Goal: Task Accomplishment & Management: Manage account settings

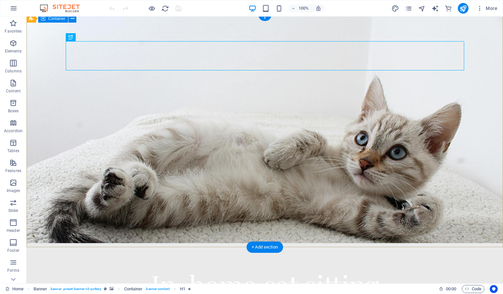
scroll to position [8, 0]
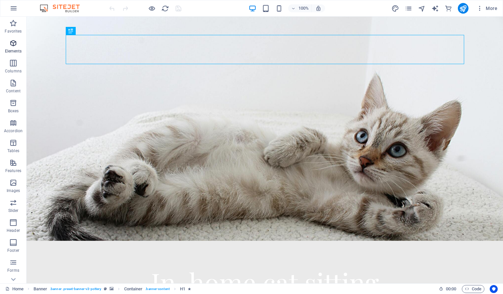
click at [12, 47] on icon "button" at bounding box center [13, 43] width 8 height 8
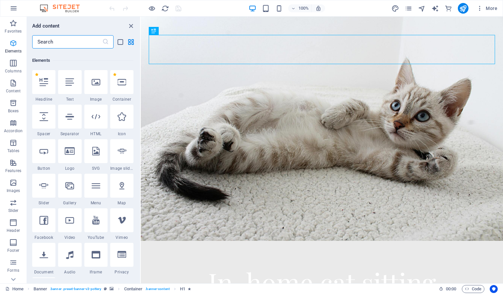
scroll to position [71, 0]
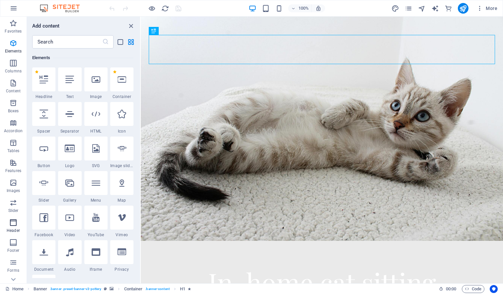
click at [12, 223] on icon "button" at bounding box center [13, 222] width 8 height 8
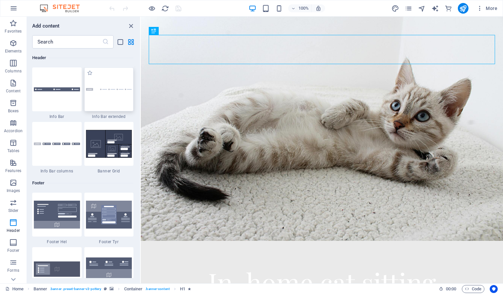
scroll to position [4269, 0]
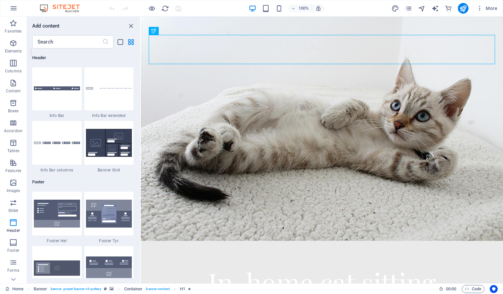
click at [64, 49] on img at bounding box center [57, 34] width 46 height 31
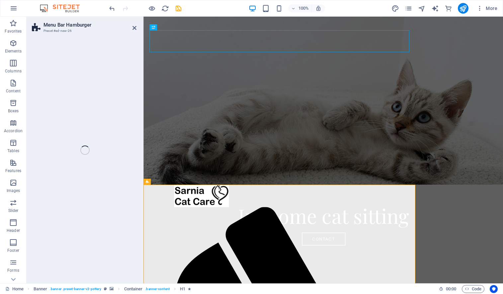
select select "rem"
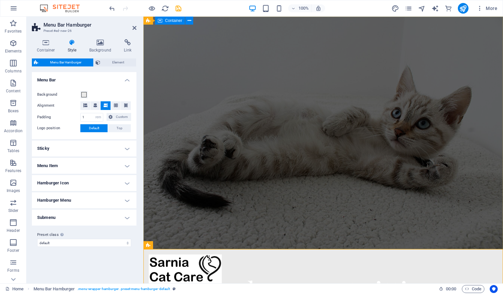
scroll to position [0, 0]
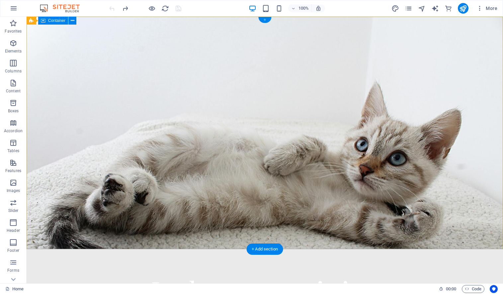
click at [262, 20] on div "+" at bounding box center [264, 20] width 13 height 6
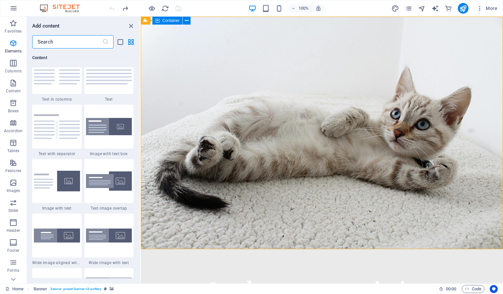
scroll to position [1183, 0]
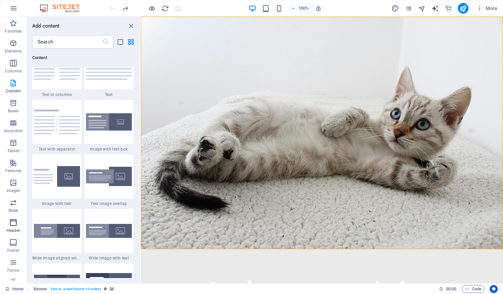
click at [17, 225] on icon "button" at bounding box center [13, 222] width 8 height 8
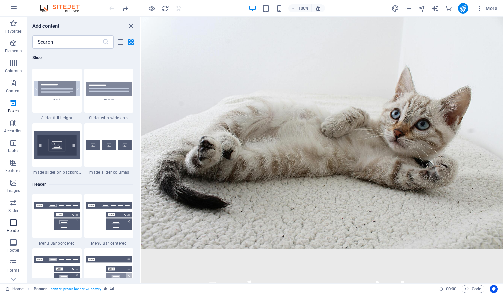
scroll to position [4083, 0]
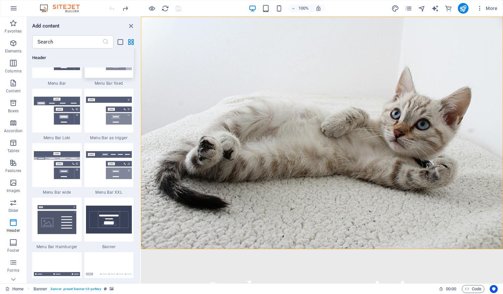
click at [102, 70] on img at bounding box center [109, 56] width 46 height 28
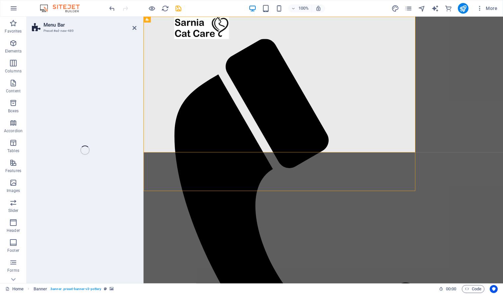
select select "rem"
select select "preset-menu-v2-fixed"
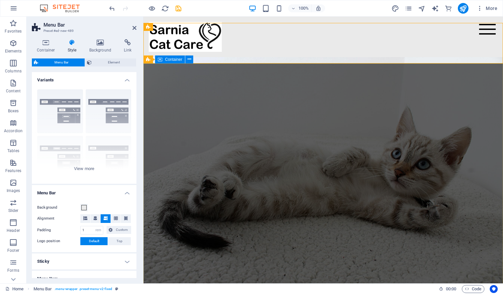
scroll to position [0, 0]
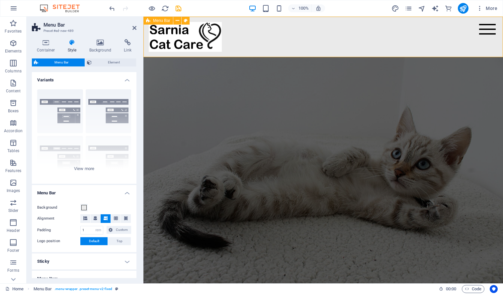
click at [267, 32] on div "Menu Home About Service Contact" at bounding box center [322, 37] width 359 height 40
click at [184, 20] on icon at bounding box center [185, 20] width 4 height 7
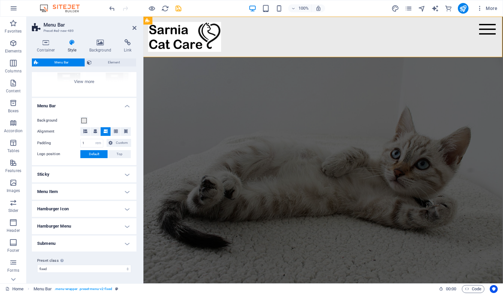
scroll to position [87, 0]
click at [85, 121] on span at bounding box center [83, 120] width 5 height 5
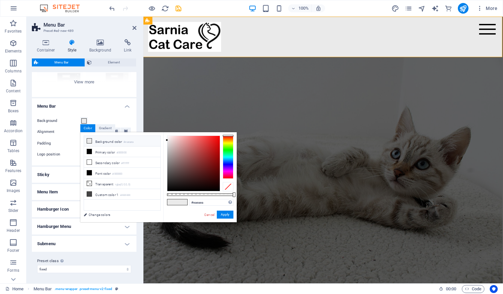
drag, startPoint x: 91, startPoint y: 141, endPoint x: 112, endPoint y: 139, distance: 20.9
click at [91, 141] on icon at bounding box center [89, 140] width 5 height 5
type input "#ffffff"
drag, startPoint x: 177, startPoint y: 143, endPoint x: 167, endPoint y: 133, distance: 14.1
click at [167, 133] on div "#ffffff Supported formats #0852ed rgb(8, 82, 237) rgba(8, 82, 237, 90%) hsv(221…" at bounding box center [199, 225] width 73 height 186
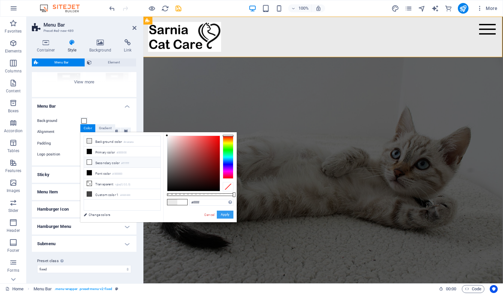
click at [222, 213] on button "Apply" at bounding box center [225, 214] width 17 height 8
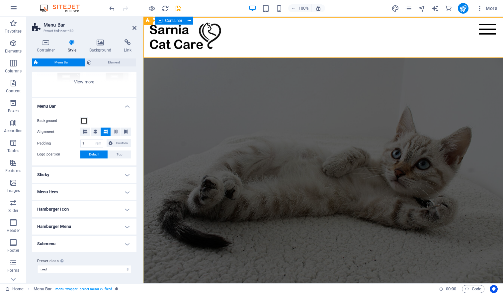
scroll to position [0, 0]
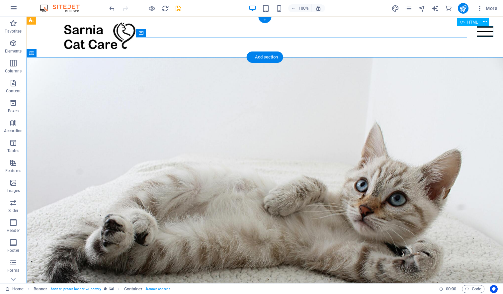
click at [486, 32] on div "Menu" at bounding box center [485, 31] width 17 height 11
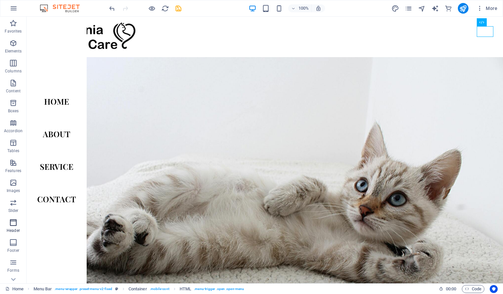
click at [15, 220] on icon "button" at bounding box center [13, 222] width 8 height 8
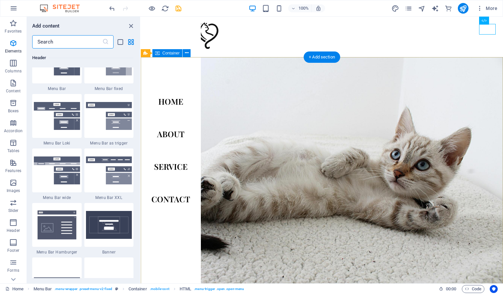
scroll to position [4078, 0]
click at [48, 75] on img at bounding box center [57, 61] width 46 height 28
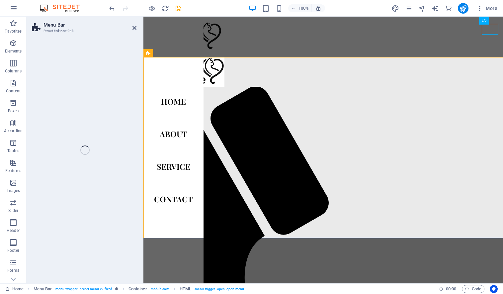
select select "rem"
select select "preset-menu-v2-default"
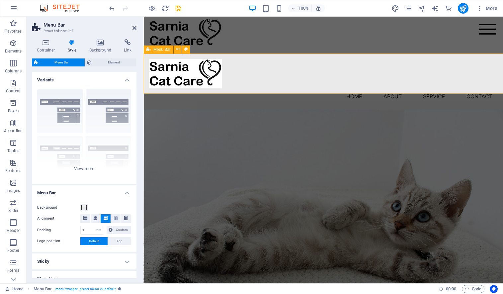
scroll to position [4, 0]
click at [245, 35] on div "Menu Home About Service Contact" at bounding box center [322, 33] width 359 height 40
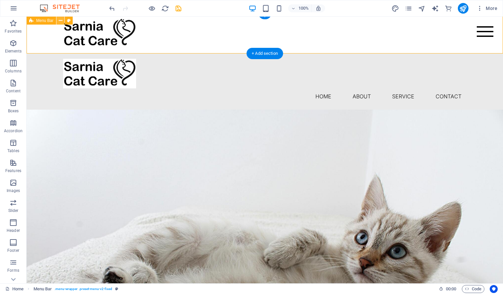
click at [62, 20] on icon at bounding box center [61, 20] width 4 height 7
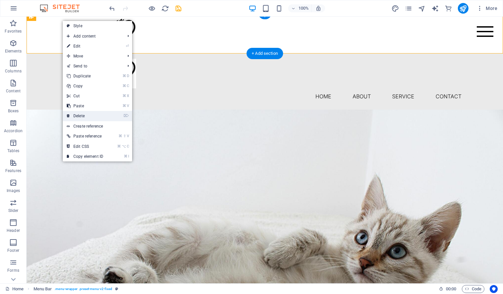
click at [88, 118] on link "⌦ Delete" at bounding box center [85, 116] width 44 height 10
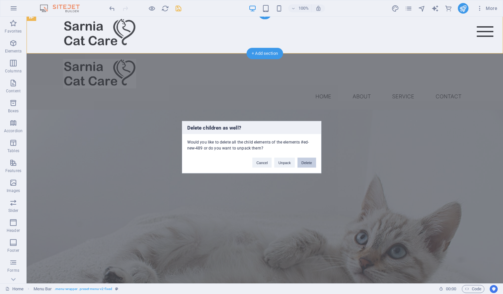
click at [306, 163] on button "Delete" at bounding box center [306, 162] width 19 height 10
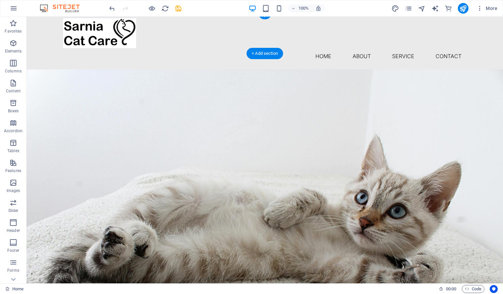
click at [173, 48] on nav "Home About Service Contact" at bounding box center [264, 56] width 403 height 16
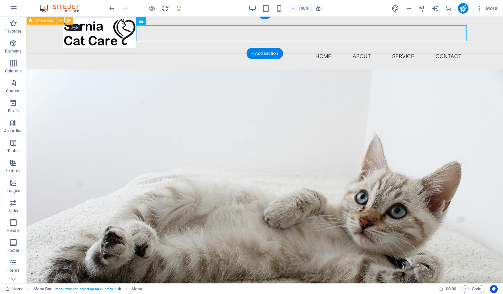
click at [68, 20] on icon at bounding box center [69, 20] width 4 height 7
select select "rem"
select select "preset-menu-v2-default"
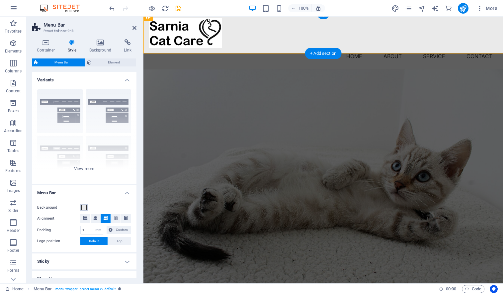
click at [86, 206] on span at bounding box center [83, 207] width 5 height 5
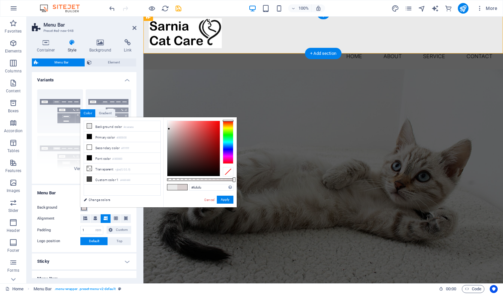
type input "#ffffff"
drag, startPoint x: 176, startPoint y: 140, endPoint x: 164, endPoint y: 117, distance: 26.3
click at [164, 117] on body "Sarnia Cat Care Home Favorites Elements Columns Content Boxes Accordion Tables …" at bounding box center [251, 147] width 503 height 294
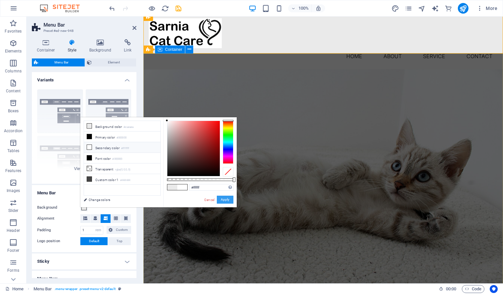
click at [230, 200] on button "Apply" at bounding box center [225, 199] width 17 height 8
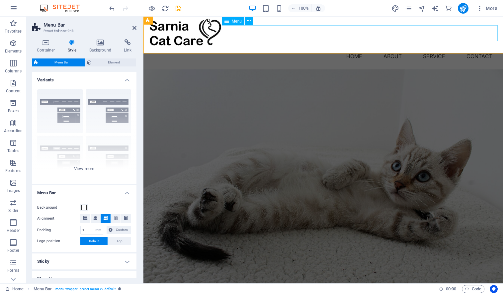
click at [254, 48] on nav "Home About Service Contact" at bounding box center [323, 56] width 349 height 16
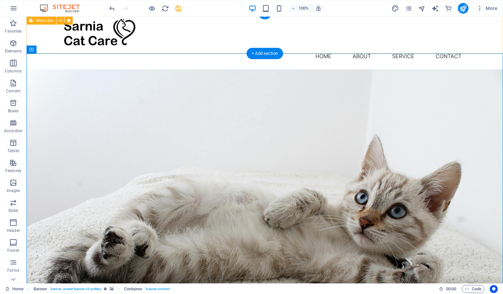
click at [38, 32] on div "Menu Home About Service Contact" at bounding box center [265, 41] width 476 height 56
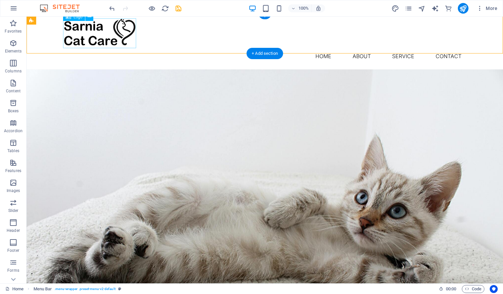
click at [69, 33] on div at bounding box center [264, 33] width 403 height 30
click at [59, 33] on div "Menu Home About Service Contact" at bounding box center [265, 41] width 476 height 56
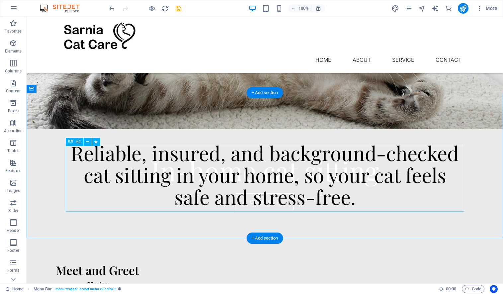
scroll to position [162, 0]
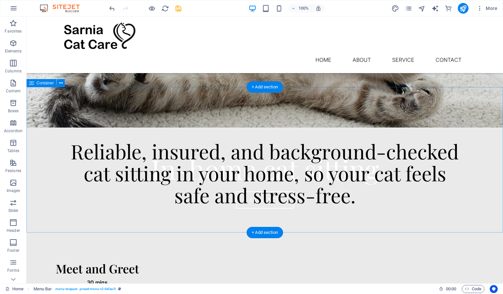
click at [296, 127] on div "Reliable, insured, and background-checked cat sitting in your home, so your cat…" at bounding box center [265, 159] width 476 height 145
click at [272, 112] on div "Reliable, insured, and background-checked cat sitting in your home, so your cat…" at bounding box center [265, 159] width 476 height 145
click at [244, 151] on div "Reliable, insured, and background-checked cat sitting in your home, so your cat…" at bounding box center [265, 173] width 398 height 66
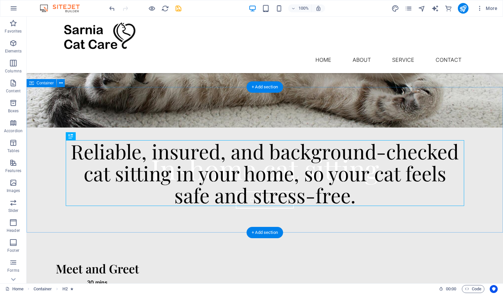
click at [234, 125] on div "Reliable, insured, and background-checked cat sitting in your home, so your cat…" at bounding box center [265, 159] width 476 height 145
click at [220, 155] on div "Reliable, insured, and background-checked cat sitting in your home, so your cat…" at bounding box center [265, 173] width 398 height 66
drag, startPoint x: 249, startPoint y: 154, endPoint x: 250, endPoint y: 132, distance: 22.6
click at [251, 132] on div "Reliable, insured, and background-checked cat sitting in your home, so your cat…" at bounding box center [265, 159] width 476 height 145
click at [249, 119] on div "Reliable, insured, and background-checked cat sitting in your home, so your cat…" at bounding box center [265, 159] width 476 height 145
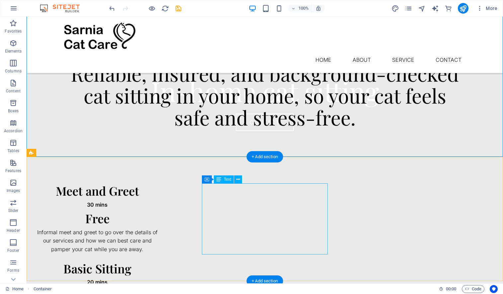
scroll to position [240, 0]
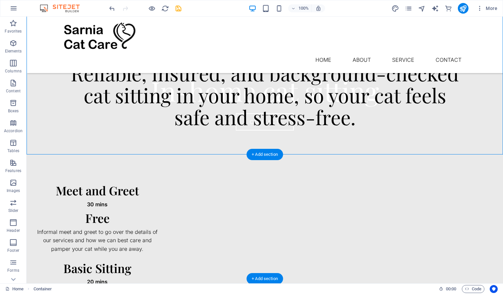
click at [327, 165] on div "Meet and Greet 30 mins Free Informal meet and greet to go over the details of o…" at bounding box center [265, 294] width 476 height 280
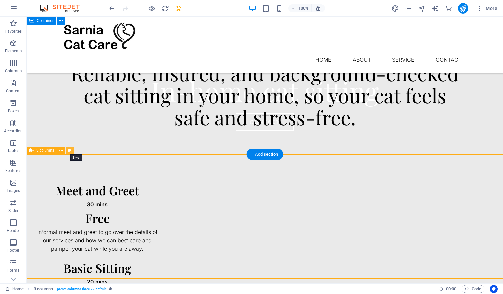
click at [70, 149] on icon at bounding box center [70, 150] width 4 height 7
select select "rem"
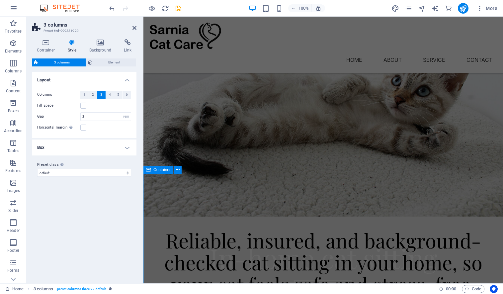
scroll to position [73, 0]
click at [330, 198] on div "Reliable, insured, and background-checked cat sitting in your home, so your cat…" at bounding box center [322, 248] width 359 height 145
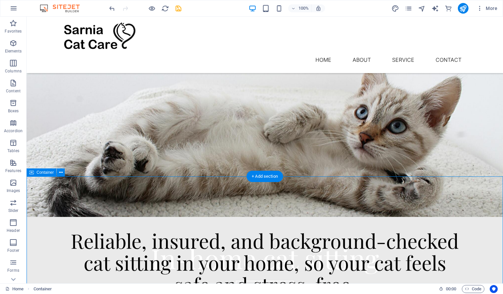
drag, startPoint x: 55, startPoint y: 215, endPoint x: 58, endPoint y: 209, distance: 6.5
click at [55, 215] on div "Reliable, insured, and background-checked cat sitting in your home, so your cat…" at bounding box center [265, 248] width 476 height 145
click at [62, 172] on icon at bounding box center [61, 172] width 4 height 7
click at [239, 237] on div "Reliable, insured, and background-checked cat sitting in your home, so your cat…" at bounding box center [265, 262] width 398 height 66
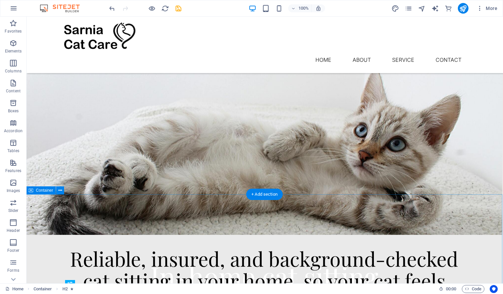
scroll to position [86, 0]
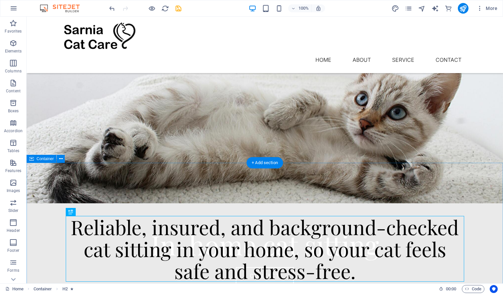
click at [36, 186] on div "Reliable, insured, and background-checked cat sitting in your home, so your cat…" at bounding box center [265, 235] width 476 height 145
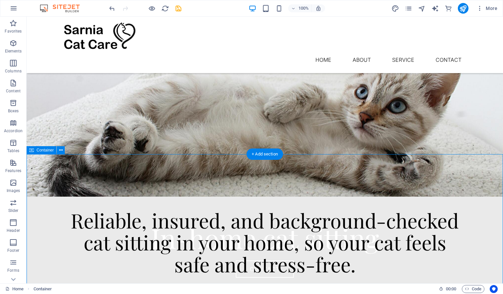
scroll to position [95, 0]
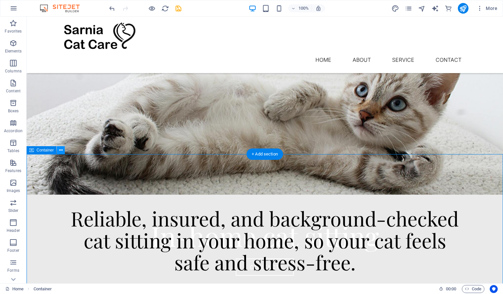
click at [60, 151] on icon at bounding box center [61, 150] width 4 height 7
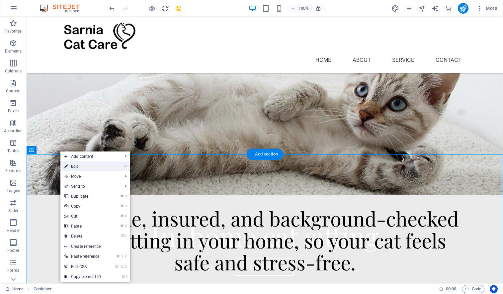
click at [74, 163] on link "⏎ Edit" at bounding box center [82, 166] width 44 height 10
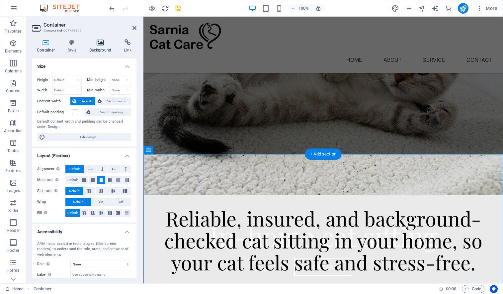
click at [98, 40] on icon at bounding box center [100, 42] width 32 height 7
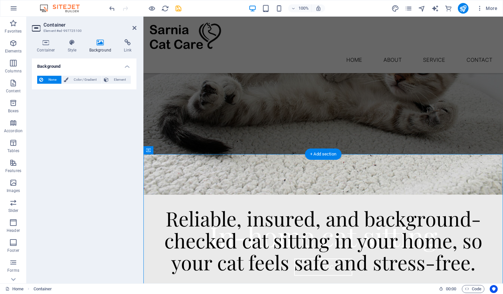
click at [52, 78] on span "None" at bounding box center [52, 80] width 14 height 8
click at [60, 115] on div "Background None Color / Gradient Element Stretch background to full-width Color…" at bounding box center [84, 167] width 105 height 219
click at [198, 193] on div "Reliable, insured, and background-checked cat sitting in your home, so your cat…" at bounding box center [322, 226] width 359 height 145
click at [150, 208] on div "Reliable, insured, and background-checked cat sitting in your home, so your cat…" at bounding box center [322, 226] width 359 height 145
click at [177, 149] on icon at bounding box center [178, 150] width 4 height 7
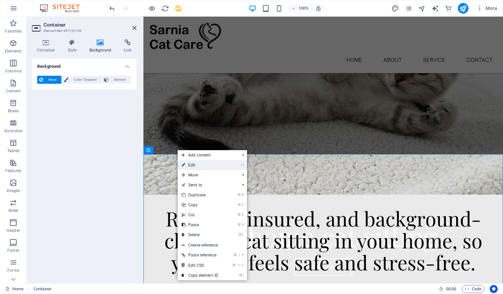
click at [197, 166] on link "⏎ Edit" at bounding box center [200, 165] width 44 height 10
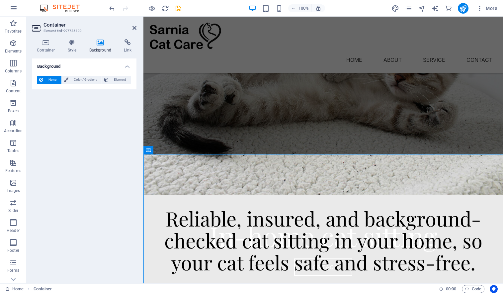
click at [100, 44] on icon at bounding box center [100, 42] width 32 height 7
click at [71, 42] on icon at bounding box center [72, 42] width 19 height 7
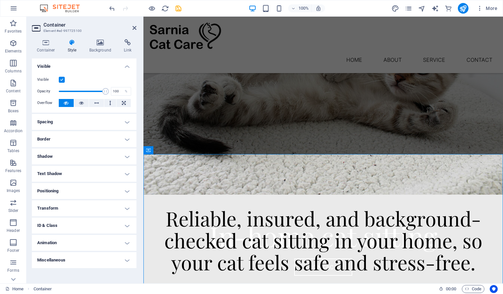
click at [125, 191] on h4 "Positioning" at bounding box center [84, 191] width 105 height 16
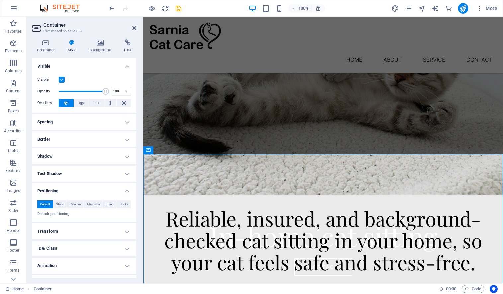
click at [128, 120] on h4 "Spacing" at bounding box center [84, 122] width 105 height 16
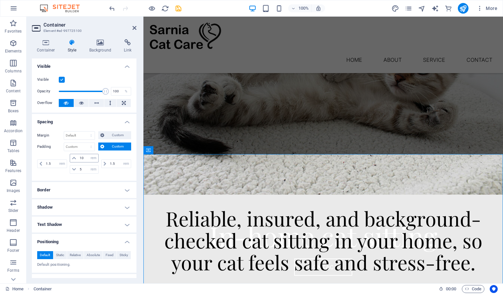
click at [76, 157] on span at bounding box center [74, 158] width 8 height 8
click at [75, 157] on icon at bounding box center [74, 158] width 4 height 4
click at [75, 158] on icon at bounding box center [74, 158] width 4 height 4
click at [74, 158] on icon at bounding box center [74, 158] width 4 height 4
click at [79, 160] on input "10" at bounding box center [88, 158] width 20 height 8
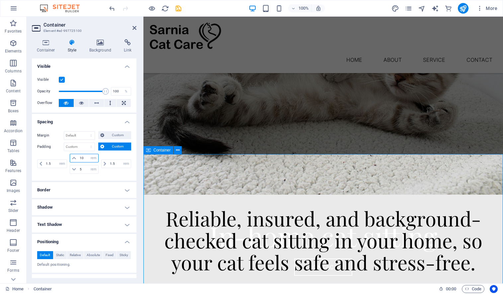
type input "1"
type input "5"
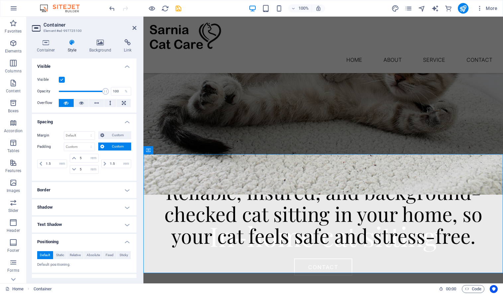
click at [60, 77] on label at bounding box center [62, 80] width 6 height 6
click at [0, 0] on input "Visible" at bounding box center [0, 0] width 0 height 0
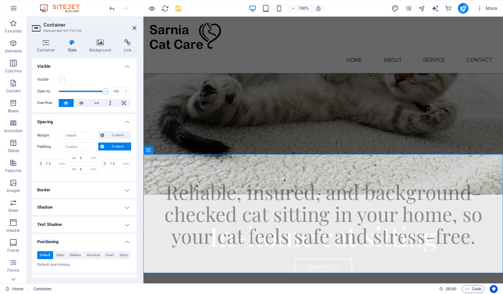
click at [60, 78] on label at bounding box center [62, 80] width 6 height 6
click at [0, 0] on input "Visible" at bounding box center [0, 0] width 0 height 0
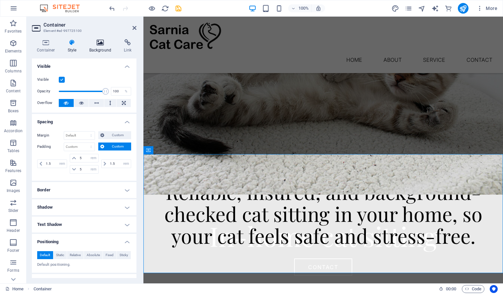
click at [101, 43] on icon at bounding box center [100, 42] width 32 height 7
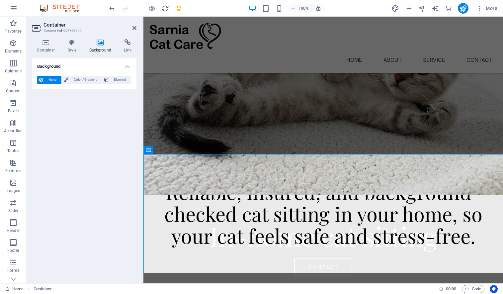
click at [84, 167] on div "Background None Color / Gradient Element Stretch background to full-width Color…" at bounding box center [84, 167] width 105 height 219
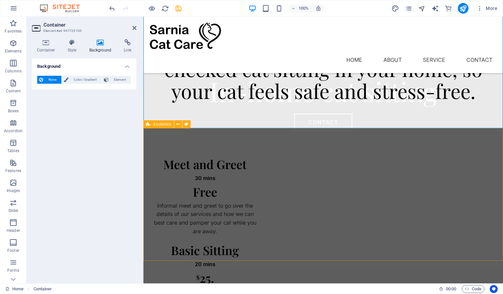
scroll to position [245, 0]
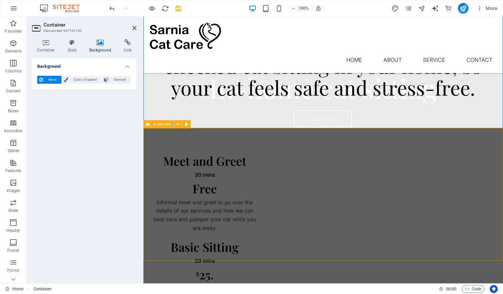
drag, startPoint x: 344, startPoint y: 250, endPoint x: 461, endPoint y: 250, distance: 116.8
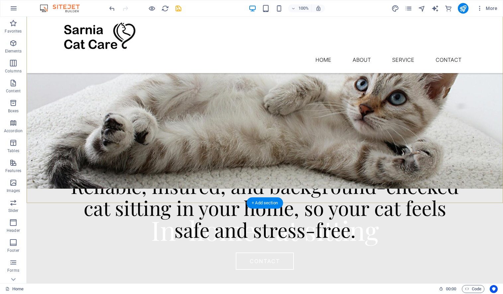
scroll to position [102, 0]
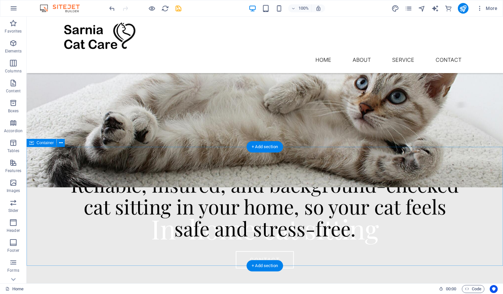
click at [372, 162] on div "Reliable, insured, and background-checked cat sitting in your home, so your cat…" at bounding box center [265, 206] width 476 height 119
click at [46, 143] on span "Container" at bounding box center [45, 143] width 17 height 4
click at [45, 143] on span "Container" at bounding box center [45, 143] width 17 height 4
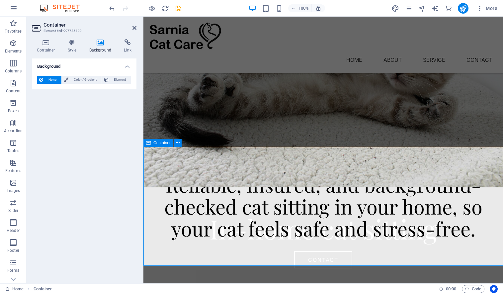
click at [220, 158] on div "Reliable, insured, and background-checked cat sitting in your home, so your cat…" at bounding box center [322, 206] width 359 height 119
click at [177, 142] on icon at bounding box center [178, 142] width 4 height 7
click at [100, 43] on icon at bounding box center [100, 42] width 32 height 7
click at [165, 144] on span "Container" at bounding box center [161, 143] width 17 height 4
click at [165, 143] on span "Container" at bounding box center [161, 143] width 17 height 4
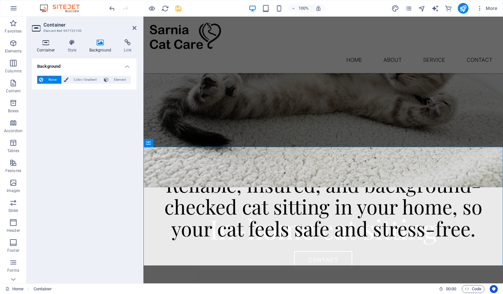
click at [48, 42] on icon at bounding box center [46, 42] width 28 height 7
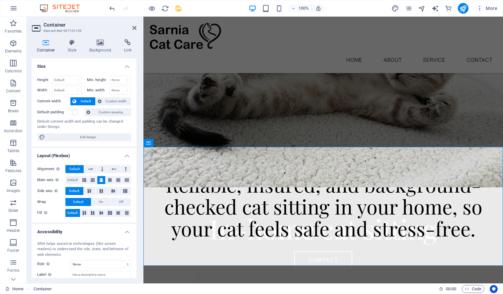
scroll to position [0, 0]
click at [101, 42] on icon at bounding box center [100, 42] width 32 height 7
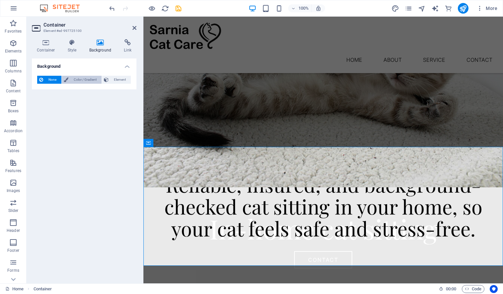
click at [89, 78] on span "Color / Gradient" at bounding box center [84, 80] width 29 height 8
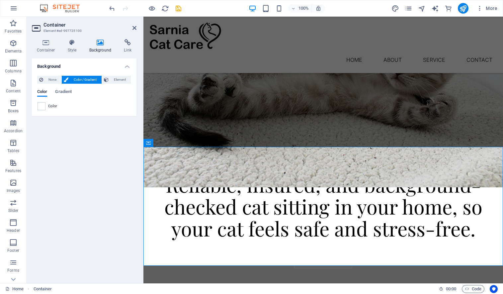
click at [90, 135] on div "Background None Color / Gradient Element Stretch background to full-width Color…" at bounding box center [84, 167] width 105 height 219
click at [93, 149] on div "Background None Color / Gradient Element Stretch background to full-width Color…" at bounding box center [84, 167] width 105 height 219
click at [298, 187] on div "In-home cat sitting CONTACT" at bounding box center [322, 241] width 359 height 108
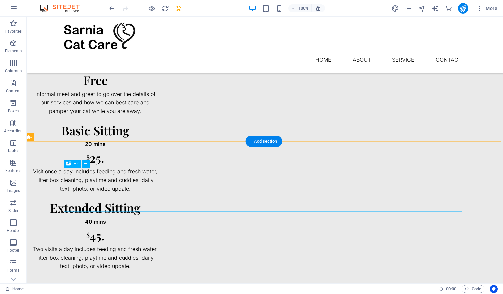
scroll to position [356, 2]
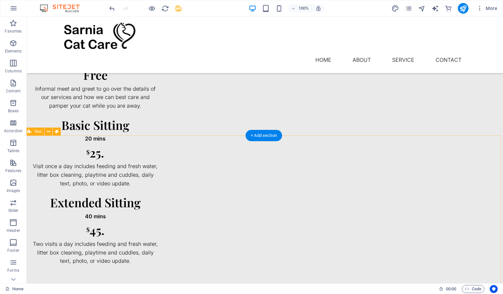
click at [57, 131] on icon at bounding box center [57, 131] width 4 height 7
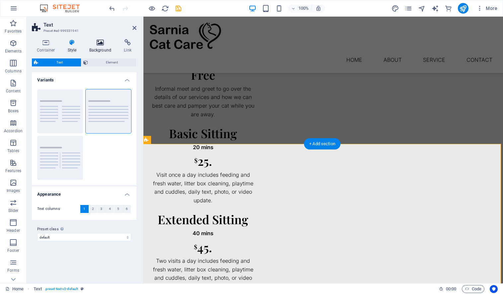
click at [98, 42] on icon at bounding box center [100, 42] width 32 height 7
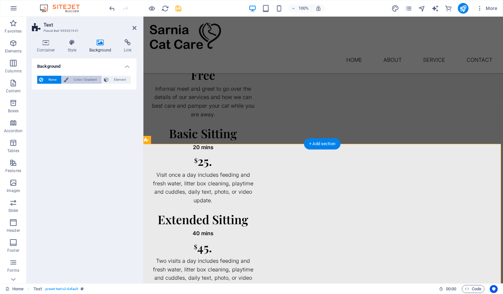
click at [86, 78] on span "Color / Gradient" at bounding box center [84, 80] width 29 height 8
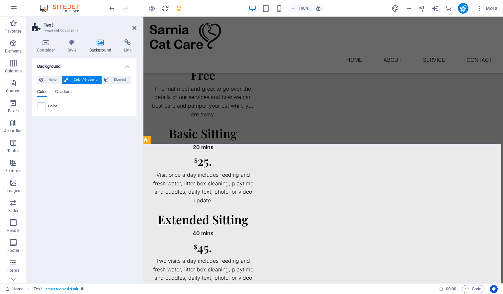
click at [69, 163] on div "Background None Color / Gradient Element Stretch background to full-width Color…" at bounding box center [84, 167] width 105 height 219
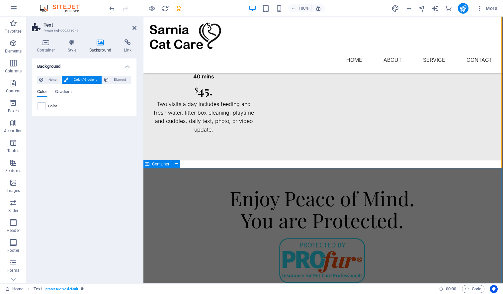
scroll to position [513, 1]
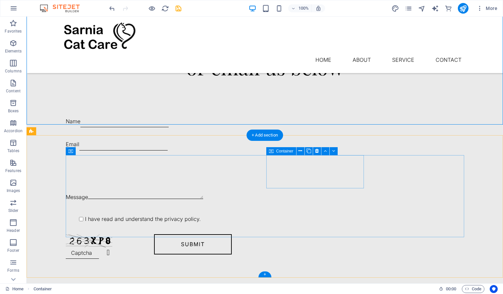
scroll to position [813, 0]
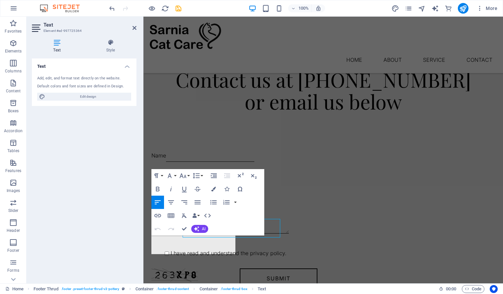
scroll to position [794, 0]
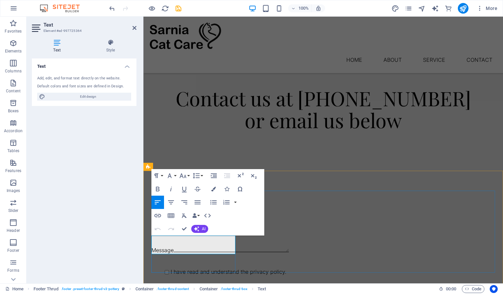
click at [116, 221] on div "Text Add, edit, and format text directly on the website. Default colors and fon…" at bounding box center [84, 167] width 105 height 219
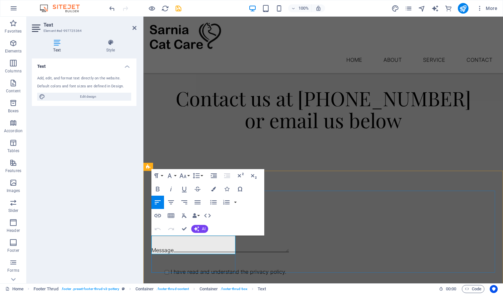
drag, startPoint x: 179, startPoint y: 249, endPoint x: 142, endPoint y: 237, distance: 38.2
click at [122, 236] on div "Text Add, edit, and format text directly on the website. Default colors and fon…" at bounding box center [84, 167] width 105 height 219
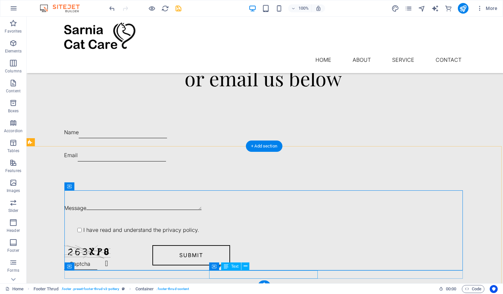
scroll to position [802, 0]
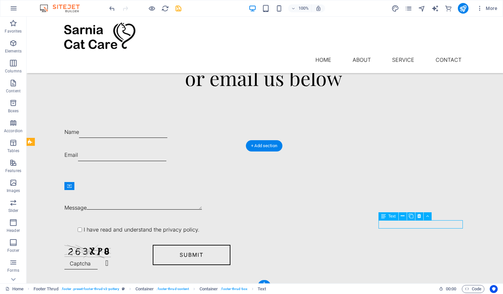
drag, startPoint x: 384, startPoint y: 225, endPoint x: 267, endPoint y: 225, distance: 116.5
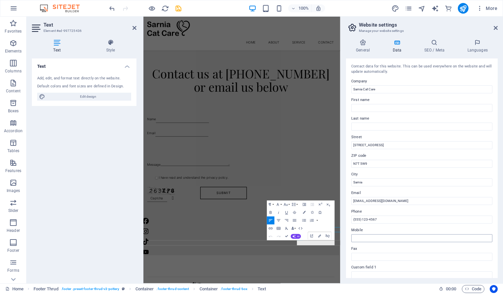
scroll to position [672, 1]
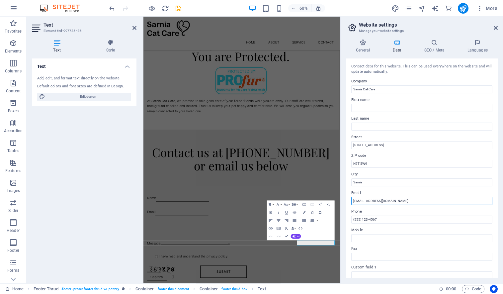
click at [398, 201] on input "[EMAIL_ADDRESS][DOMAIN_NAME]" at bounding box center [421, 201] width 141 height 8
type input "[EMAIL_ADDRESS][DOMAIN_NAME]"
click at [120, 180] on div "Text Add, edit, and format text directly on the website. Default colors and fon…" at bounding box center [84, 167] width 105 height 219
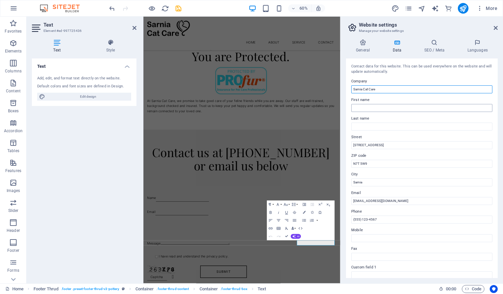
scroll to position [0, 0]
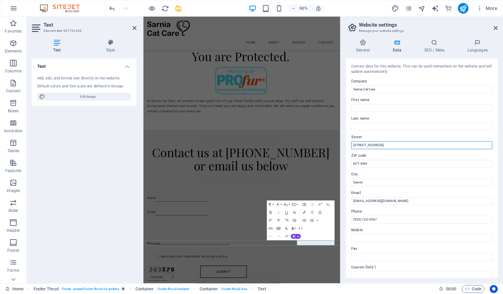
drag, startPoint x: 522, startPoint y: 160, endPoint x: 483, endPoint y: 160, distance: 38.2
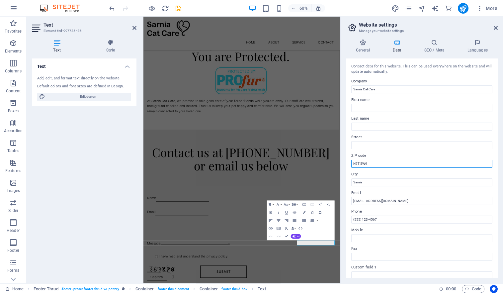
drag, startPoint x: 376, startPoint y: 165, endPoint x: 344, endPoint y: 163, distance: 31.6
click at [344, 163] on div "General Data SEO / Meta Languages Website name cPanel Logo Drag files here, cli…" at bounding box center [421, 158] width 162 height 249
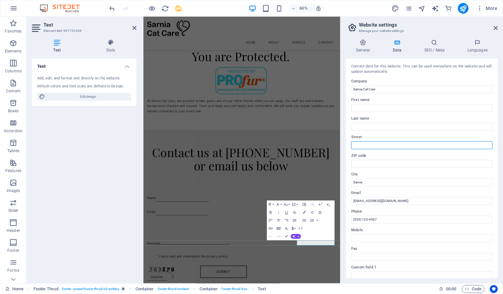
click at [366, 147] on input "Street" at bounding box center [421, 145] width 141 height 8
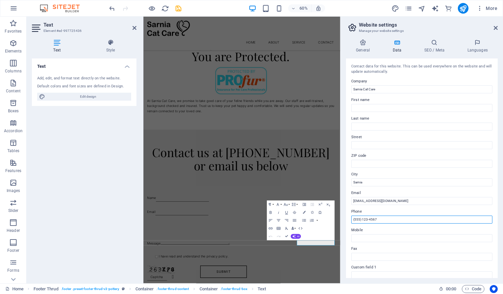
click at [381, 219] on input "(555) 123-4567" at bounding box center [421, 219] width 141 height 8
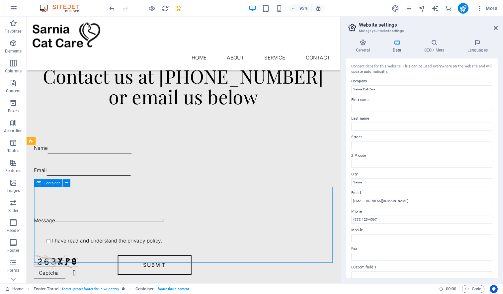
scroll to position [836, 0]
click at [383, 218] on input "(555) 123-4567" at bounding box center [421, 219] width 141 height 8
drag, startPoint x: 383, startPoint y: 218, endPoint x: 347, endPoint y: 217, distance: 35.5
click at [347, 217] on div "Contact data for this website. This can be used everywhere on the website and w…" at bounding box center [422, 167] width 152 height 219
type input "519"
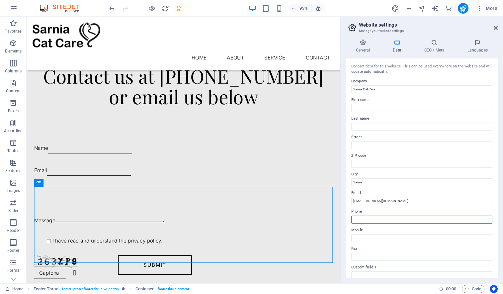
type input "5193283555"
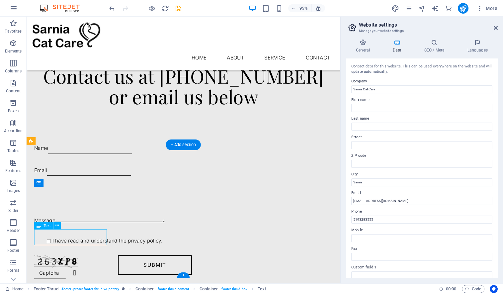
scroll to position [819, 0]
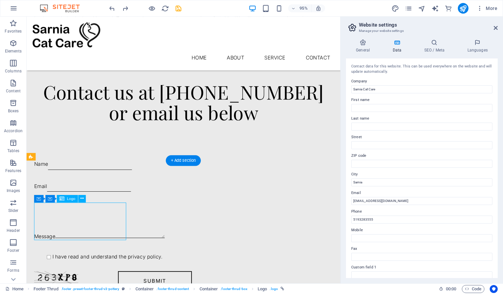
select select "px"
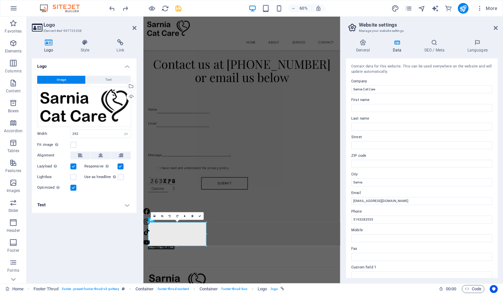
scroll to position [672, 0]
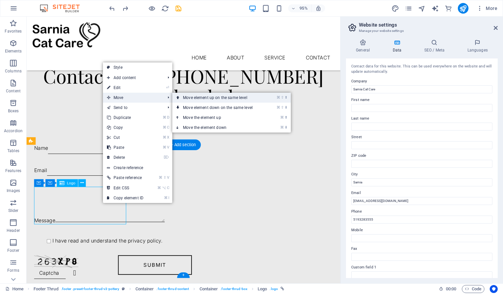
click at [186, 99] on link "⌘ ⇧ ⬆ Move element up on the same level" at bounding box center [219, 98] width 94 height 10
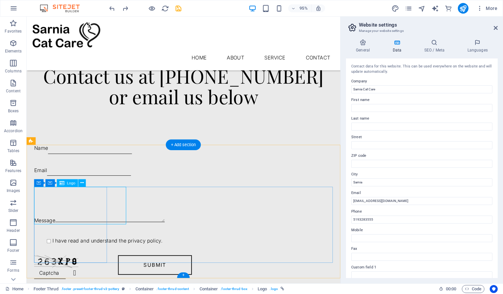
click at [83, 184] on icon at bounding box center [81, 183] width 3 height 7
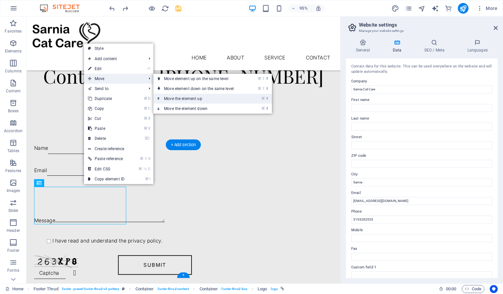
click at [168, 96] on link "⌘ ⬆ Move the element up" at bounding box center [200, 99] width 94 height 10
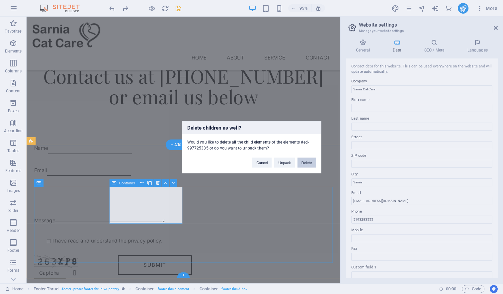
click at [302, 164] on button "Delete" at bounding box center [306, 162] width 19 height 10
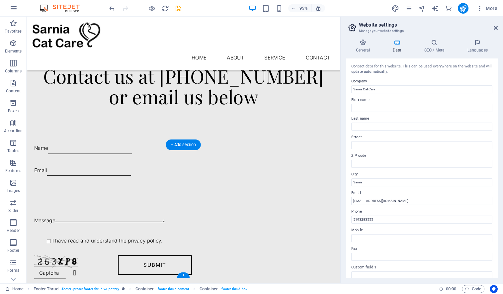
scroll to position [836, 1]
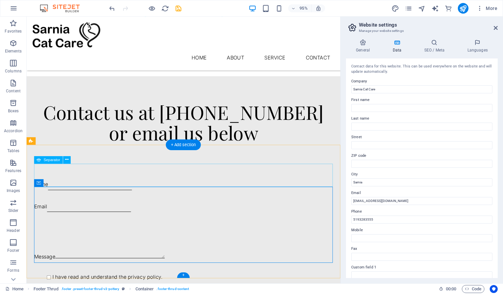
scroll to position [836, 0]
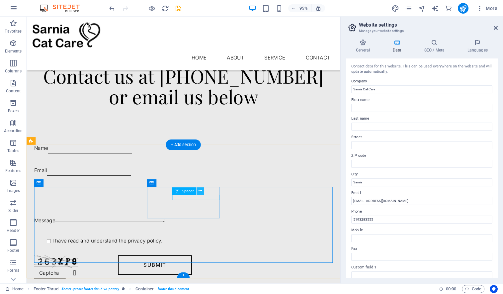
click at [199, 190] on icon at bounding box center [199, 190] width 3 height 7
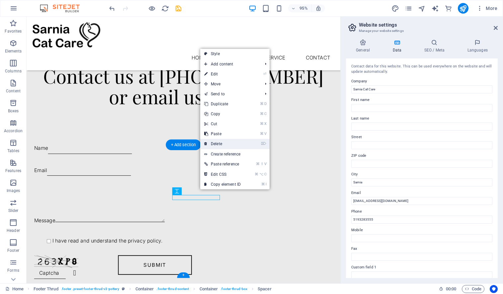
click at [224, 140] on link "⌦ Delete" at bounding box center [222, 144] width 44 height 10
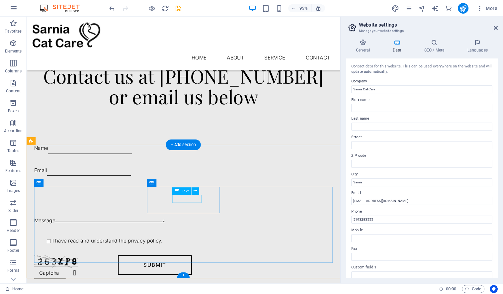
click at [197, 192] on icon at bounding box center [194, 190] width 3 height 7
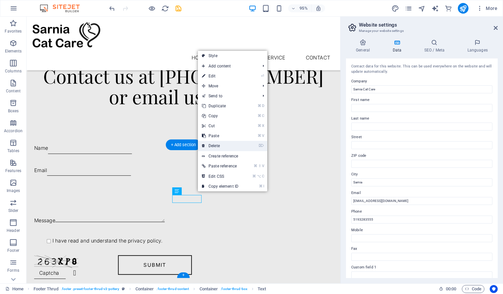
click at [216, 149] on link "⌦ Delete" at bounding box center [220, 146] width 44 height 10
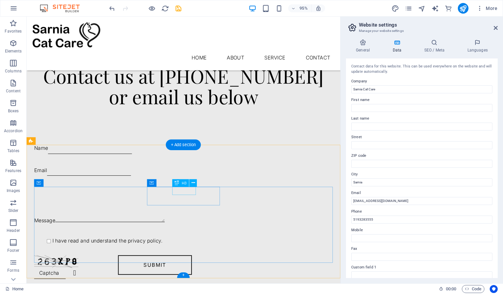
click at [194, 183] on icon at bounding box center [192, 183] width 3 height 7
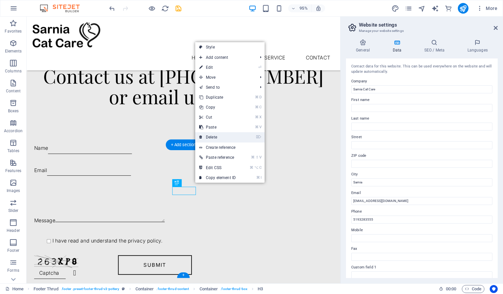
click at [209, 136] on link "⌦ Delete" at bounding box center [217, 137] width 44 height 10
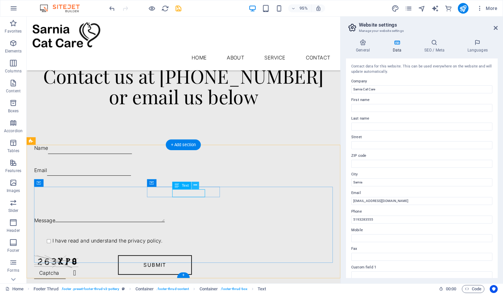
click at [196, 186] on icon at bounding box center [194, 185] width 3 height 7
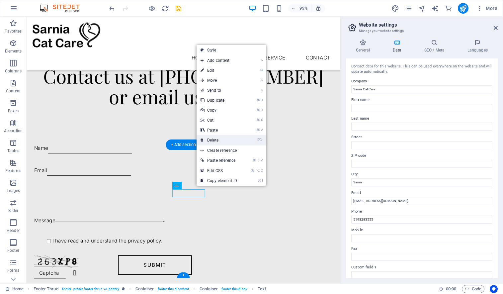
click at [213, 140] on link "⌦ Delete" at bounding box center [218, 140] width 44 height 10
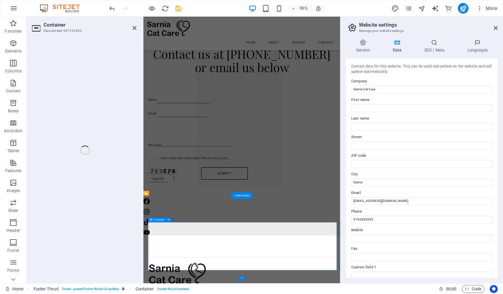
scroll to position [672, 0]
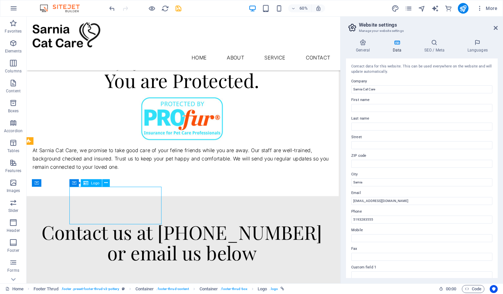
drag, startPoint x: 124, startPoint y: 388, endPoint x: 211, endPoint y: 251, distance: 162.5
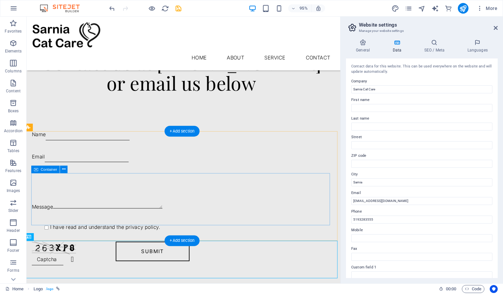
scroll to position [850, 3]
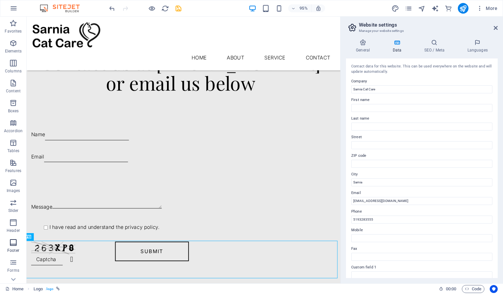
click at [14, 246] on icon "button" at bounding box center [13, 242] width 8 height 8
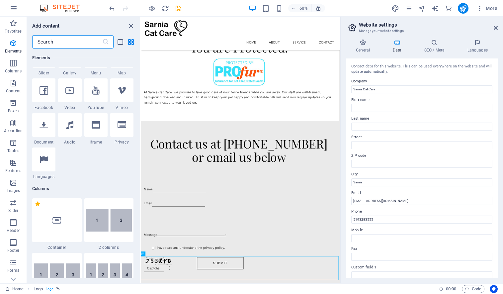
scroll to position [199, 0]
click at [12, 249] on p "Footer" at bounding box center [13, 250] width 12 height 5
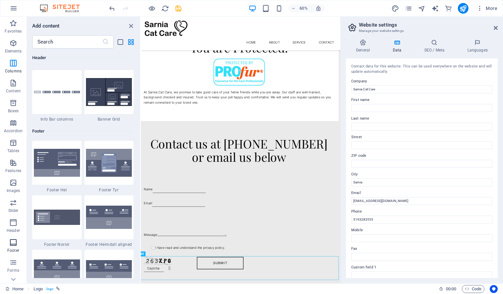
scroll to position [4492, 0]
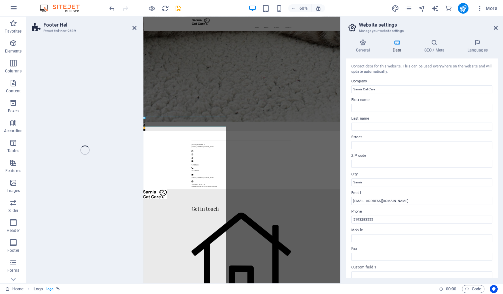
scroll to position [1900, 3]
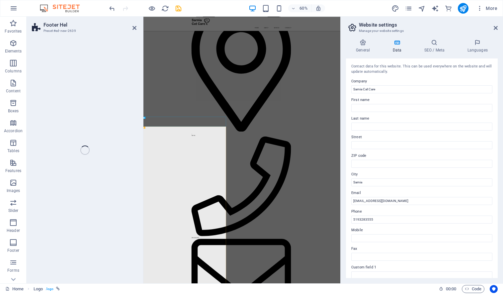
select select "%"
select select "rem"
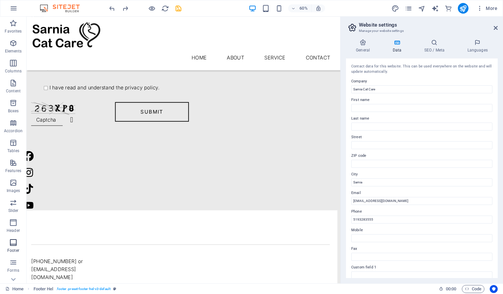
scroll to position [858, 3]
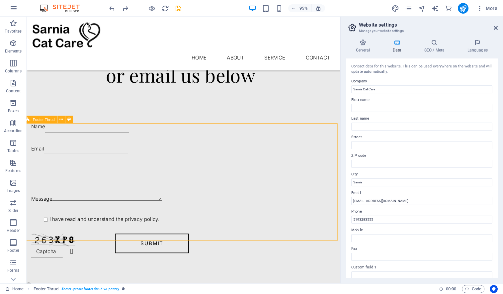
drag, startPoint x: 96, startPoint y: 129, endPoint x: 95, endPoint y: 140, distance: 11.7
click at [138, 110] on div "Contact us at [PHONE_NUMBER] or email us below Name Email Message I have read a…" at bounding box center [189, 157] width 330 height 277
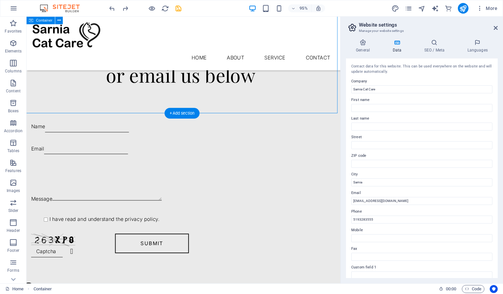
click at [137, 100] on div "Contact us at [PHONE_NUMBER] or email us below Name Email Message I have read a…" at bounding box center [189, 157] width 330 height 277
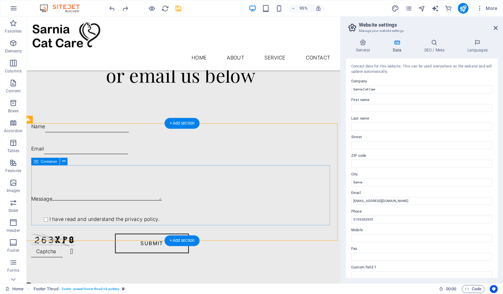
click at [64, 162] on icon at bounding box center [63, 161] width 3 height 7
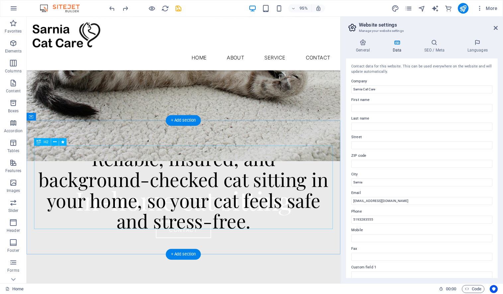
scroll to position [124, 0]
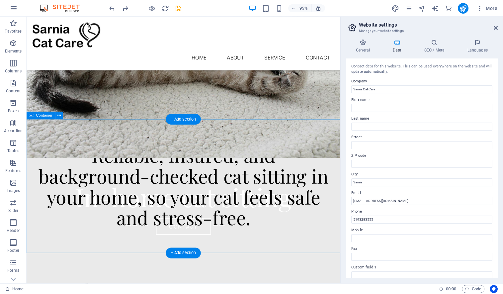
click at [125, 136] on div "Reliable, insured, and background-checked cat sitting in your home, so your cat…" at bounding box center [192, 194] width 330 height 141
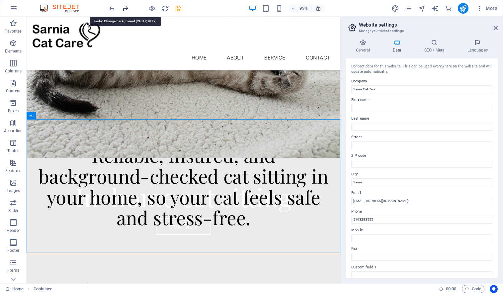
click at [125, 9] on icon "redo" at bounding box center [125, 9] width 8 height 8
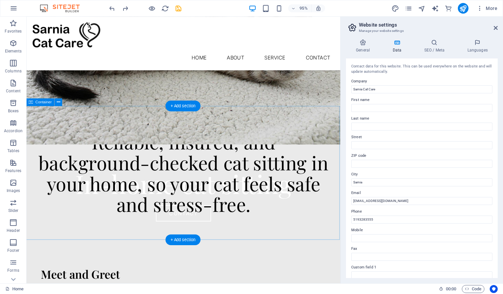
scroll to position [138, 1]
click at [158, 133] on div "Reliable, insured, and background-checked cat sitting in your home, so your cat…" at bounding box center [191, 180] width 330 height 141
click at [58, 103] on icon at bounding box center [58, 102] width 3 height 7
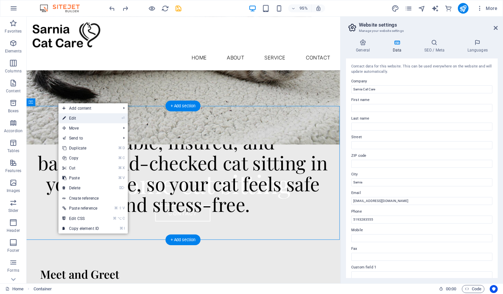
click at [70, 116] on link "⏎ Edit" at bounding box center [80, 118] width 44 height 10
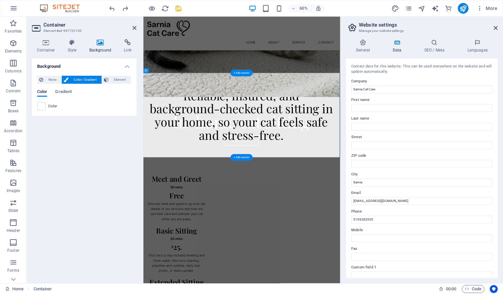
click at [85, 80] on span "Color / Gradient" at bounding box center [84, 80] width 29 height 8
click at [127, 172] on div "Background None Color / Gradient Element Stretch background to full-width Color…" at bounding box center [84, 167] width 105 height 219
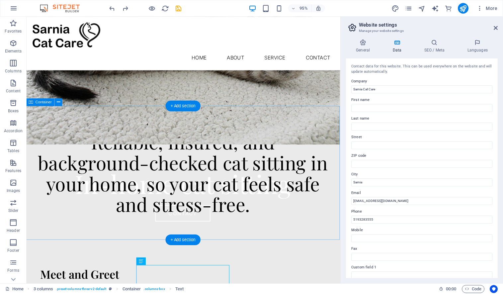
click at [246, 131] on div "Reliable, insured, and background-checked cat sitting in your home, so your cat…" at bounding box center [191, 180] width 330 height 141
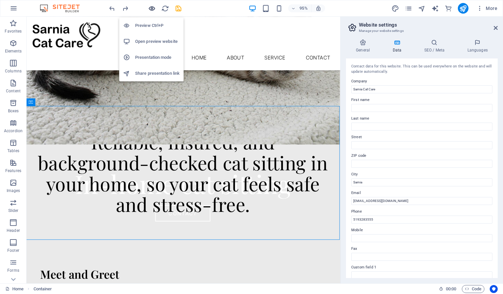
click at [151, 6] on icon "button" at bounding box center [152, 9] width 8 height 8
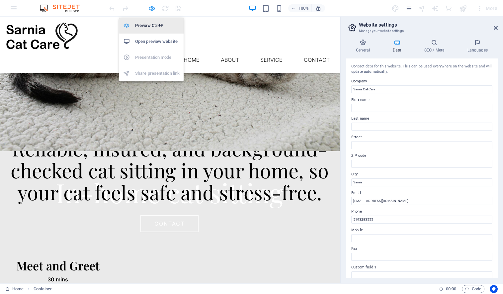
click at [146, 25] on h6 "Preview Ctrl+P" at bounding box center [157, 26] width 44 height 8
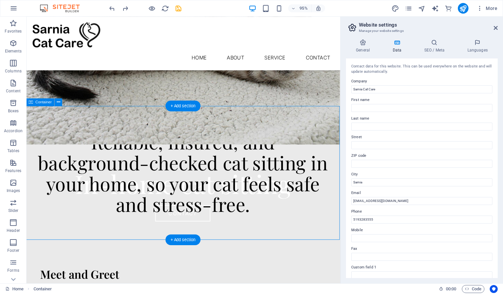
click at [175, 122] on div "Reliable, insured, and background-checked cat sitting in your home, so your cat…" at bounding box center [191, 180] width 330 height 141
click at [56, 128] on div "Reliable, insured, and background-checked cat sitting in your home, so your cat…" at bounding box center [191, 180] width 330 height 141
click at [58, 103] on icon at bounding box center [58, 102] width 3 height 7
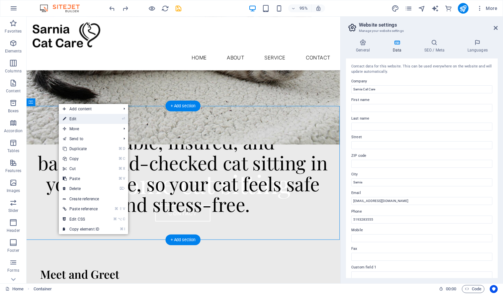
click at [77, 121] on link "⏎ Edit" at bounding box center [81, 119] width 44 height 10
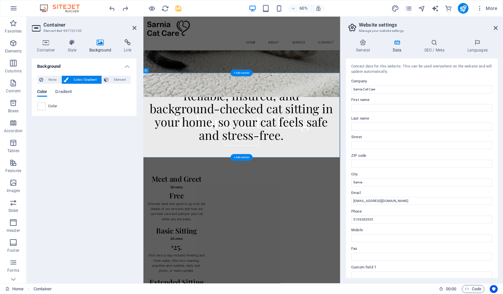
click at [76, 79] on span "Color / Gradient" at bounding box center [84, 80] width 29 height 8
click at [43, 106] on span at bounding box center [41, 106] width 7 height 7
type input "#ffffff"
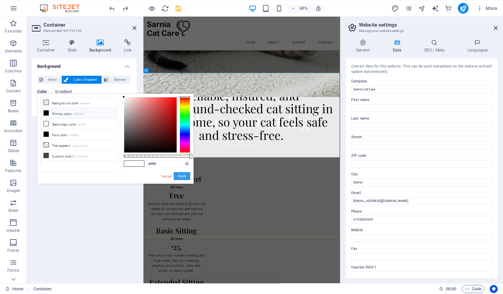
click at [184, 175] on button "Apply" at bounding box center [182, 176] width 17 height 8
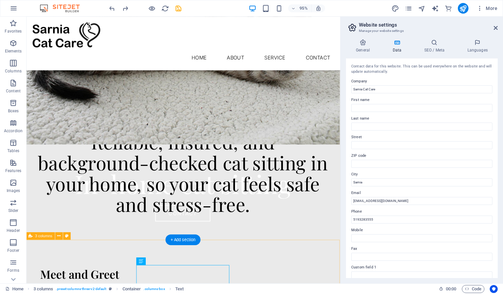
select select "rem"
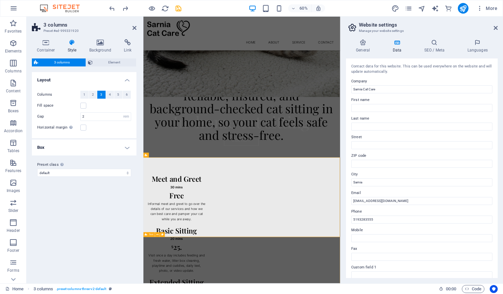
scroll to position [138, 0]
click at [325, 223] on div "Reliable, insured, and background-checked cat sitting in your home, so your cat…" at bounding box center [307, 181] width 312 height 88
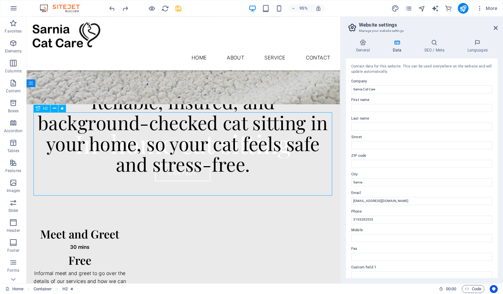
scroll to position [189, 1]
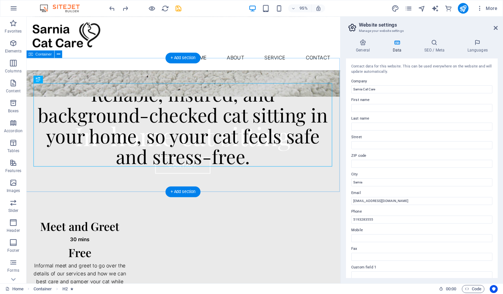
click at [118, 76] on div "Reliable, insured, and background-checked cat sitting in your home, so your cat…" at bounding box center [191, 130] width 330 height 141
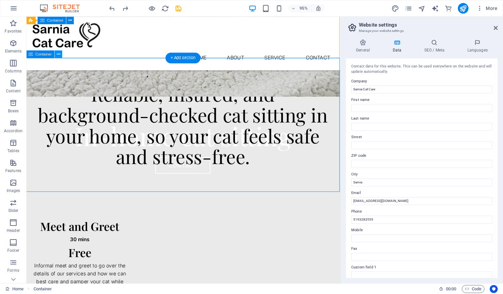
click at [59, 54] on icon at bounding box center [58, 54] width 3 height 7
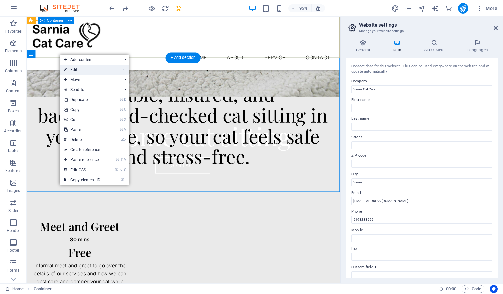
click at [72, 68] on link "⏎ Edit" at bounding box center [82, 70] width 44 height 10
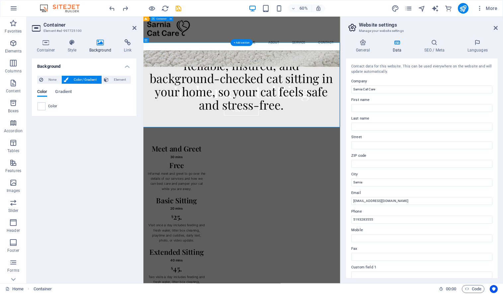
click at [100, 43] on icon at bounding box center [100, 42] width 32 height 7
click at [100, 42] on icon at bounding box center [100, 42] width 32 height 7
click at [91, 78] on span "Color / Gradient" at bounding box center [84, 80] width 29 height 8
click at [68, 91] on span "Gradient" at bounding box center [63, 92] width 17 height 9
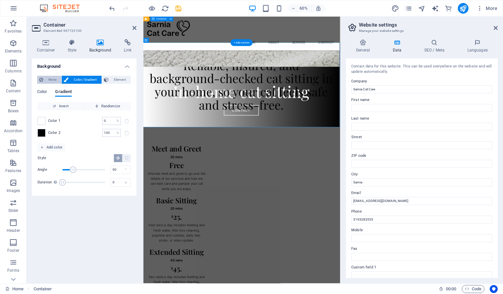
click at [53, 80] on span "None" at bounding box center [52, 80] width 14 height 8
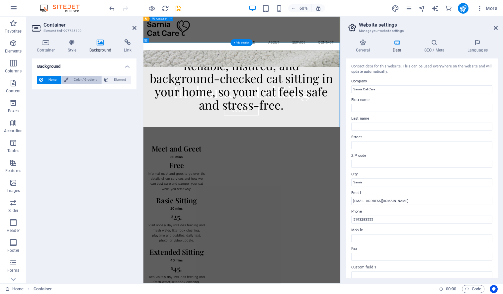
click at [91, 80] on span "Color / Gradient" at bounding box center [84, 80] width 29 height 8
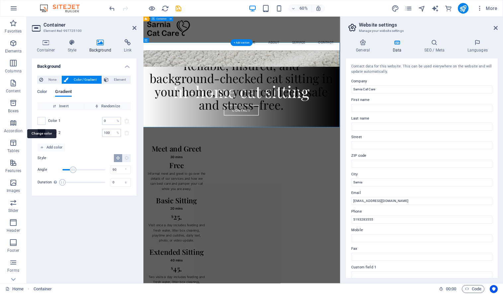
click at [45, 120] on span at bounding box center [41, 120] width 7 height 7
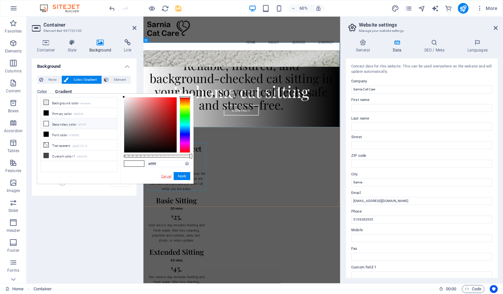
click at [168, 174] on link "Cancel" at bounding box center [166, 176] width 12 height 5
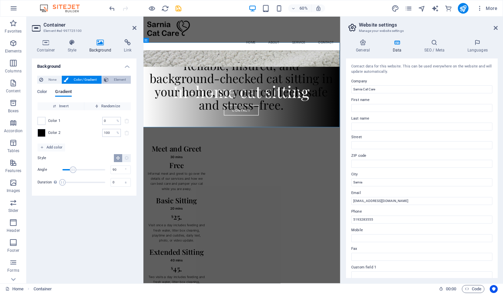
click at [114, 80] on span "Element" at bounding box center [119, 80] width 18 height 8
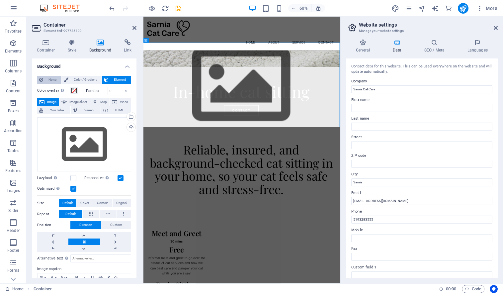
click at [53, 80] on span "None" at bounding box center [52, 80] width 14 height 8
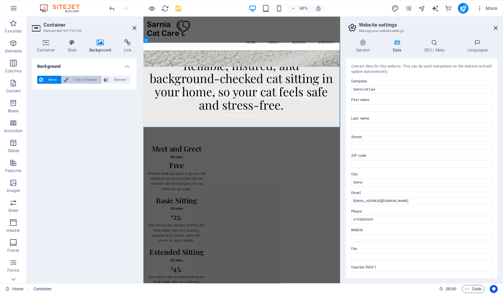
click at [85, 80] on span "Color / Gradient" at bounding box center [84, 80] width 29 height 8
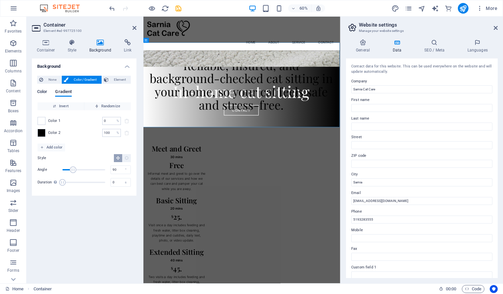
click at [42, 92] on span "Color" at bounding box center [42, 92] width 10 height 9
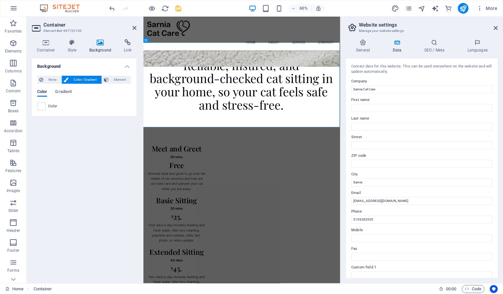
click at [102, 156] on div "Background None Color / Gradient Element Stretch background to full-width Color…" at bounding box center [84, 167] width 105 height 219
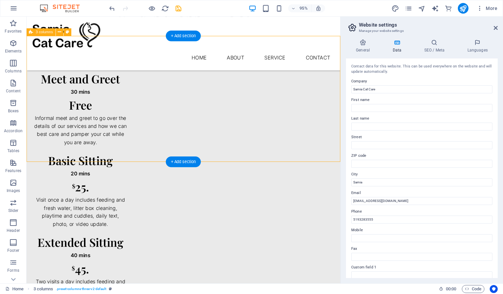
scroll to position [355, 0]
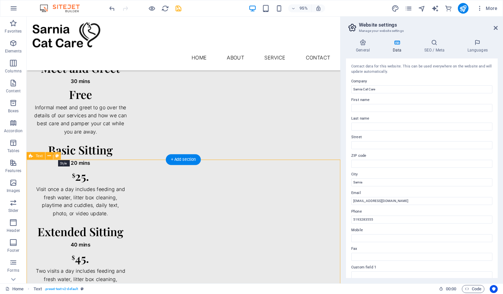
click at [57, 157] on icon at bounding box center [56, 155] width 3 height 7
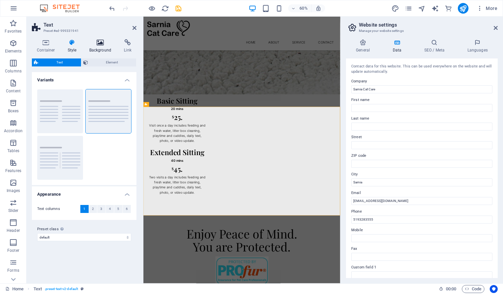
click at [97, 44] on icon at bounding box center [100, 42] width 32 height 7
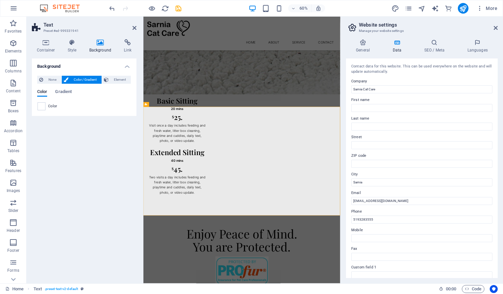
click at [43, 107] on span at bounding box center [41, 106] width 7 height 7
type input "#ffffff"
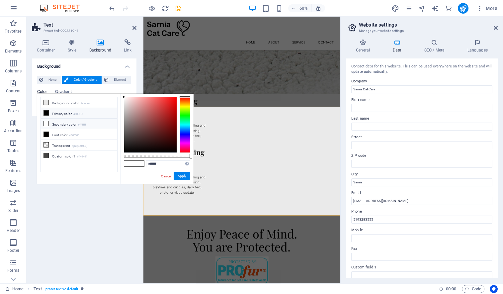
click at [46, 123] on icon at bounding box center [46, 123] width 5 height 5
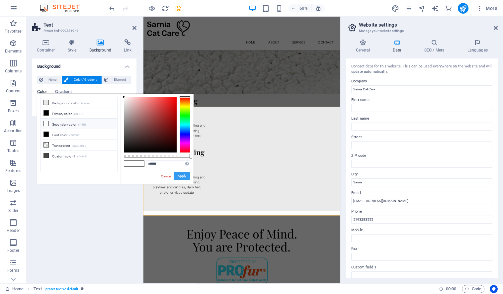
click at [184, 175] on button "Apply" at bounding box center [182, 176] width 17 height 8
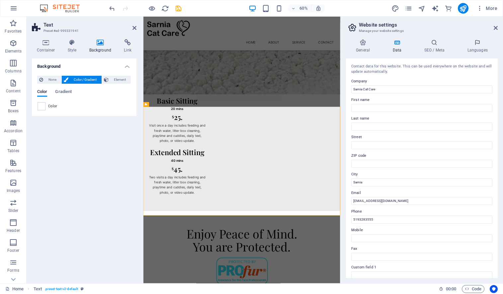
click at [124, 190] on div "Background None Color / Gradient Element Stretch background to full-width Color…" at bounding box center [84, 167] width 105 height 219
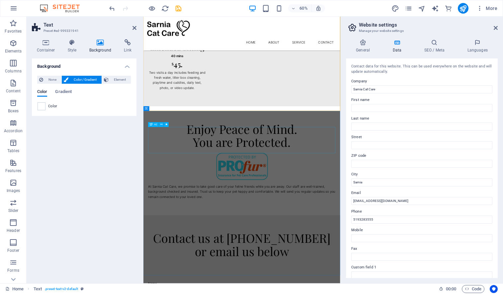
scroll to position [532, 0]
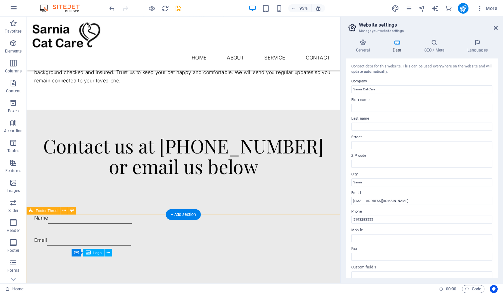
scroll to position [764, 0]
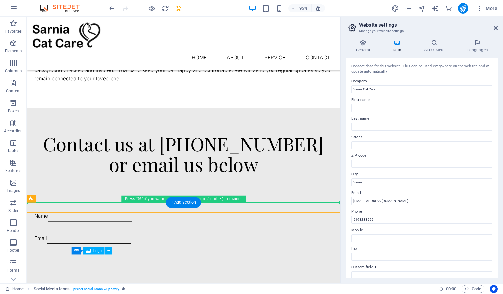
drag, startPoint x: 243, startPoint y: 218, endPoint x: 243, endPoint y: 198, distance: 19.9
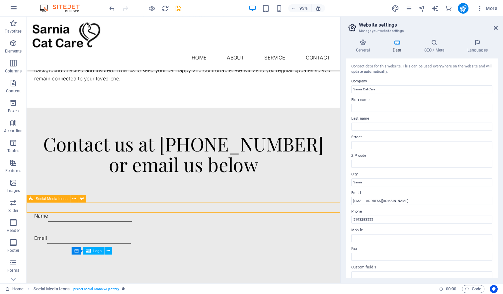
click at [267, 212] on div "Menu Home About Service Contact In-home cat sitting CONTACT Reliable, insured, …" at bounding box center [192, 25] width 330 height 1546
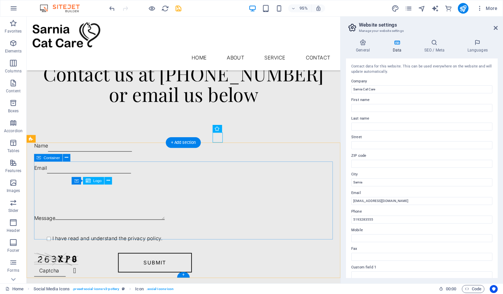
scroll to position [838, 0]
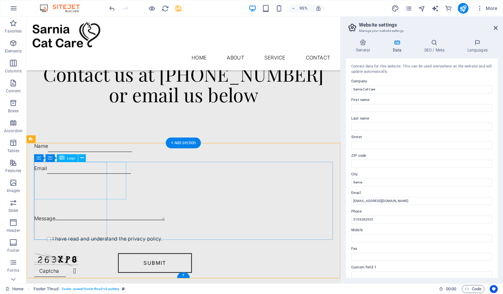
click at [81, 158] on icon at bounding box center [81, 158] width 3 height 7
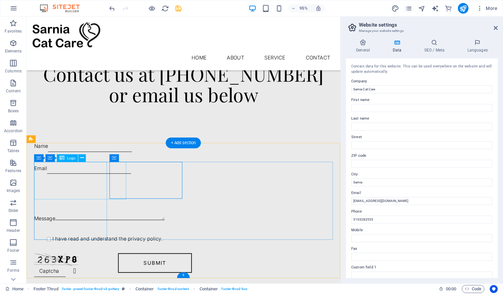
click at [83, 158] on icon at bounding box center [81, 158] width 3 height 7
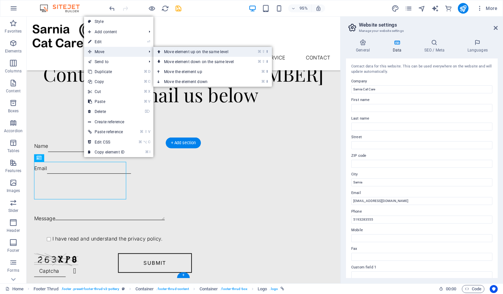
click at [165, 53] on link "⌘ ⇧ ⬆ Move element up on the same level" at bounding box center [200, 52] width 94 height 10
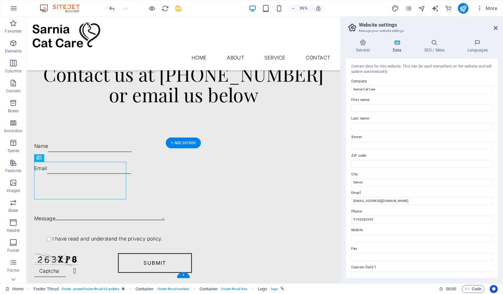
click at [66, 158] on div "Logo" at bounding box center [67, 158] width 21 height 8
click at [84, 158] on icon at bounding box center [81, 158] width 3 height 7
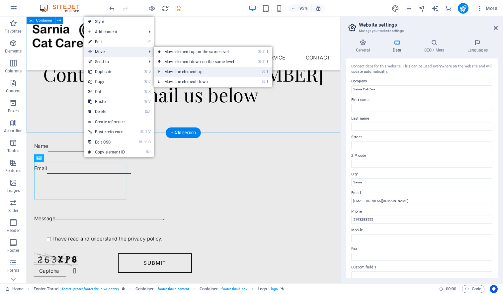
click at [193, 69] on link "⌘ ⬆ Move the element up" at bounding box center [201, 72] width 94 height 10
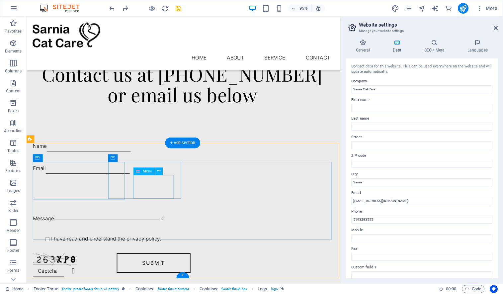
scroll to position [838, 1]
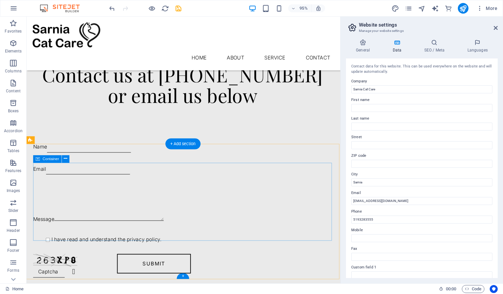
scroll to position [835, 1]
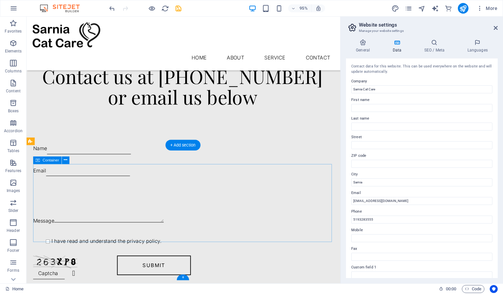
drag, startPoint x: 131, startPoint y: 225, endPoint x: 124, endPoint y: 232, distance: 10.1
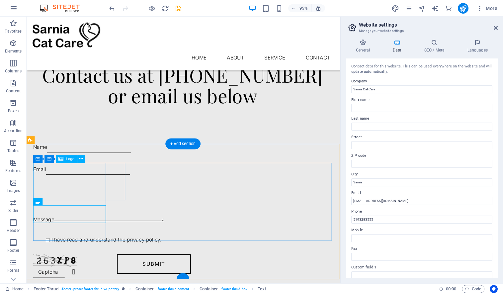
scroll to position [836, 1]
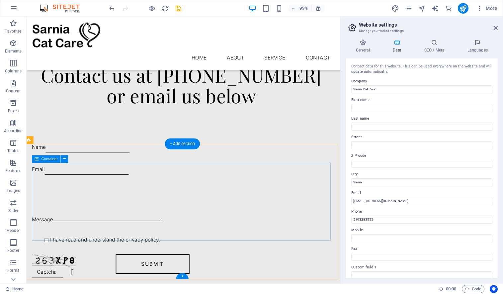
drag, startPoint x: 112, startPoint y: 202, endPoint x: 102, endPoint y: 197, distance: 11.6
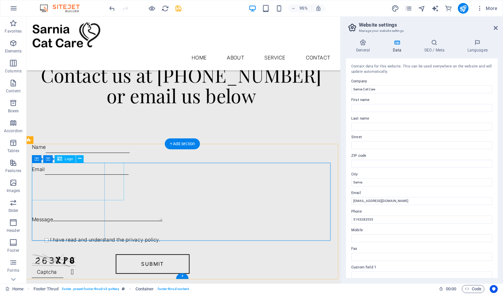
drag, startPoint x: 116, startPoint y: 228, endPoint x: 111, endPoint y: 229, distance: 5.4
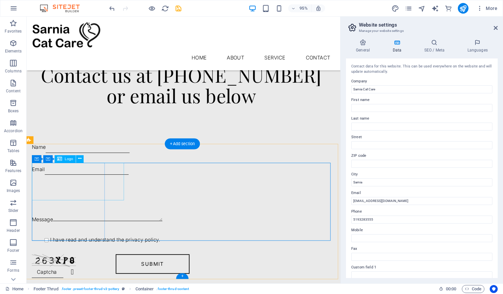
click at [80, 159] on icon at bounding box center [79, 158] width 3 height 7
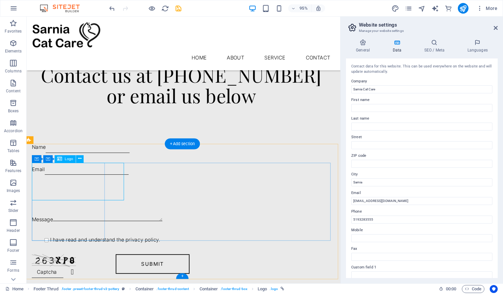
click at [61, 160] on icon at bounding box center [59, 159] width 5 height 8
click at [37, 161] on icon at bounding box center [37, 159] width 4 height 8
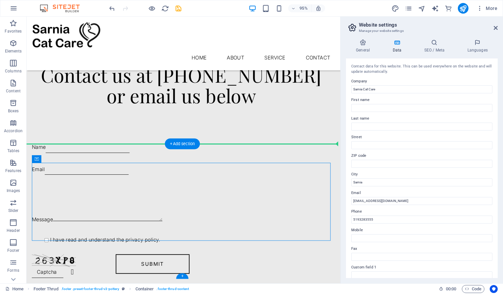
drag, startPoint x: 63, startPoint y: 178, endPoint x: 86, endPoint y: 164, distance: 26.5
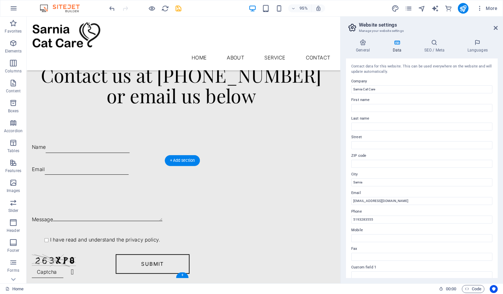
scroll to position [819, 2]
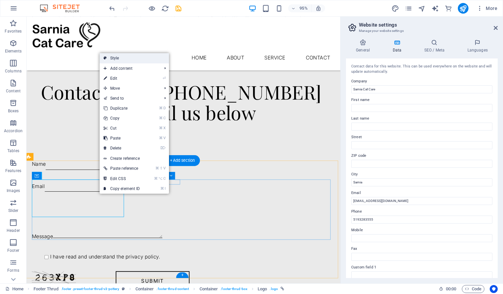
click at [113, 60] on link "Style" at bounding box center [134, 58] width 69 height 10
select select "rem"
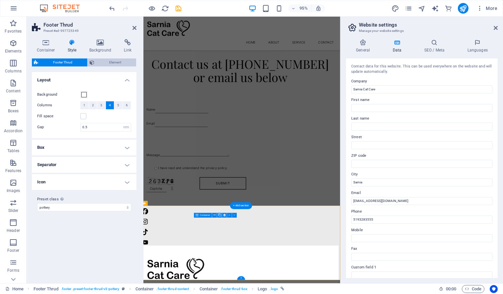
scroll to position [655, 2]
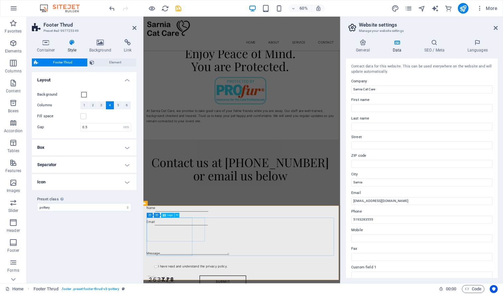
drag, startPoint x: 190, startPoint y: 383, endPoint x: 296, endPoint y: 248, distance: 170.9
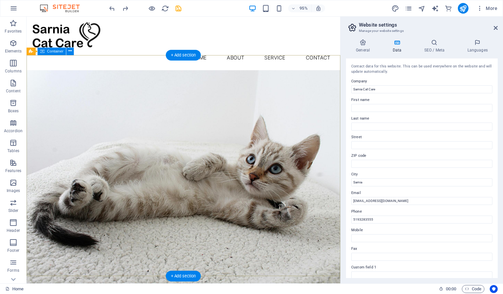
scroll to position [0, 0]
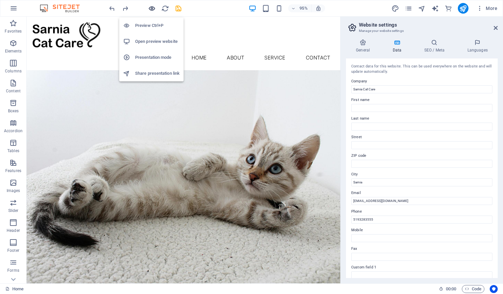
click at [153, 8] on icon "button" at bounding box center [152, 9] width 8 height 8
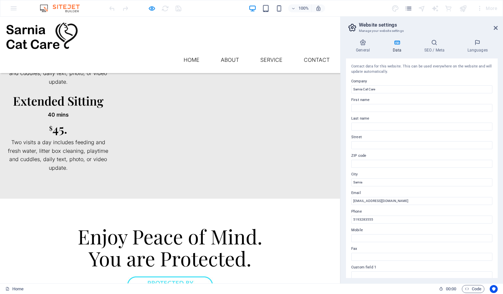
scroll to position [460, 0]
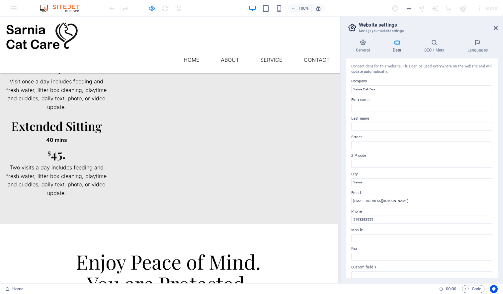
scroll to position [450, 1]
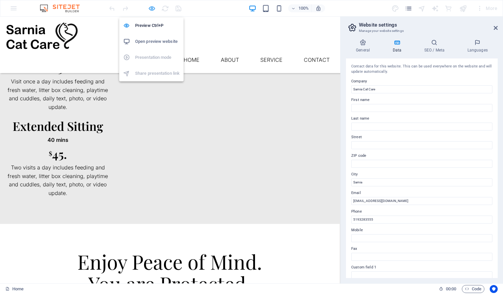
click at [154, 9] on icon "button" at bounding box center [152, 9] width 8 height 8
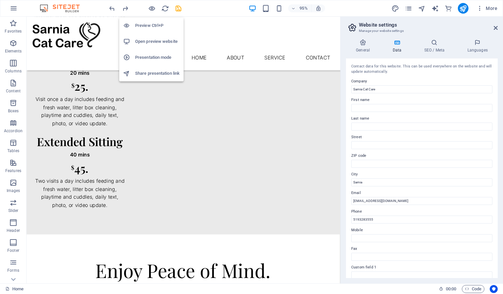
click at [153, 44] on h6 "Open preview website" at bounding box center [157, 41] width 44 height 8
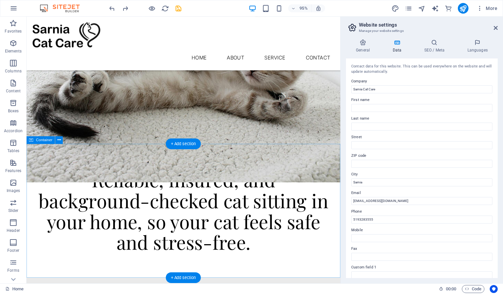
scroll to position [97, 0]
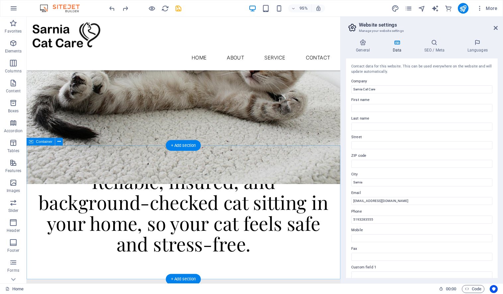
click at [270, 170] on div "Reliable, insured, and background-checked cat sitting in your home, so your cat…" at bounding box center [192, 222] width 330 height 141
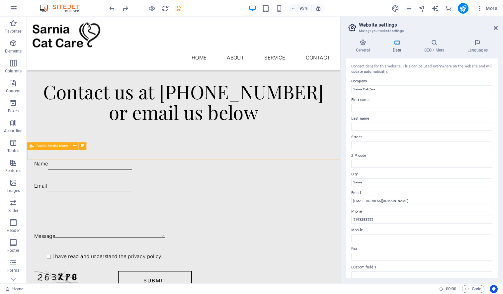
scroll to position [819, 0]
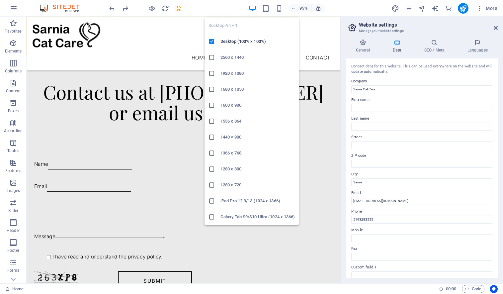
click at [253, 9] on icon "button" at bounding box center [253, 9] width 8 height 8
click at [233, 60] on h6 "2560 x 1440" at bounding box center [257, 57] width 74 height 8
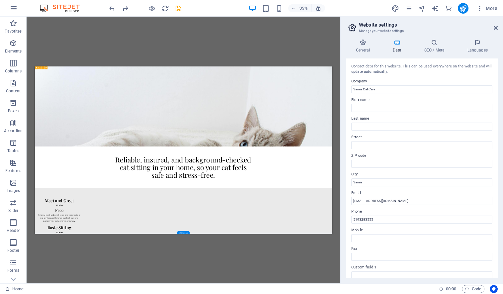
scroll to position [0, 1]
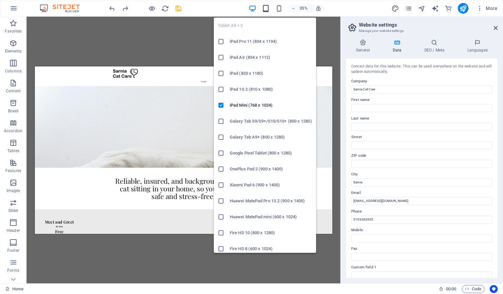
click at [264, 10] on icon "button" at bounding box center [266, 9] width 8 height 8
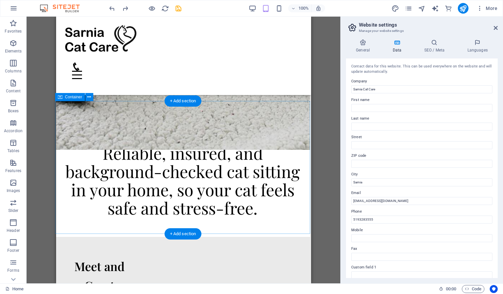
scroll to position [0, 0]
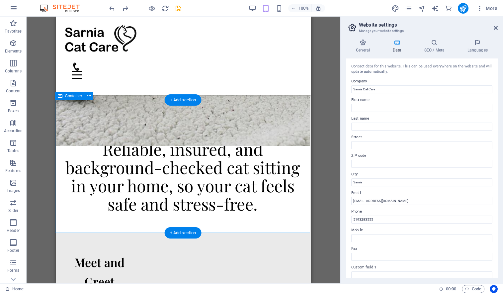
click at [163, 139] on div "Reliable, insured, and background-checked cat sitting in your home, so your cat…" at bounding box center [182, 166] width 255 height 133
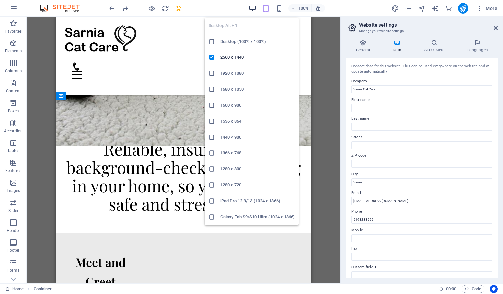
click at [255, 7] on icon "button" at bounding box center [253, 9] width 8 height 8
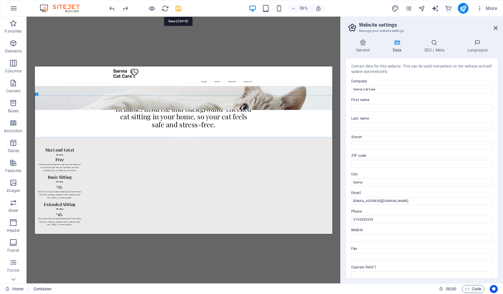
click at [180, 9] on icon "save" at bounding box center [179, 9] width 8 height 8
checkbox input "false"
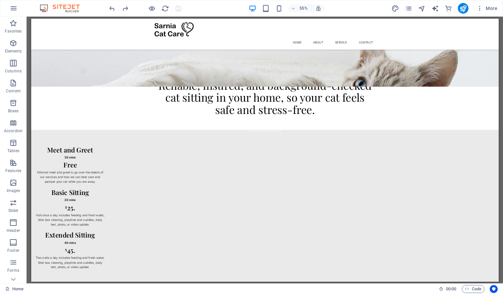
click at [67, 7] on img at bounding box center [63, 8] width 50 height 8
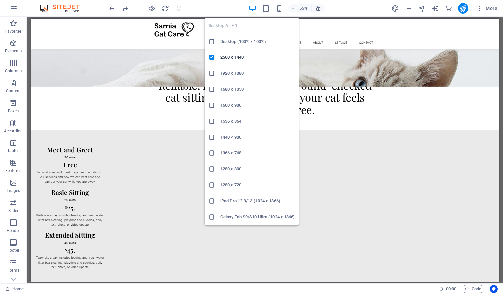
click at [256, 9] on icon "button" at bounding box center [253, 9] width 8 height 8
click at [242, 41] on h6 "Desktop (100% x 100%)" at bounding box center [257, 41] width 74 height 8
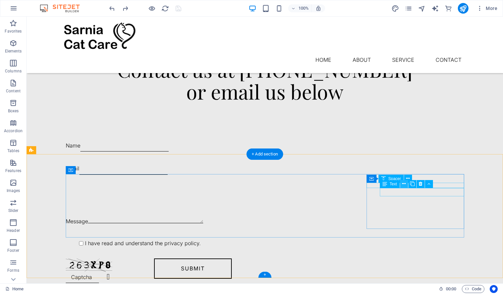
scroll to position [794, 0]
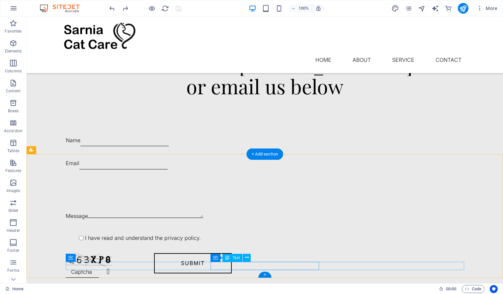
drag, startPoint x: 230, startPoint y: 264, endPoint x: 112, endPoint y: 264, distance: 117.1
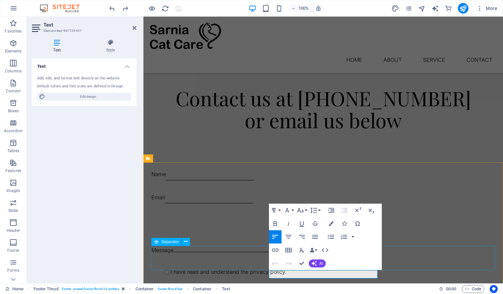
scroll to position [803, 0]
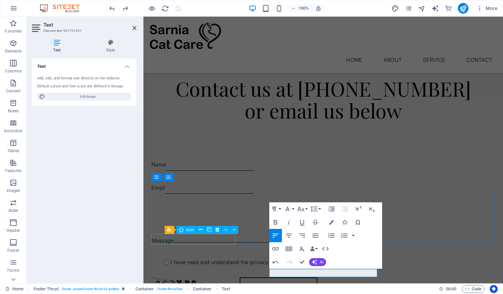
click at [47, 204] on div "Text Add, edit, and format text directly on the website. Default colors and fon…" at bounding box center [84, 167] width 105 height 219
click at [50, 196] on div "Text Add, edit, and format text directly on the website. Default colors and fon…" at bounding box center [84, 167] width 105 height 219
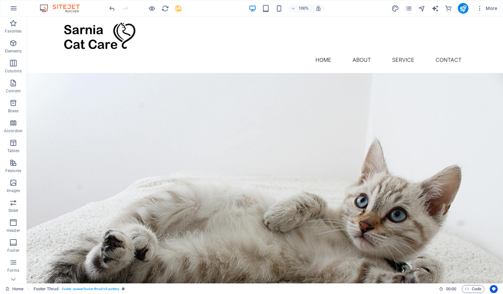
scroll to position [0, 0]
click at [409, 10] on icon "pages" at bounding box center [408, 9] width 8 height 8
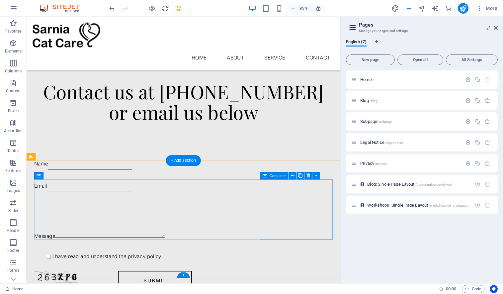
scroll to position [819, 0]
drag, startPoint x: 316, startPoint y: 204, endPoint x: 312, endPoint y: 204, distance: 4.3
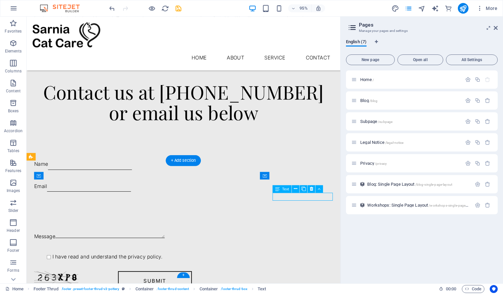
drag, startPoint x: 296, startPoint y: 207, endPoint x: 259, endPoint y: 318, distance: 117.3
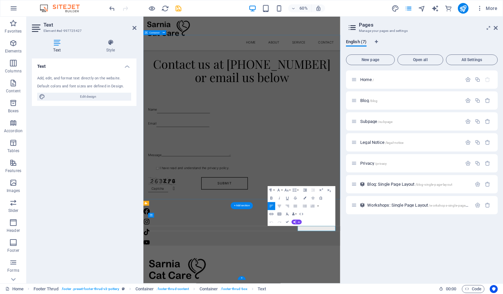
scroll to position [655, 0]
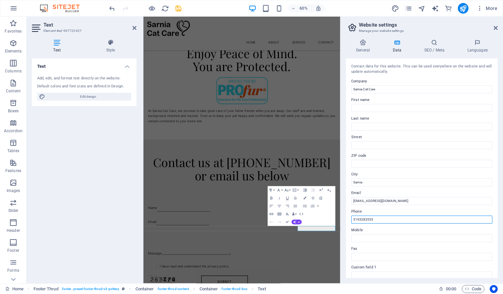
click at [359, 219] on input "5193283555" at bounding box center [421, 219] width 141 height 8
click at [380, 220] on input "5193283555" at bounding box center [421, 219] width 141 height 8
type input "[PHONE_NUMBER]"
click at [388, 243] on div "Contact data for this website. This can be used everywhere on the website and w…" at bounding box center [422, 167] width 152 height 219
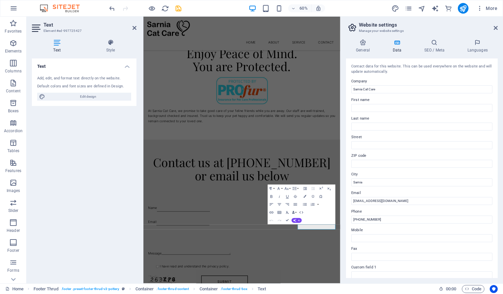
scroll to position [658, 0]
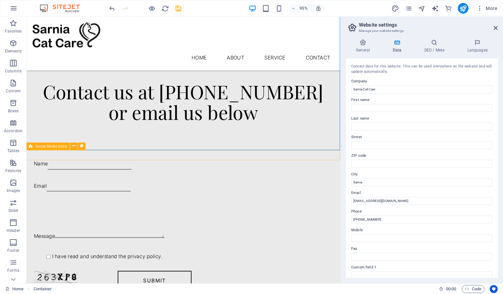
scroll to position [819, 0]
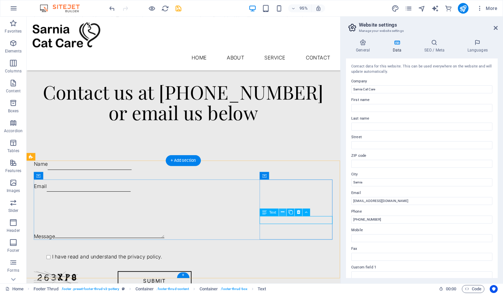
click at [283, 212] on icon at bounding box center [282, 212] width 3 height 7
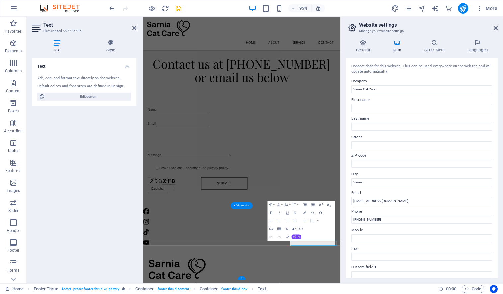
scroll to position [655, 0]
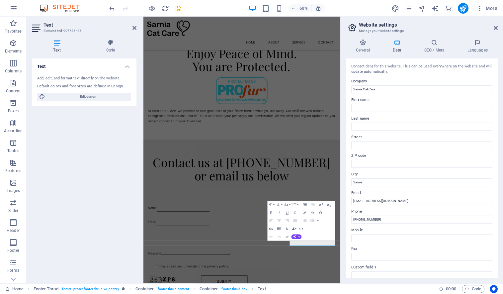
click at [121, 162] on div "Text Add, edit, and format text directly on the website. Default colors and fon…" at bounding box center [84, 167] width 105 height 219
click at [366, 44] on icon at bounding box center [363, 42] width 34 height 7
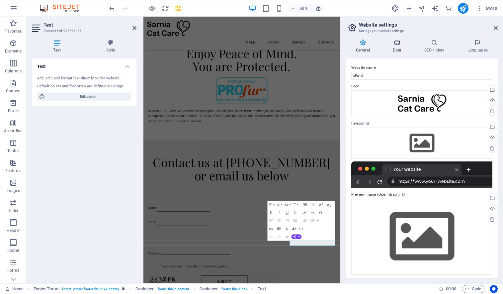
click at [398, 45] on icon at bounding box center [396, 42] width 29 height 7
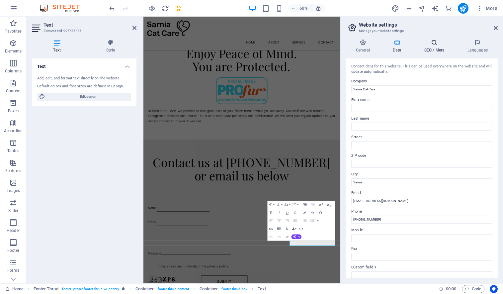
click at [430, 47] on h4 "SEO / Meta" at bounding box center [435, 46] width 43 height 14
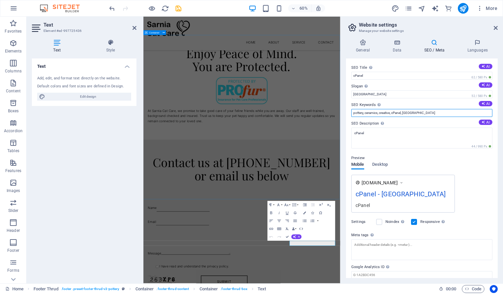
drag, startPoint x: 561, startPoint y: 130, endPoint x: 464, endPoint y: 177, distance: 107.9
click at [363, 114] on input "pottery, ceramics, creative, cPanel, [GEOGRAPHIC_DATA]" at bounding box center [421, 113] width 141 height 8
type input "C"
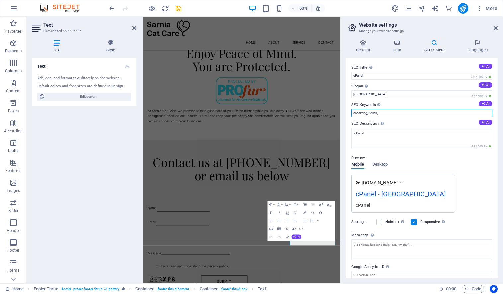
type input "cat sitting, Sarnia,"
click at [461, 211] on div "[DOMAIN_NAME] cPanel - [GEOGRAPHIC_DATA] cPanel" at bounding box center [421, 194] width 141 height 38
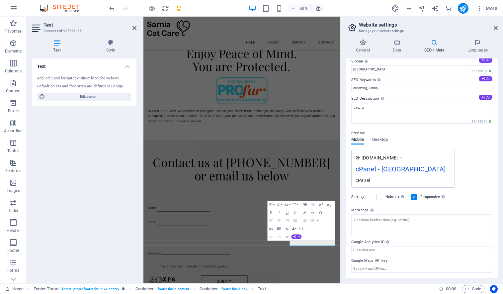
scroll to position [25, 0]
click at [497, 28] on icon at bounding box center [495, 27] width 4 height 5
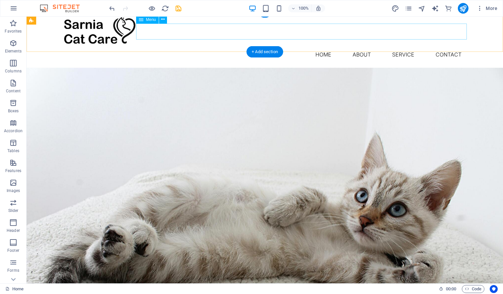
scroll to position [5, 0]
click at [357, 47] on nav "Home About Service Contact" at bounding box center [264, 55] width 403 height 16
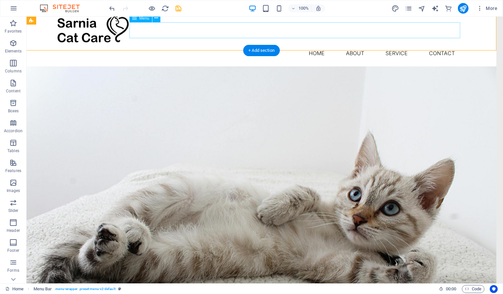
scroll to position [7, 7]
click at [449, 45] on nav "Home About Service Contact" at bounding box center [257, 53] width 403 height 16
click at [402, 45] on nav "Home About Service Contact" at bounding box center [257, 53] width 403 height 16
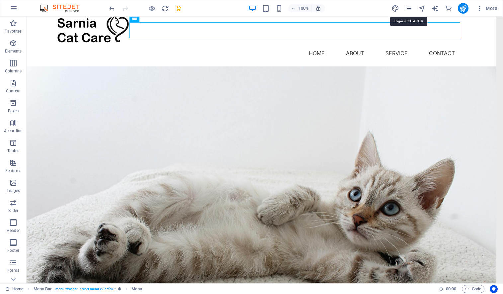
click at [406, 10] on icon "pages" at bounding box center [408, 9] width 8 height 8
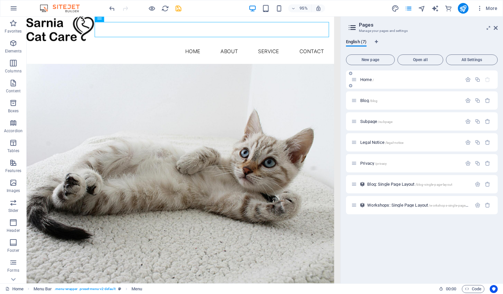
click at [424, 79] on p "Home /" at bounding box center [410, 79] width 100 height 4
click at [421, 61] on span "Open all" at bounding box center [420, 60] width 40 height 4
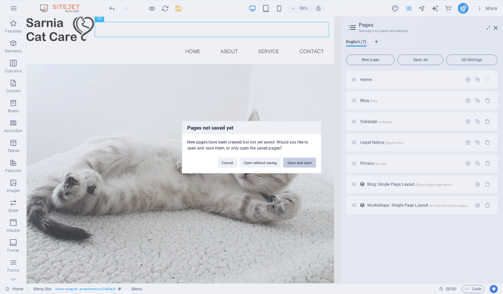
click at [301, 163] on button "Save and open" at bounding box center [299, 162] width 33 height 10
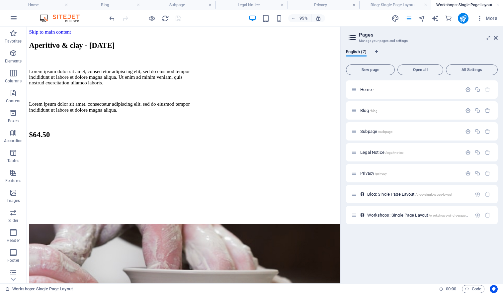
scroll to position [0, 0]
select select "68dc6ef36bfc0855d906294e"
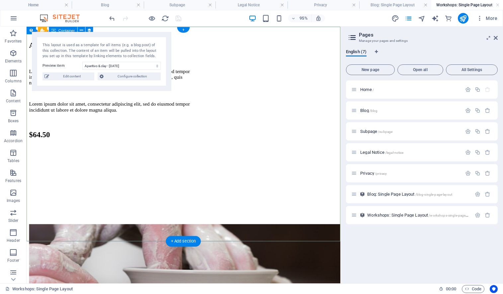
click at [205, 117] on div "Lorem ipsum dolor sit amet, consectetur adipiscing elit, sed do eiusmod tempor …" at bounding box center [117, 94] width 176 height 46
drag, startPoint x: 271, startPoint y: 140, endPoint x: 219, endPoint y: 206, distance: 84.8
click at [205, 117] on div "Lorem ipsum dolor sit amet, consectetur adipiscing elit, sed do eiusmod tempor …" at bounding box center [117, 94] width 176 height 46
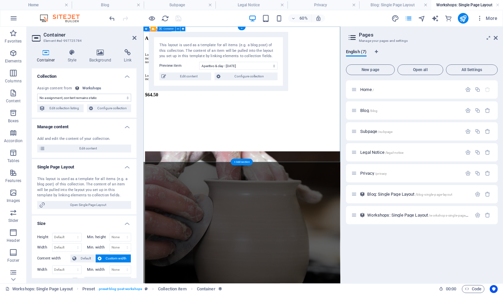
select select "workshop-content"
click at [490, 215] on button "button" at bounding box center [487, 215] width 10 height 6
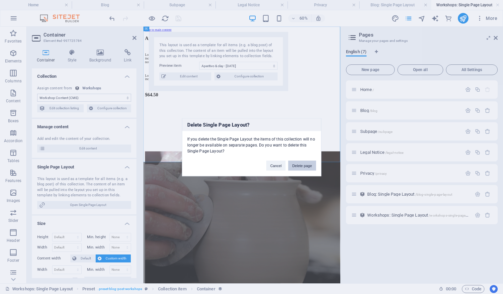
click at [298, 167] on button "Delete page" at bounding box center [302, 165] width 28 height 10
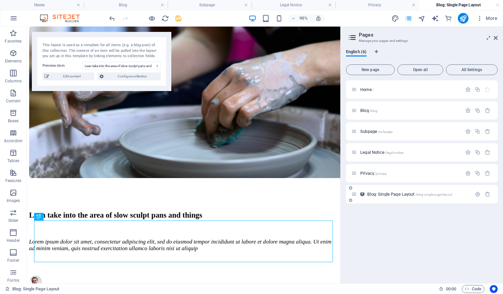
click at [403, 196] on div "Blog: Single Page Layout /blog-single-page-layout" at bounding box center [411, 194] width 120 height 8
click at [392, 193] on span "Blog: Single Page Layout /blog-single-page-layout" at bounding box center [409, 193] width 85 height 5
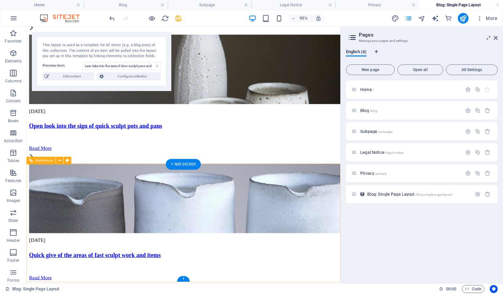
scroll to position [971, 0]
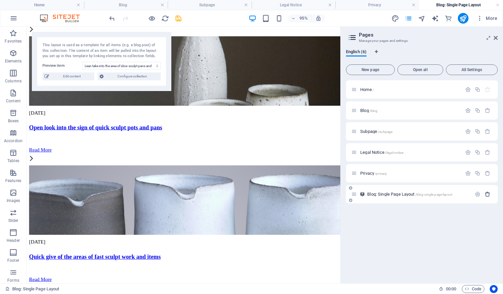
click at [488, 194] on icon "button" at bounding box center [487, 194] width 6 height 6
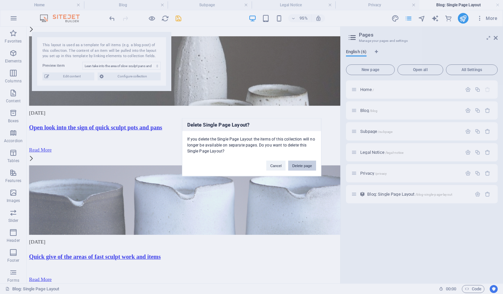
click at [298, 166] on button "Delete page" at bounding box center [302, 165] width 28 height 10
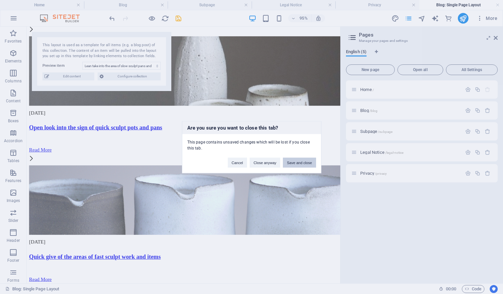
click at [293, 162] on button "Save and close" at bounding box center [299, 162] width 33 height 10
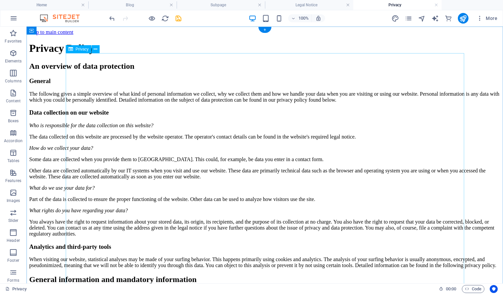
drag, startPoint x: 181, startPoint y: 141, endPoint x: 64, endPoint y: 141, distance: 117.1
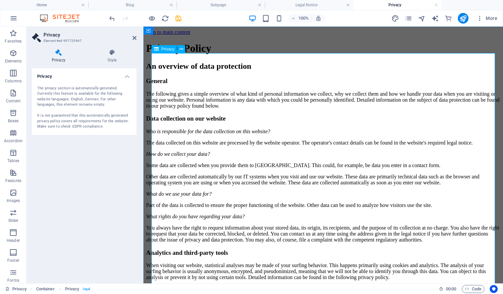
drag, startPoint x: 165, startPoint y: 146, endPoint x: 154, endPoint y: 139, distance: 13.2
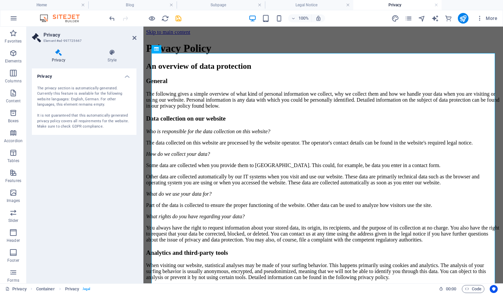
click at [88, 102] on div "The privacy section is automatically generated. Currently this feature is avail…" at bounding box center [84, 108] width 94 height 44
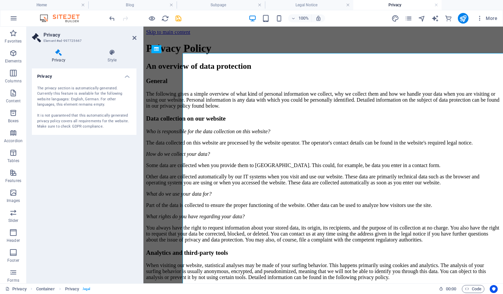
click at [83, 136] on div "Privacy The privacy section is automatically generated. Currently this feature …" at bounding box center [84, 172] width 105 height 209
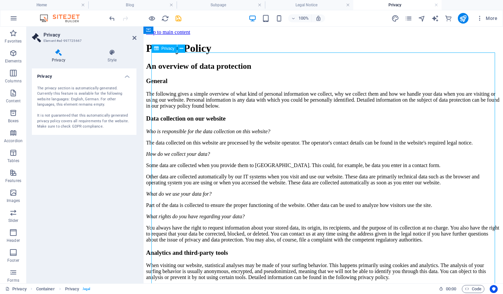
drag, startPoint x: 161, startPoint y: 139, endPoint x: 170, endPoint y: 179, distance: 40.7
click at [182, 49] on icon at bounding box center [182, 49] width 4 height 7
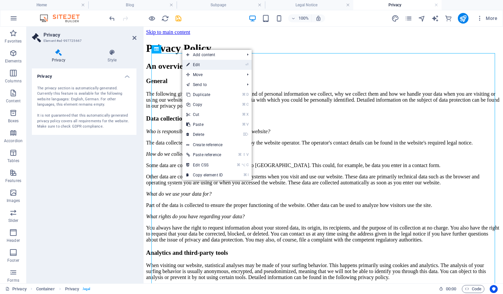
click at [191, 63] on link "⏎ Edit" at bounding box center [204, 65] width 44 height 10
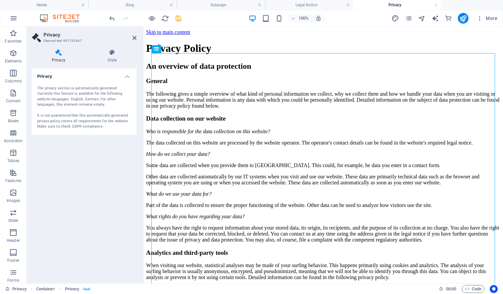
click at [103, 94] on div "The privacy section is automatically generated. Currently this feature is avail…" at bounding box center [84, 108] width 94 height 44
click at [70, 88] on div "The privacy section is automatically generated. Currently this feature is avail…" at bounding box center [84, 108] width 94 height 44
click at [128, 76] on h4 "Privacy" at bounding box center [84, 74] width 105 height 12
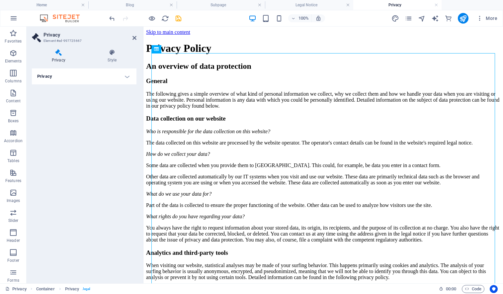
click at [128, 76] on h4 "Privacy" at bounding box center [84, 76] width 105 height 16
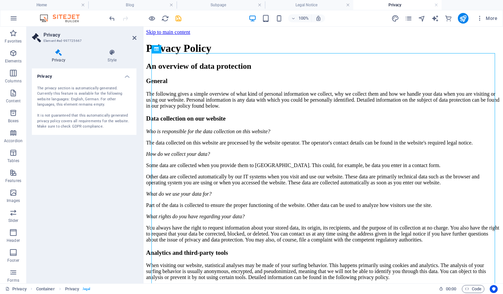
click at [97, 105] on div "The privacy section is automatically generated. Currently this feature is avail…" at bounding box center [84, 108] width 94 height 44
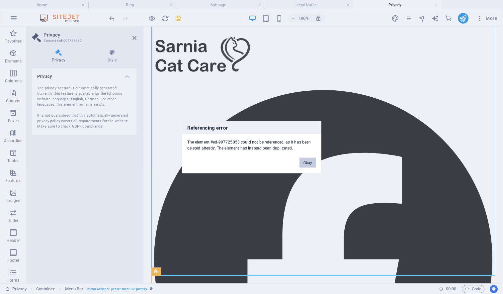
scroll to position [1681, 0]
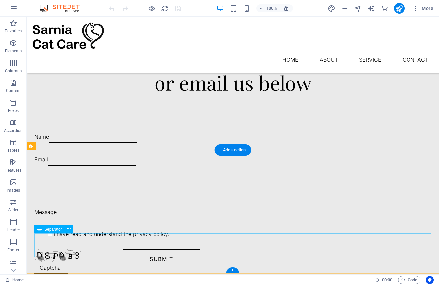
scroll to position [797, 0]
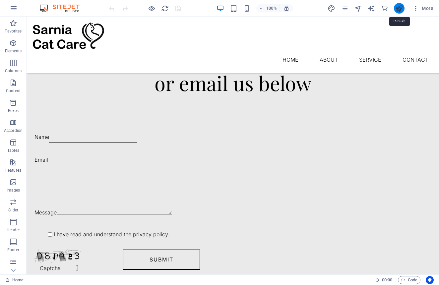
click at [399, 9] on icon "publish" at bounding box center [400, 9] width 8 height 8
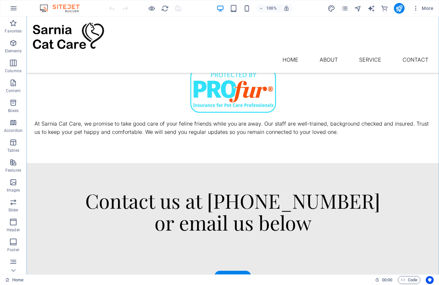
scroll to position [661, 0]
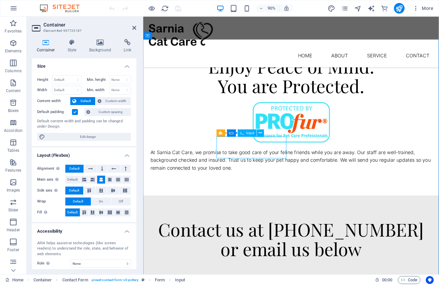
drag, startPoint x: 404, startPoint y: 191, endPoint x: 278, endPoint y: 172, distance: 127.9
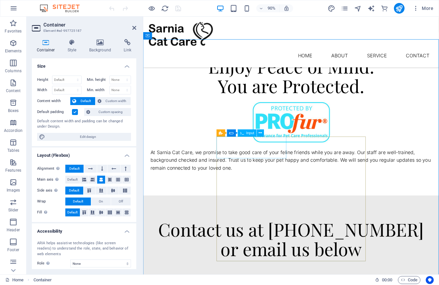
drag, startPoint x: 226, startPoint y: 167, endPoint x: 223, endPoint y: 164, distance: 4.5
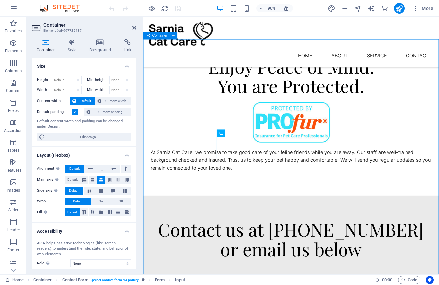
drag, startPoint x: 195, startPoint y: 176, endPoint x: 207, endPoint y: 173, distance: 12.3
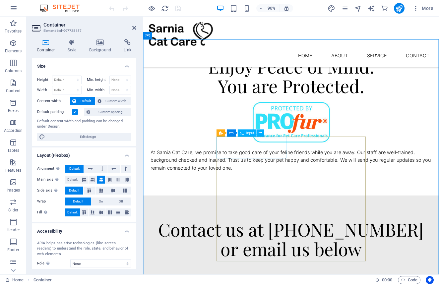
drag, startPoint x: 460, startPoint y: 204, endPoint x: 443, endPoint y: 205, distance: 16.6
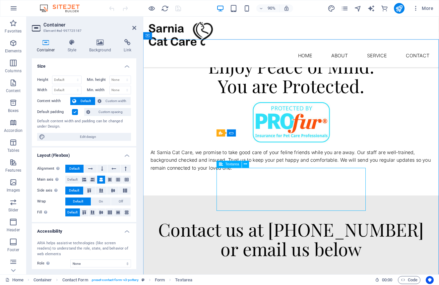
click at [82, 138] on span "Edit design" at bounding box center [88, 137] width 82 height 8
select select "600"
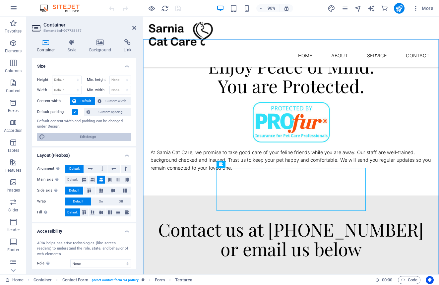
select select "rem"
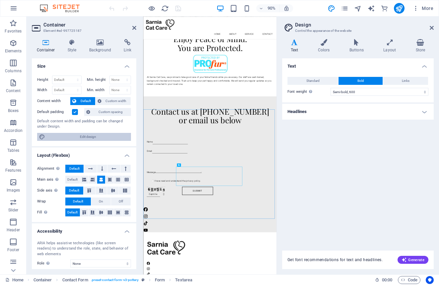
scroll to position [454, 0]
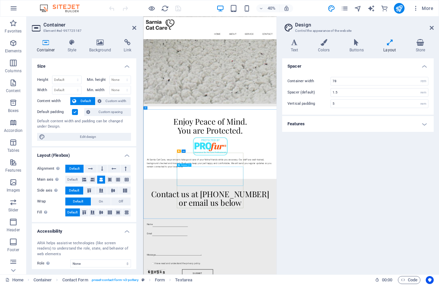
click at [101, 42] on icon at bounding box center [100, 42] width 32 height 7
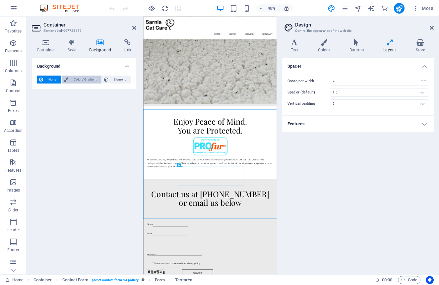
click at [78, 82] on span "Color / Gradient" at bounding box center [84, 80] width 29 height 8
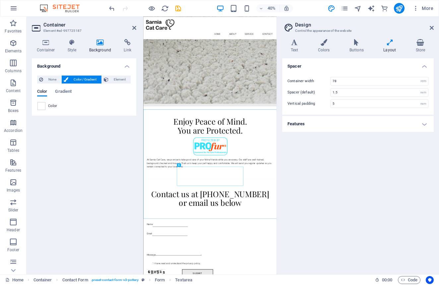
click at [93, 162] on div "Background None Color / Gradient Element Stretch background to full-width Color…" at bounding box center [84, 163] width 105 height 211
click at [134, 29] on icon at bounding box center [134, 27] width 4 height 5
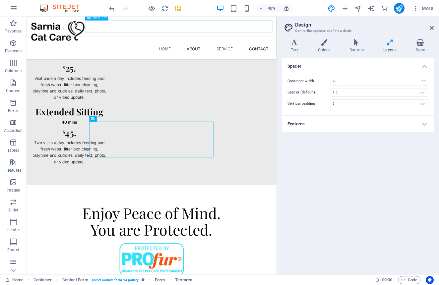
scroll to position [689, 0]
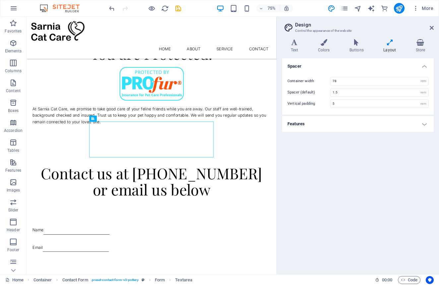
drag, startPoint x: 352, startPoint y: 197, endPoint x: 339, endPoint y: 193, distance: 13.1
click at [352, 197] on div "Spacer Container width 78 rem px Spacer (default) 1.5 rem Vertical padding 5 re…" at bounding box center [358, 163] width 152 height 211
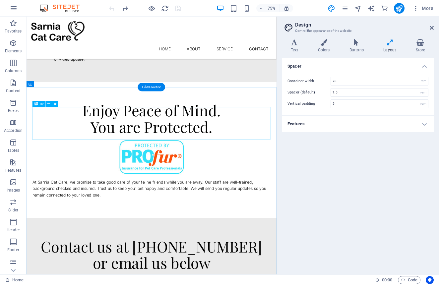
scroll to position [592, 0]
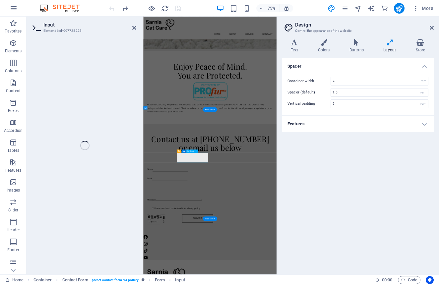
scroll to position [454, 0]
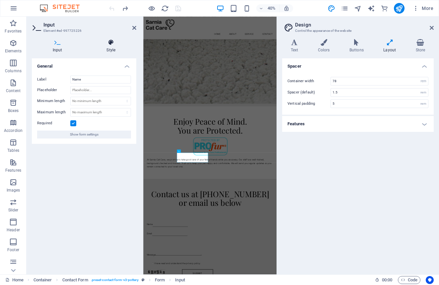
click at [110, 44] on icon at bounding box center [111, 42] width 51 height 7
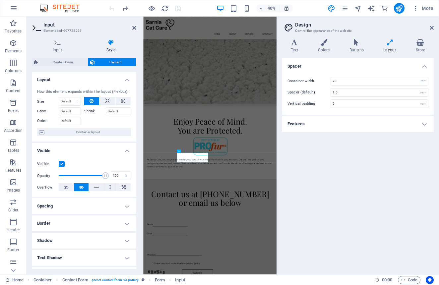
scroll to position [0, 0]
click at [100, 131] on span "Container layout" at bounding box center [87, 132] width 83 height 8
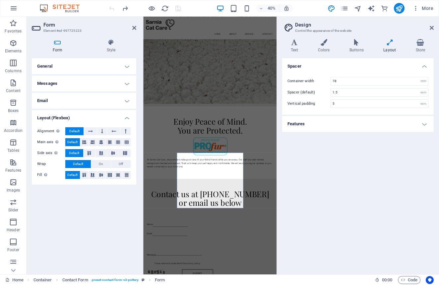
click at [98, 105] on h4 "Email" at bounding box center [84, 101] width 105 height 16
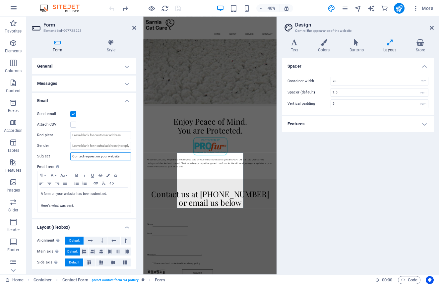
drag, startPoint x: 123, startPoint y: 157, endPoint x: 59, endPoint y: 152, distance: 64.6
type input "Cat sitting request"
click at [97, 204] on p "Here's what was sent." at bounding box center [84, 206] width 87 height 6
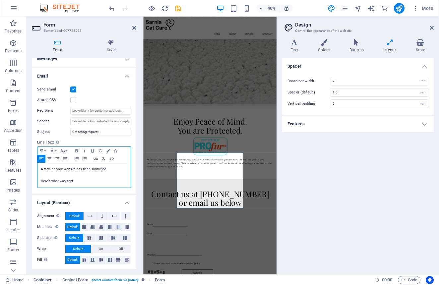
scroll to position [22, 0]
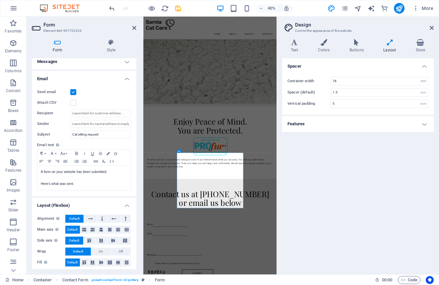
click at [75, 263] on span "Default" at bounding box center [72, 263] width 10 height 8
click at [305, 174] on div "Spacer Container width 78 rem px Spacer (default) 1.5 rem Vertical padding 5 re…" at bounding box center [358, 163] width 152 height 211
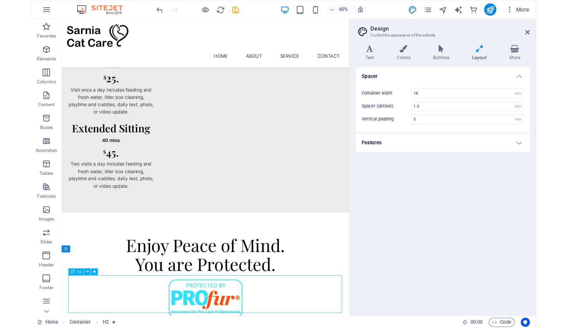
scroll to position [415, 0]
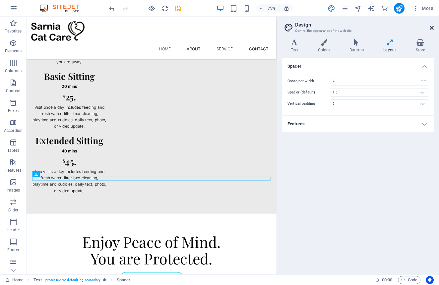
click at [432, 27] on icon at bounding box center [432, 27] width 4 height 5
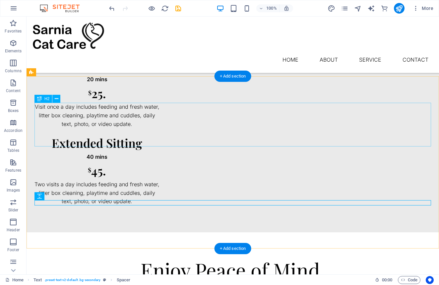
click at [364, 259] on div "Enjoy Peace of Mind. You are Protected." at bounding box center [233, 281] width 397 height 44
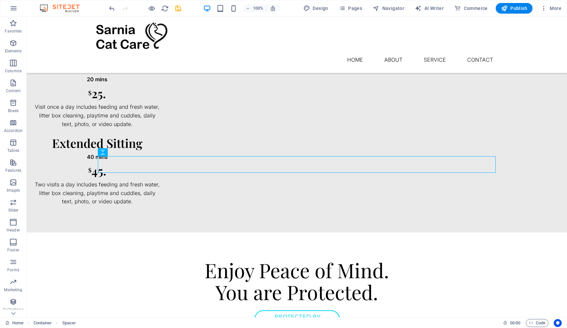
scroll to position [600, 0]
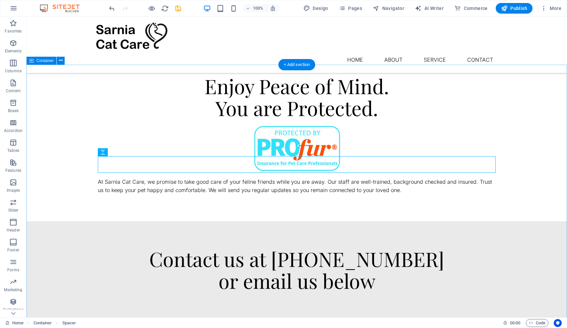
click at [439, 285] on div at bounding box center [297, 321] width 398 height 17
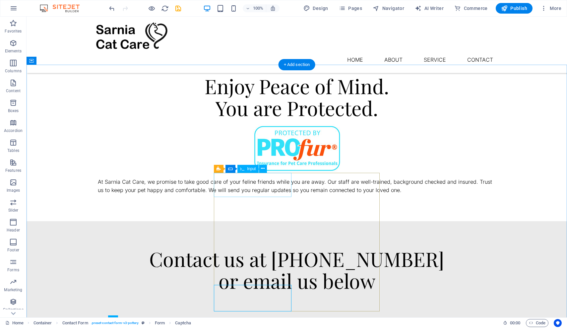
click at [252, 170] on span "Input" at bounding box center [251, 169] width 9 height 4
click at [262, 169] on icon at bounding box center [263, 168] width 4 height 7
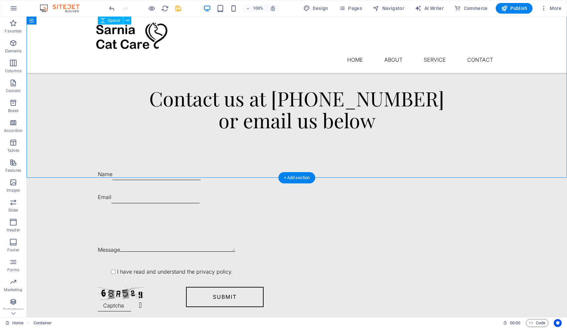
scroll to position [760, 0]
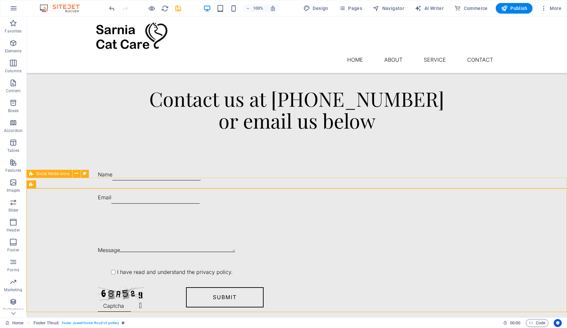
click at [77, 174] on icon at bounding box center [77, 173] width 4 height 7
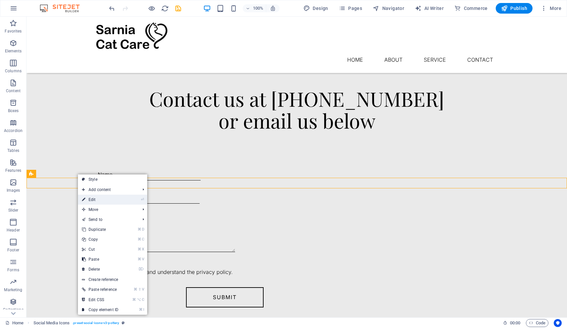
click at [95, 199] on link "⏎ Edit" at bounding box center [100, 200] width 44 height 10
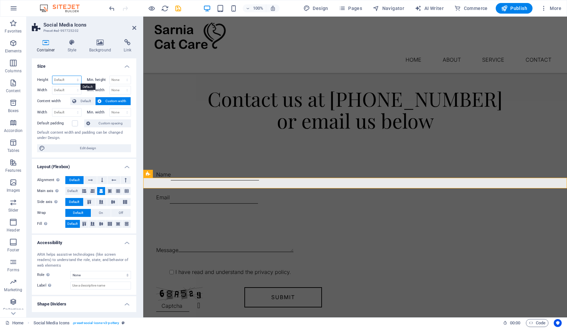
select select "px"
type input "72"
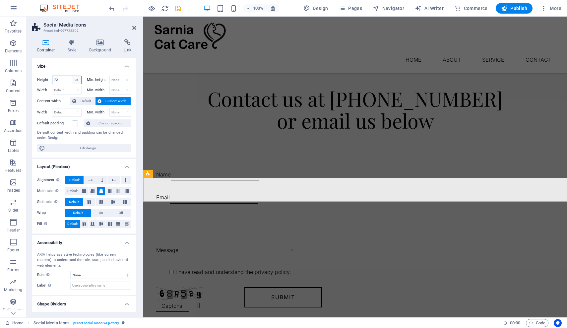
select select "default"
select select "DISABLED_OPTION_VALUE"
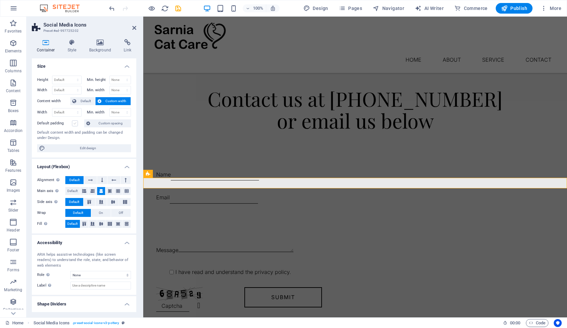
click at [76, 121] on label at bounding box center [75, 123] width 6 height 6
click at [0, 0] on input "Default padding" at bounding box center [0, 0] width 0 height 0
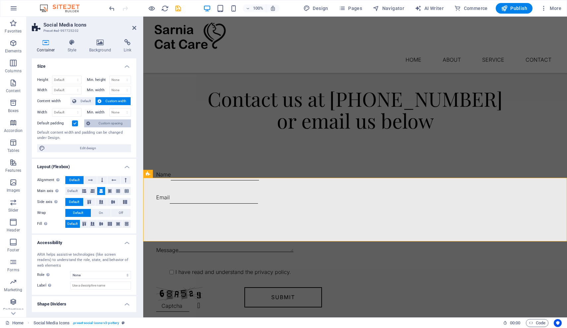
click at [104, 122] on span "Custom spacing" at bounding box center [110, 123] width 37 height 8
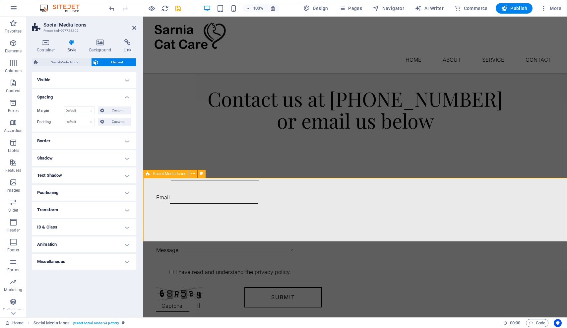
click at [439, 146] on div "Contact us at [PHONE_NUMBER] or email us below Name Email Message I have read a…" at bounding box center [355, 199] width 424 height 277
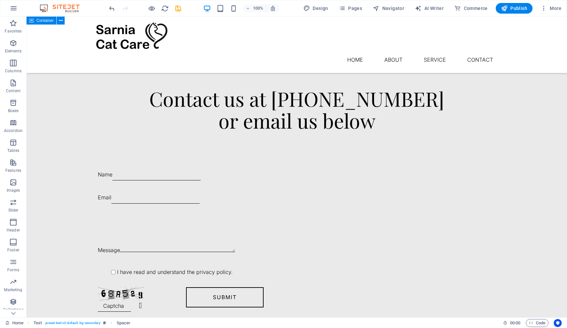
click at [439, 139] on div "Contact us at [PHONE_NUMBER] or email us below Name Email Message I have read a…" at bounding box center [297, 199] width 541 height 277
click at [439, 119] on div "Contact us at [PHONE_NUMBER] or email us below Name Email Message I have read a…" at bounding box center [297, 199] width 541 height 277
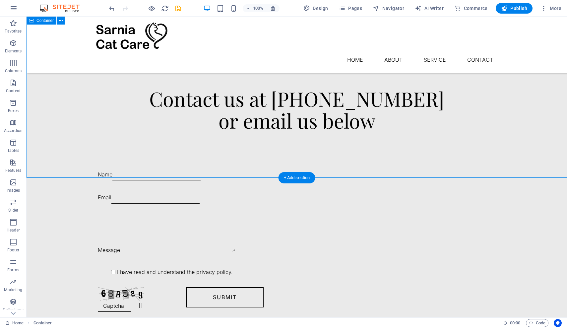
click at [439, 125] on div "Contact us at [PHONE_NUMBER] or email us below Name Email Message I have read a…" at bounding box center [297, 199] width 541 height 277
click at [439, 130] on div "Contact us at [PHONE_NUMBER] or email us below Name Email Message I have read a…" at bounding box center [297, 199] width 541 height 277
click at [439, 87] on div "Contact us at [PHONE_NUMBER] or email us below Name Email Message I have read a…" at bounding box center [297, 199] width 541 height 277
click at [439, 173] on div "Contact us at [PHONE_NUMBER] or email us below Name Email Message I have read a…" at bounding box center [297, 199] width 541 height 277
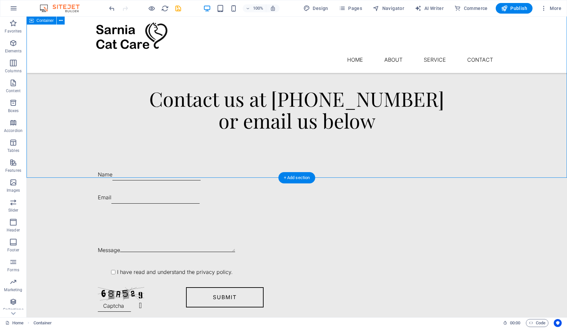
click at [439, 115] on div "Contact us at [PHONE_NUMBER] or email us below Name Email Message I have read a…" at bounding box center [297, 199] width 541 height 277
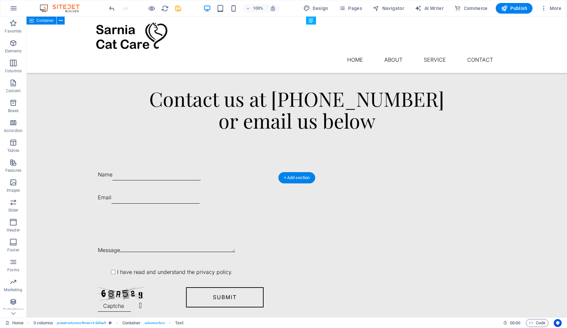
click at [439, 154] on div "Contact us at [PHONE_NUMBER] or email us below Name Email Message I have read a…" at bounding box center [297, 199] width 541 height 277
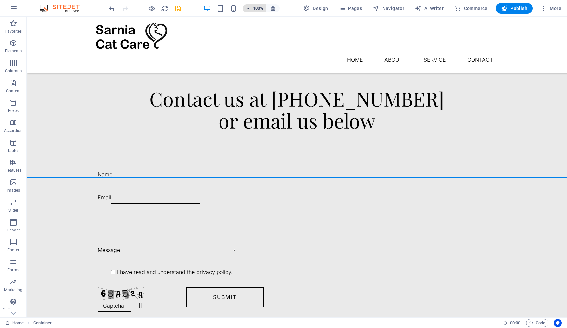
click at [250, 8] on icon "button" at bounding box center [248, 8] width 5 height 4
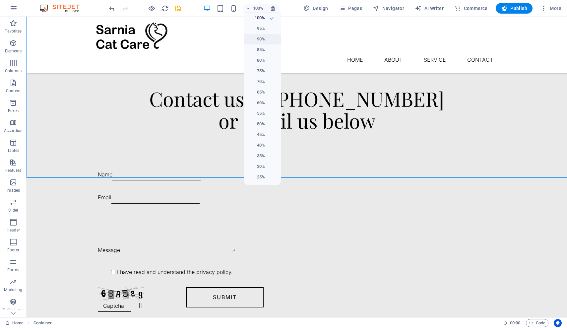
click at [261, 42] on h6 "90%" at bounding box center [256, 39] width 17 height 8
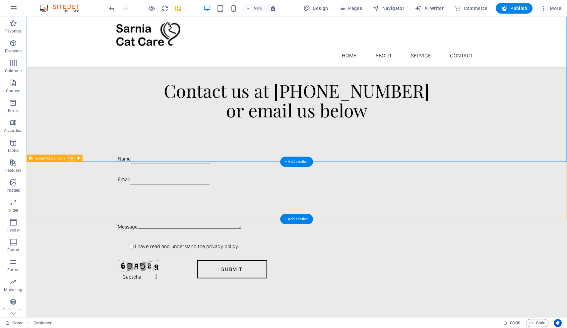
click at [71, 158] on icon at bounding box center [71, 158] width 3 height 6
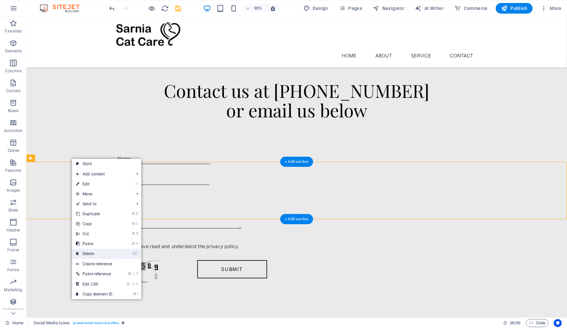
click at [91, 257] on link "⌦ Delete" at bounding box center [94, 254] width 44 height 10
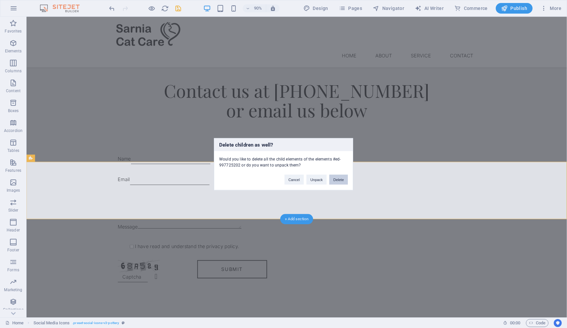
click at [338, 179] on button "Delete" at bounding box center [339, 180] width 19 height 10
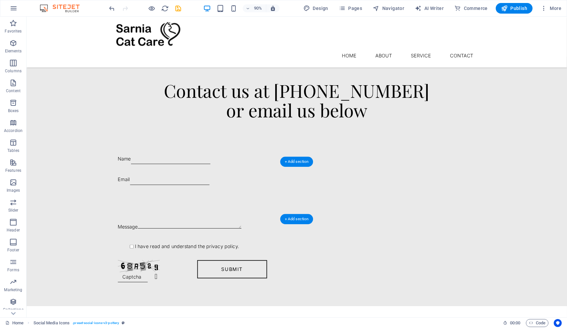
scroll to position [710, 0]
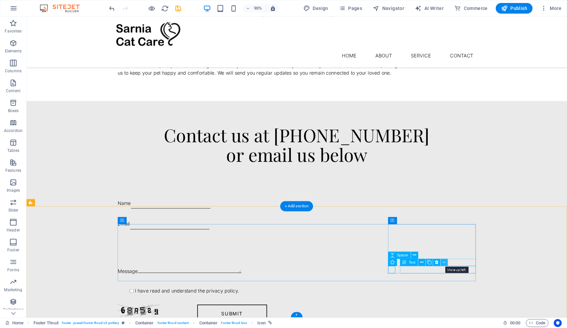
click at [439, 263] on button at bounding box center [444, 262] width 7 height 7
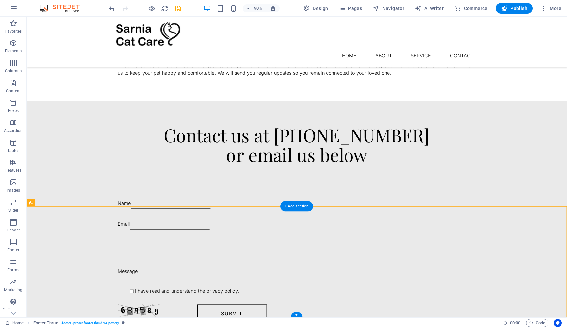
drag, startPoint x: 173, startPoint y: 306, endPoint x: 307, endPoint y: 302, distance: 134.1
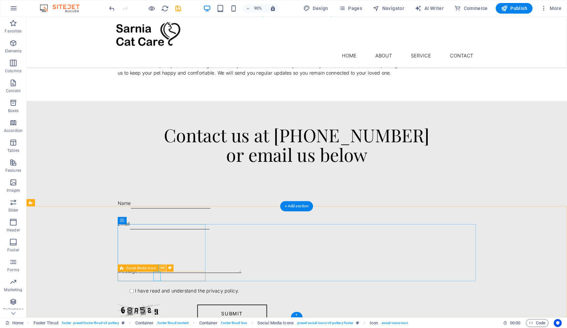
click at [163, 268] on icon at bounding box center [162, 268] width 3 height 6
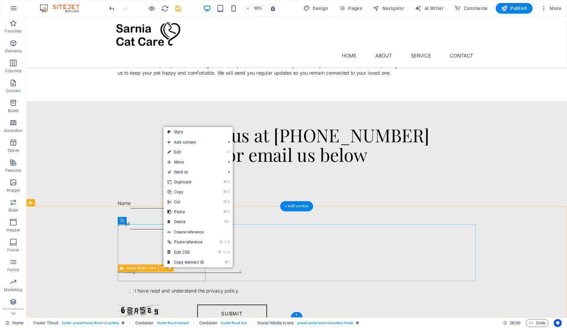
click at [131, 268] on span "Social Media Icons" at bounding box center [141, 268] width 30 height 4
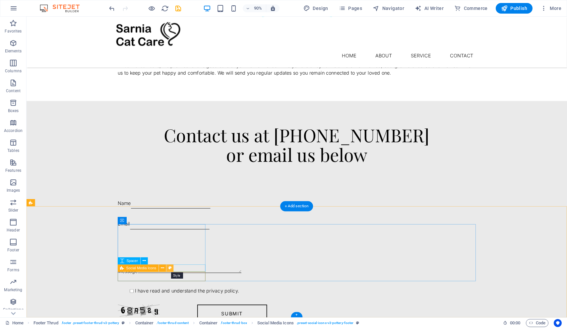
click at [170, 267] on icon at bounding box center [170, 268] width 3 height 6
select select "rem"
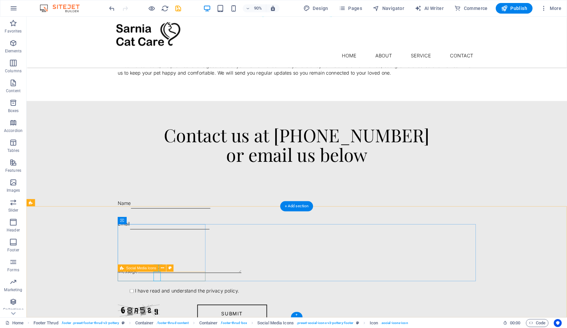
click at [171, 269] on icon at bounding box center [170, 268] width 3 height 6
select select "rem"
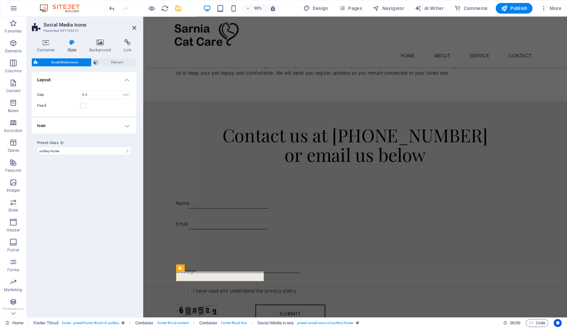
click at [71, 43] on icon at bounding box center [72, 42] width 19 height 7
click at [46, 43] on icon at bounding box center [46, 42] width 28 height 7
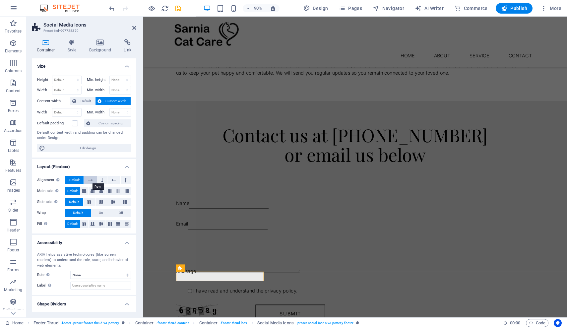
click at [91, 181] on icon at bounding box center [90, 180] width 5 height 8
click at [98, 164] on h4 "Layout (Flexbox)" at bounding box center [84, 165] width 105 height 12
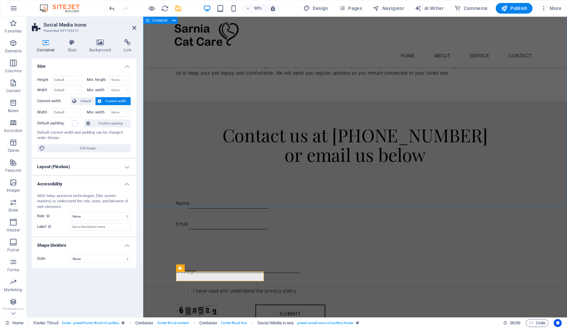
click at [179, 195] on div "Contact us at [PHONE_NUMBER] or email us below Name Email Message I have read a…" at bounding box center [378, 248] width 471 height 277
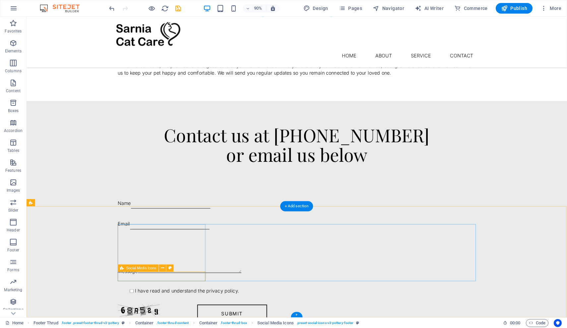
click at [170, 267] on icon at bounding box center [170, 268] width 3 height 6
select select "rem"
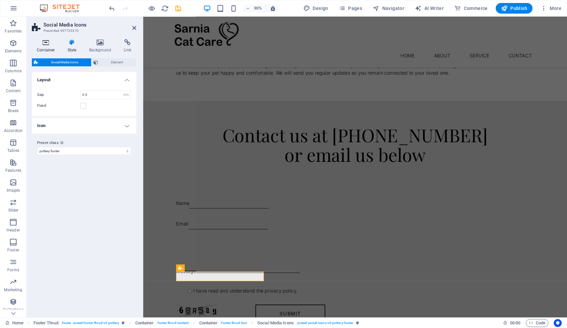
click at [51, 43] on icon at bounding box center [46, 42] width 28 height 7
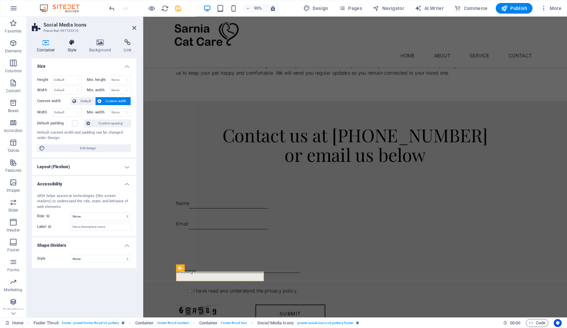
click at [73, 44] on icon at bounding box center [72, 42] width 19 height 7
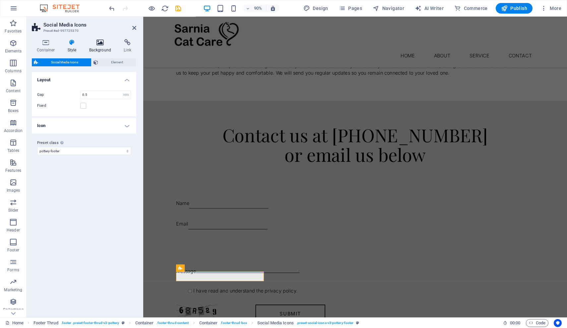
click at [97, 43] on icon at bounding box center [100, 42] width 32 height 7
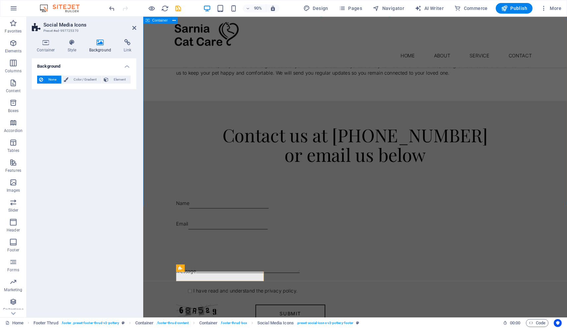
click at [176, 205] on div "Contact us at [PHONE_NUMBER] or email us below Name Email Message I have read a…" at bounding box center [378, 248] width 471 height 277
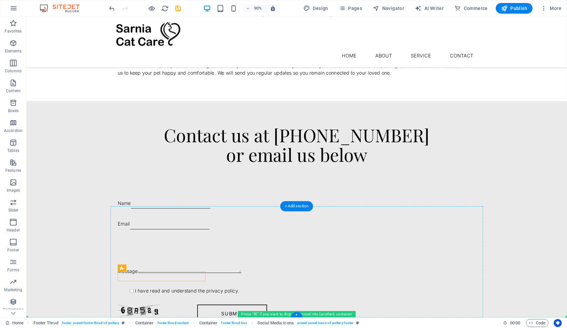
drag, startPoint x: 152, startPoint y: 302, endPoint x: 281, endPoint y: 315, distance: 129.7
drag, startPoint x: 153, startPoint y: 270, endPoint x: 259, endPoint y: 281, distance: 107.4
drag, startPoint x: 154, startPoint y: 288, endPoint x: 402, endPoint y: 313, distance: 248.5
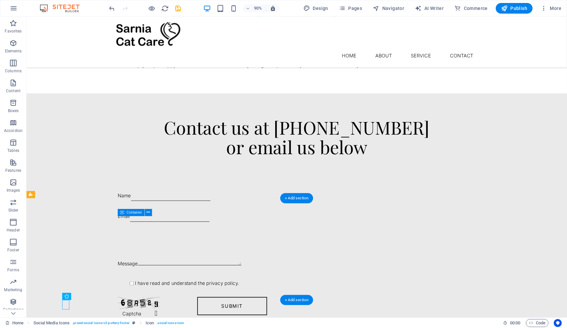
scroll to position [718, 0]
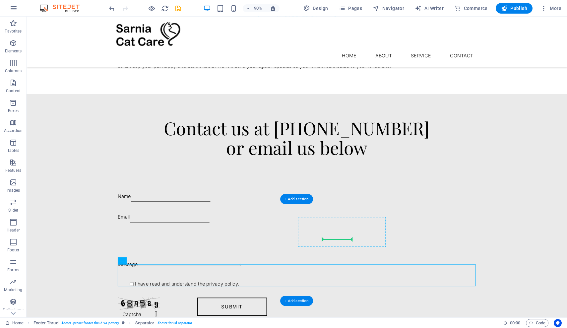
drag, startPoint x: 358, startPoint y: 314, endPoint x: 360, endPoint y: 265, distance: 48.8
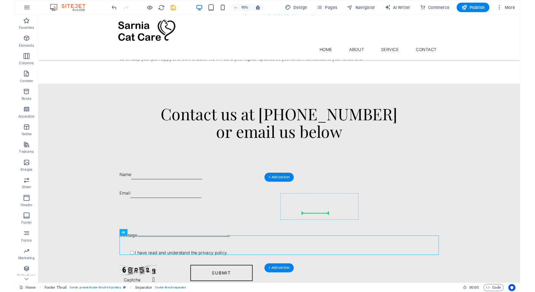
scroll to position [699, 0]
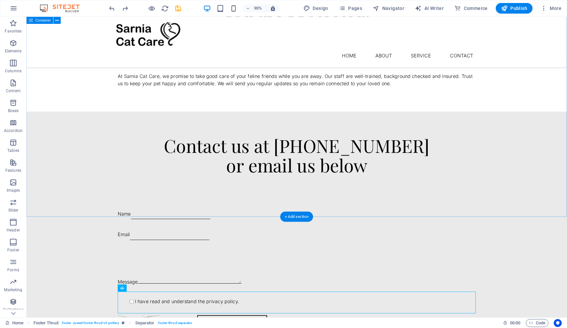
click at [439, 202] on div "Contact us at [PHONE_NUMBER] or email us below Name Email Message I have read a…" at bounding box center [327, 260] width 601 height 277
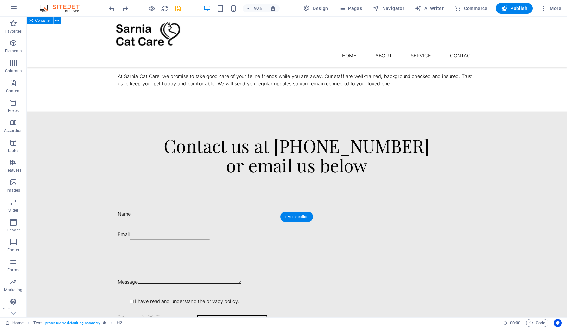
click at [439, 122] on div "Contact us at [PHONE_NUMBER] or email us below Name Email Message I have read a…" at bounding box center [327, 260] width 601 height 277
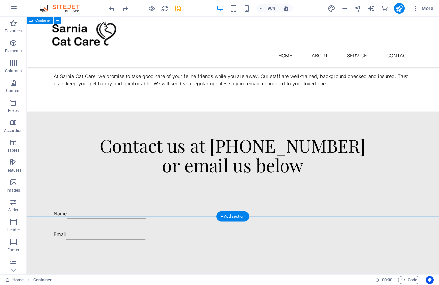
click at [370, 122] on div "Contact us at [PHONE_NUMBER] or email us below Name Email Message I have read a…" at bounding box center [256, 260] width 459 height 277
click at [413, 122] on div "Contact us at [PHONE_NUMBER] or email us below Name Email Message I have read a…" at bounding box center [256, 260] width 459 height 277
click at [415, 176] on div "Contact us at [PHONE_NUMBER] or email us below Name Email Message I have read a…" at bounding box center [256, 260] width 459 height 277
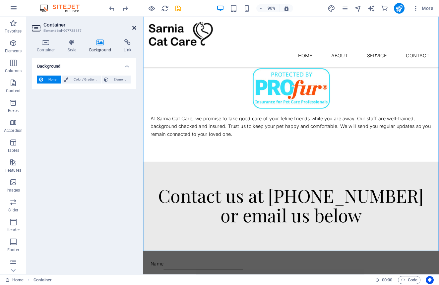
click at [133, 27] on icon at bounding box center [134, 27] width 4 height 5
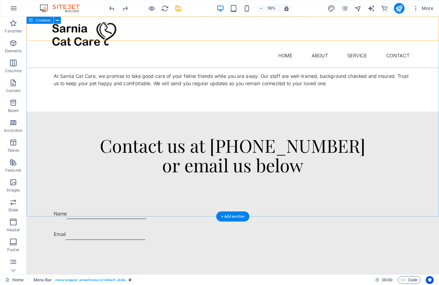
click at [412, 168] on div "Contact us at [PHONE_NUMBER] or email us below Name Email Message I have read a…" at bounding box center [256, 260] width 459 height 277
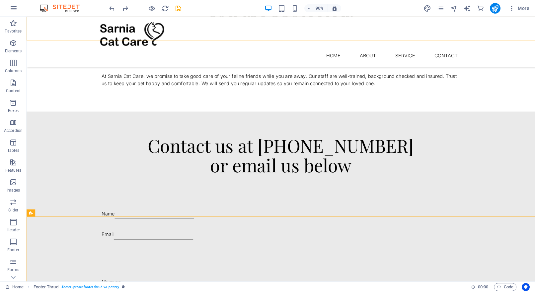
click at [439, 28] on div "Menu Home About Service Contact" at bounding box center [309, 45] width 565 height 56
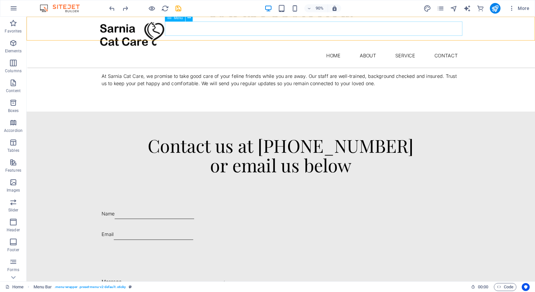
click at [439, 52] on nav "Home About Service Contact" at bounding box center [308, 60] width 403 height 16
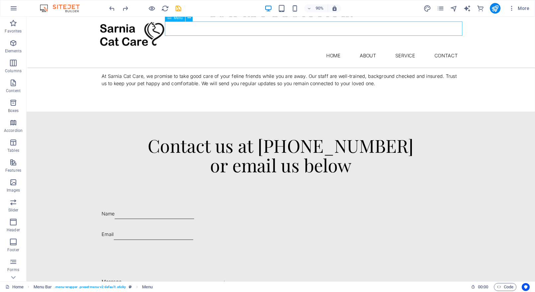
click at [439, 52] on nav "Home About Service Contact" at bounding box center [308, 60] width 403 height 16
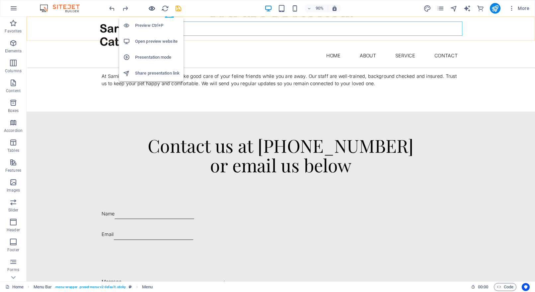
click at [154, 8] on icon "button" at bounding box center [152, 9] width 8 height 8
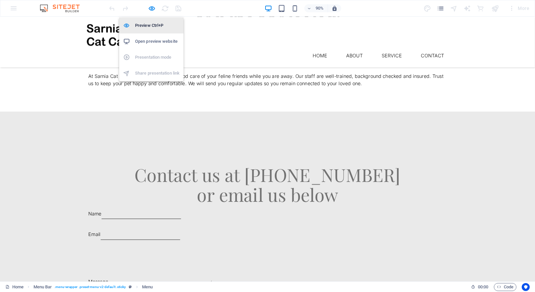
click at [146, 26] on h6 "Preview Ctrl+P" at bounding box center [157, 26] width 44 height 8
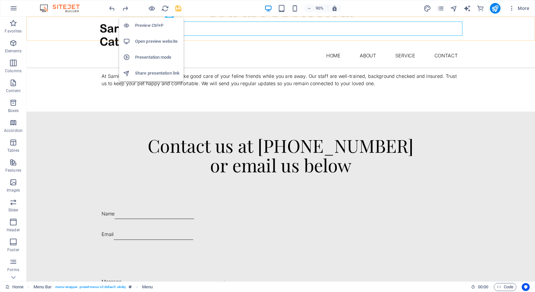
click at [148, 24] on h6 "Preview Ctrl+P" at bounding box center [157, 26] width 44 height 8
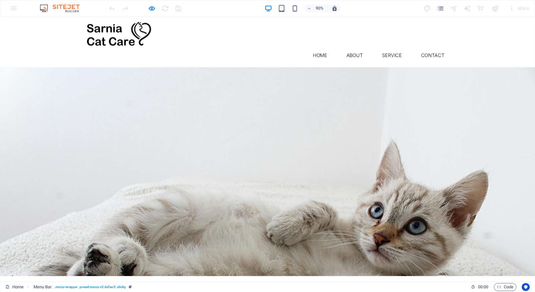
scroll to position [0, 0]
click at [81, 29] on div "Menu Home About Service Contact" at bounding box center [297, 45] width 594 height 56
click at [152, 9] on icon "button" at bounding box center [152, 9] width 8 height 8
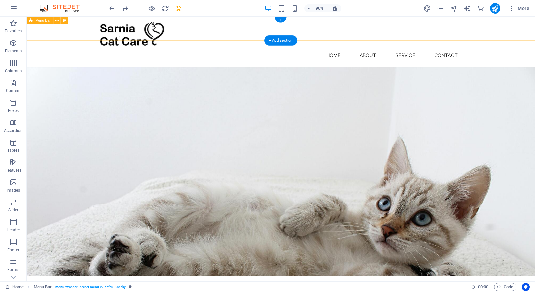
click at [93, 32] on div "Menu Home About Service Contact" at bounding box center [309, 45] width 565 height 56
click at [12, 223] on icon "button" at bounding box center [13, 222] width 8 height 8
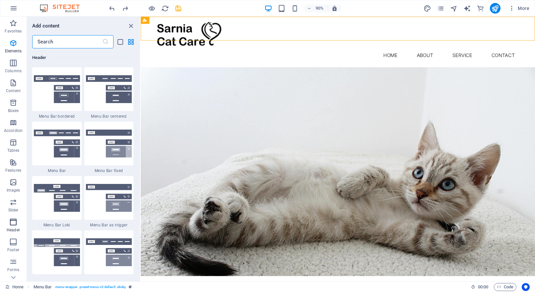
scroll to position [3996, 0]
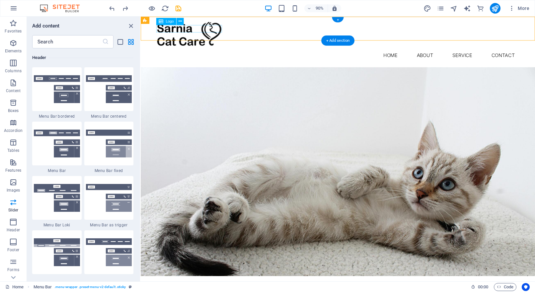
click at [208, 30] on div at bounding box center [359, 37] width 403 height 30
click at [167, 21] on span "Logo" at bounding box center [170, 22] width 8 height 4
select select "px"
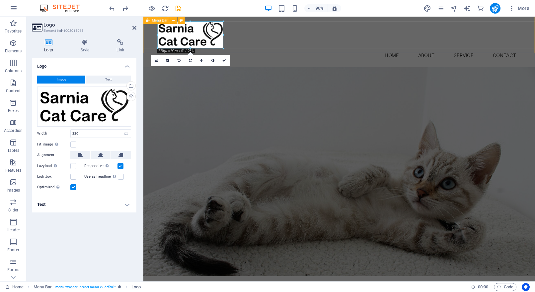
click at [297, 26] on div "Menu Home About Service Contact" at bounding box center [360, 45] width 435 height 56
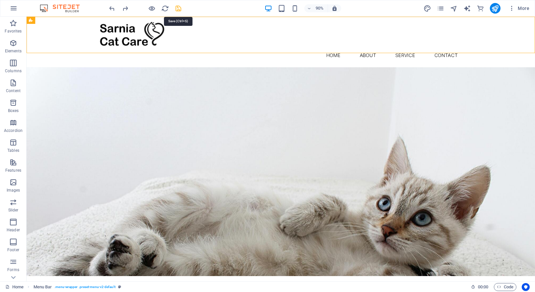
click at [178, 10] on icon "save" at bounding box center [179, 9] width 8 height 8
checkbox input "false"
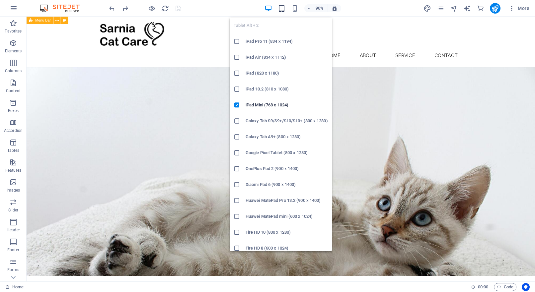
click at [282, 7] on icon "button" at bounding box center [282, 9] width 8 height 8
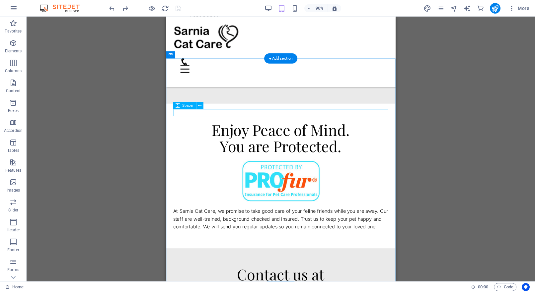
scroll to position [625, 0]
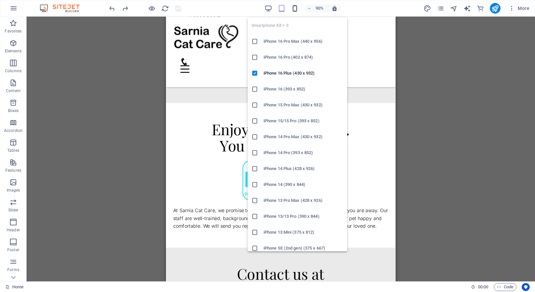
click at [294, 11] on icon "button" at bounding box center [295, 9] width 8 height 8
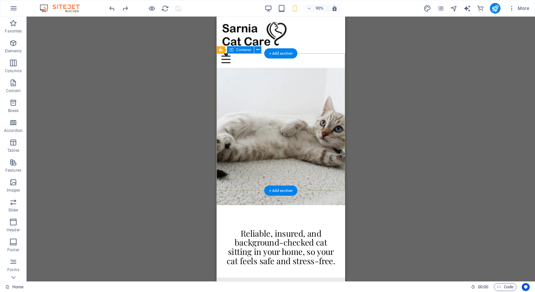
scroll to position [0, 0]
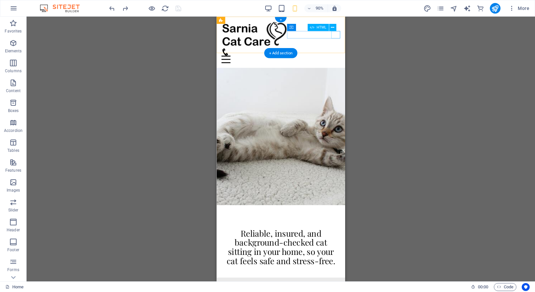
click at [347, 60] on div "Menu" at bounding box center [288, 64] width 132 height 8
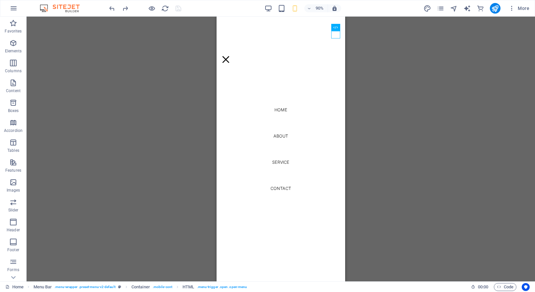
click at [375, 110] on div "H1 Banner Banner Container Spacer Button Container H2 3 columns Container Text …" at bounding box center [281, 149] width 508 height 265
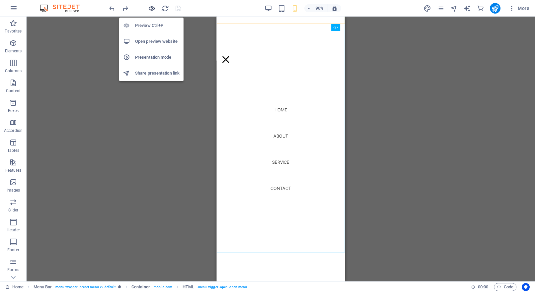
click at [150, 7] on icon "button" at bounding box center [152, 9] width 8 height 8
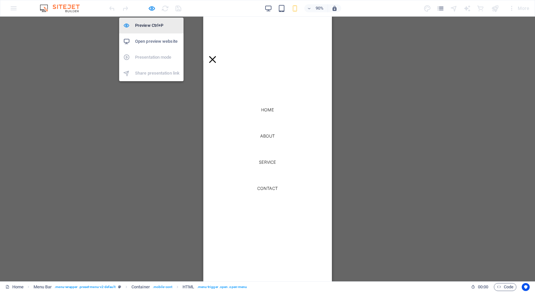
click at [148, 26] on h6 "Preview Ctrl+P" at bounding box center [157, 26] width 44 height 8
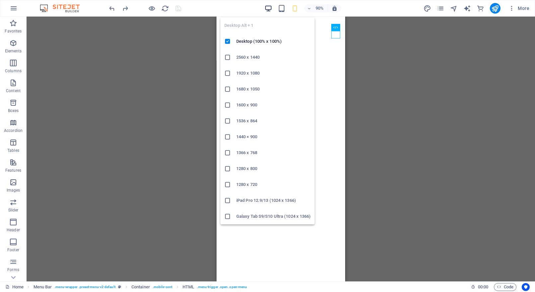
click at [269, 9] on icon "button" at bounding box center [268, 9] width 8 height 8
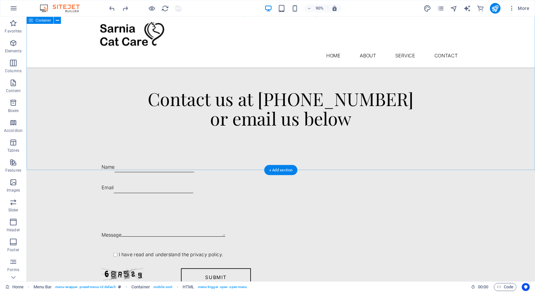
scroll to position [750, 0]
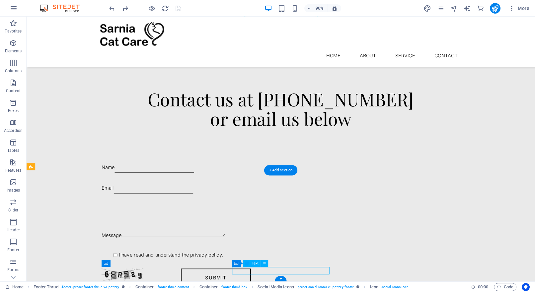
drag, startPoint x: 275, startPoint y: 301, endPoint x: 144, endPoint y: 301, distance: 130.7
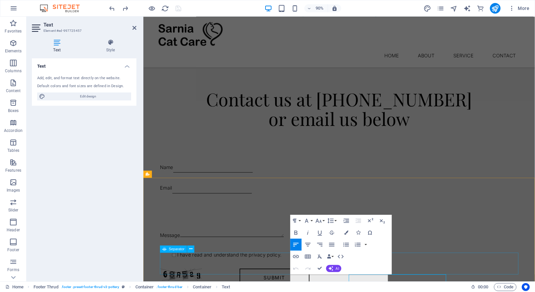
scroll to position [742, 0]
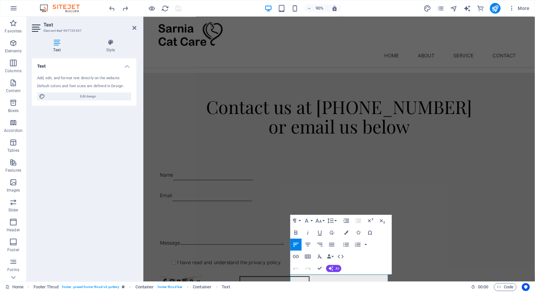
drag, startPoint x: 244, startPoint y: 103, endPoint x: 374, endPoint y: 103, distance: 129.4
click at [374, 103] on div "Contact us at [PHONE_NUMBER] or email us below Name Email Message I have read a…" at bounding box center [360, 217] width 435 height 277
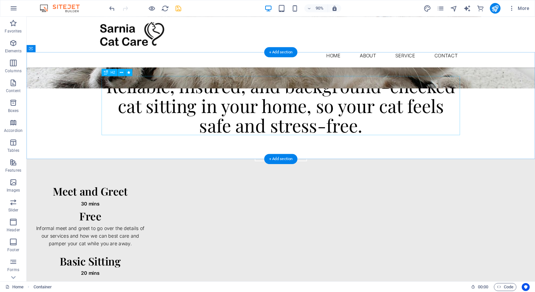
scroll to position [183, 0]
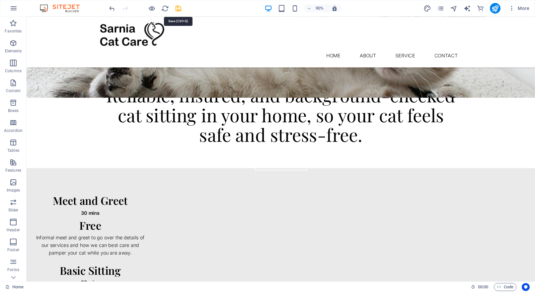
drag, startPoint x: 179, startPoint y: 9, endPoint x: 176, endPoint y: 12, distance: 4.5
click at [179, 9] on icon "save" at bounding box center [179, 9] width 8 height 8
checkbox input "false"
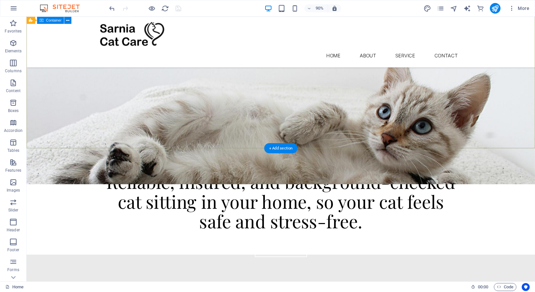
scroll to position [86, 0]
click at [12, 7] on icon "button" at bounding box center [14, 8] width 8 height 8
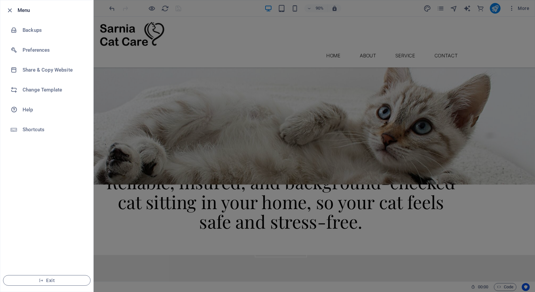
click at [362, 226] on div at bounding box center [267, 146] width 535 height 292
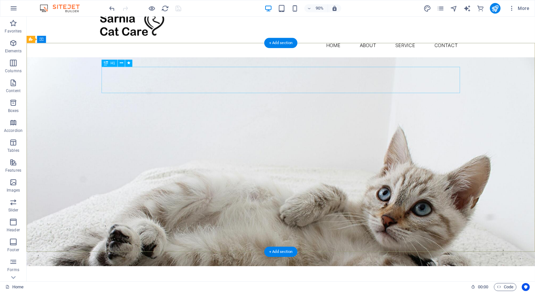
scroll to position [12, 0]
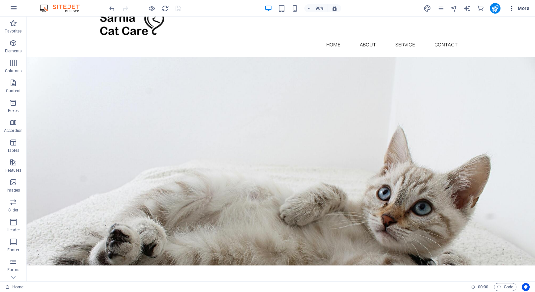
click at [439, 8] on span "More" at bounding box center [518, 8] width 21 height 7
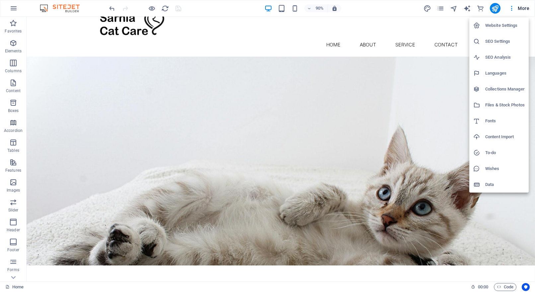
click at [439, 28] on h6 "Website Settings" at bounding box center [504, 26] width 39 height 8
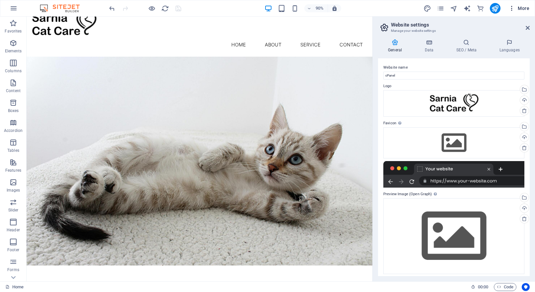
click at [439, 10] on icon "button" at bounding box center [511, 8] width 7 height 7
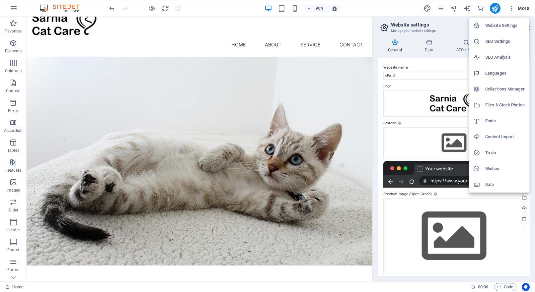
click at [439, 8] on div at bounding box center [267, 146] width 535 height 292
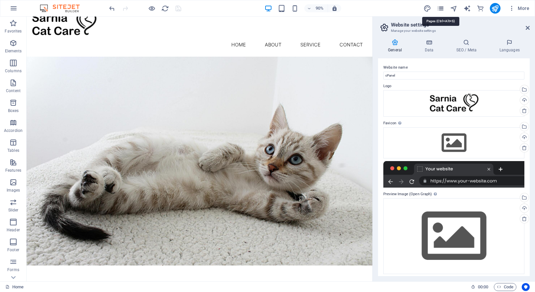
click at [439, 8] on icon "pages" at bounding box center [441, 9] width 8 height 8
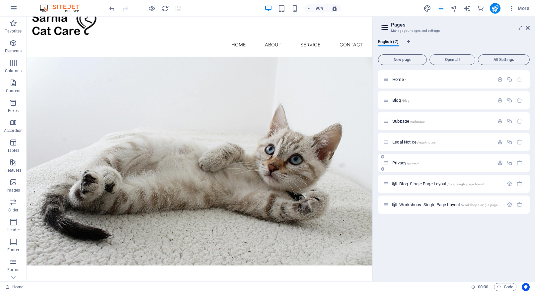
click at [406, 164] on span "Privacy /privacy" at bounding box center [405, 163] width 27 height 5
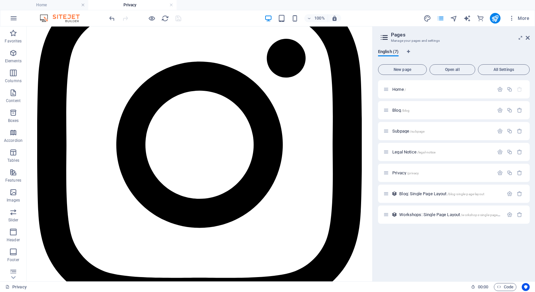
scroll to position [1829, 0]
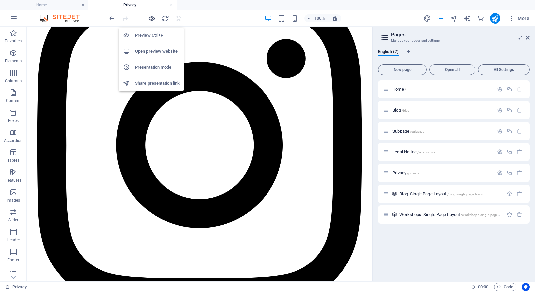
click at [151, 20] on icon "button" at bounding box center [152, 19] width 8 height 8
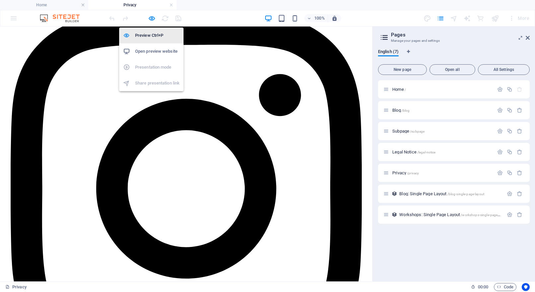
click at [153, 34] on h6 "Preview Ctrl+P" at bounding box center [157, 36] width 44 height 8
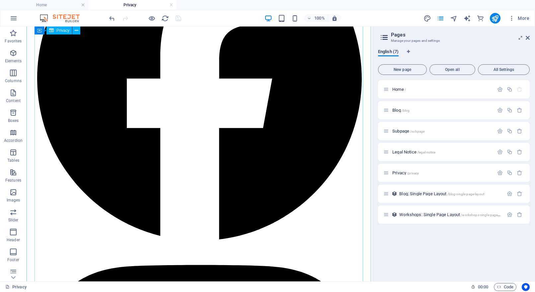
scroll to position [1514, 0]
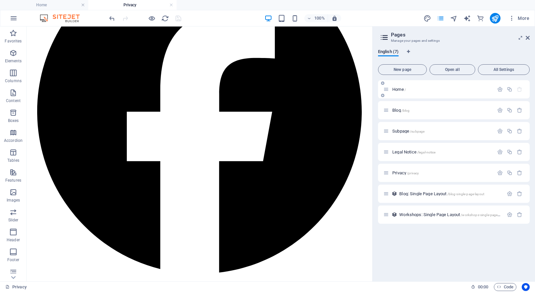
click at [402, 90] on span "Home /" at bounding box center [399, 89] width 14 height 5
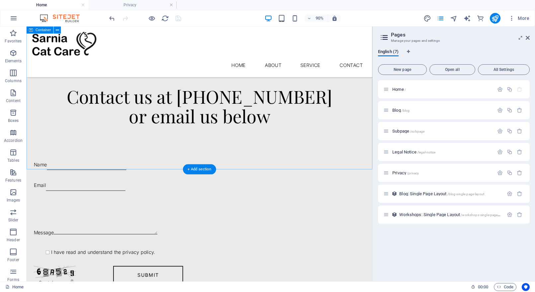
scroll to position [762, 0]
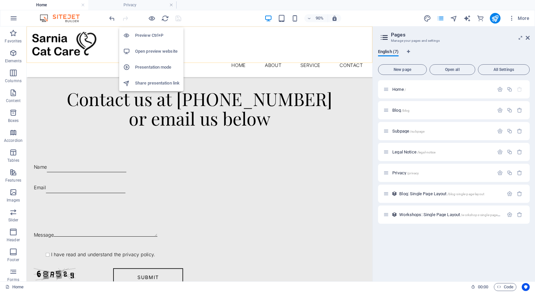
click at [152, 38] on h6 "Preview Ctrl+P" at bounding box center [157, 36] width 44 height 8
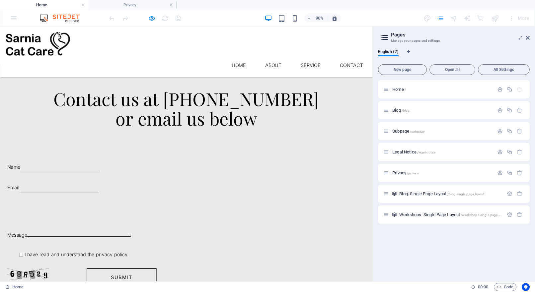
click at [152, 19] on icon "button" at bounding box center [152, 19] width 8 height 8
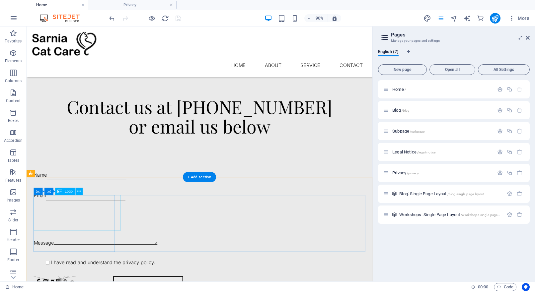
scroll to position [754, 0]
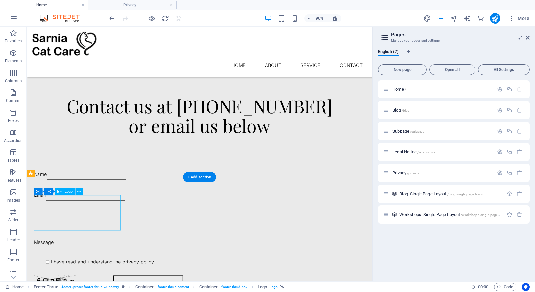
click at [59, 42] on div at bounding box center [219, 47] width 374 height 30
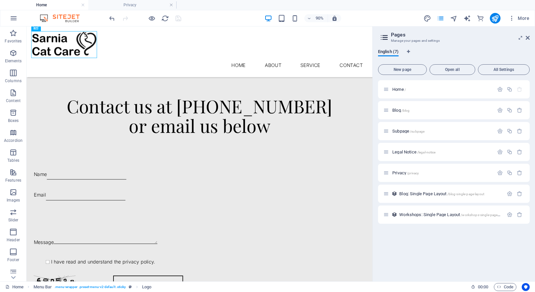
click at [59, 42] on div at bounding box center [219, 47] width 374 height 30
select select "px"
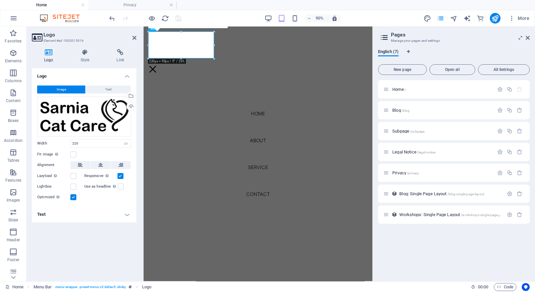
scroll to position [732, 0]
click at [187, 132] on nav "Home About Service Contact" at bounding box center [270, 168] width 255 height 283
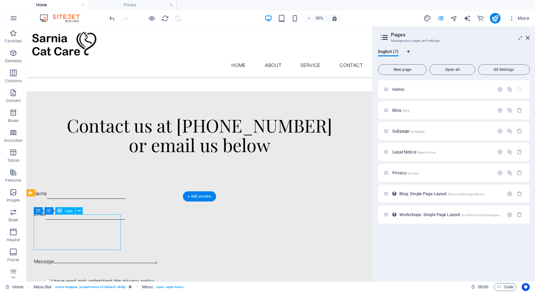
select select "px"
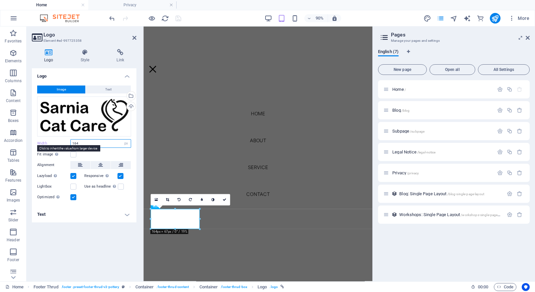
drag, startPoint x: 81, startPoint y: 145, endPoint x: 61, endPoint y: 144, distance: 19.3
click at [62, 144] on div "Width 164 Default auto px rem % em vh vw" at bounding box center [84, 143] width 94 height 9
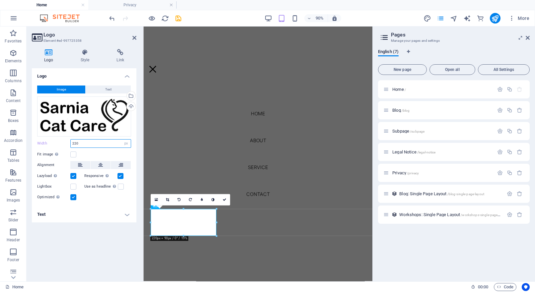
type input "220"
click at [100, 254] on div "Logo Image Text Drag files here, click to choose files or select files from Fil…" at bounding box center [84, 172] width 105 height 208
click at [186, 180] on nav "Home About Service Contact" at bounding box center [270, 168] width 255 height 283
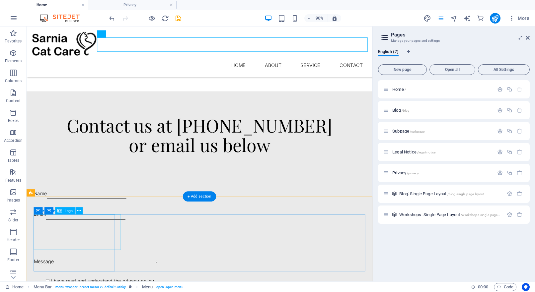
click at [67, 211] on span "Logo" at bounding box center [69, 211] width 8 height 4
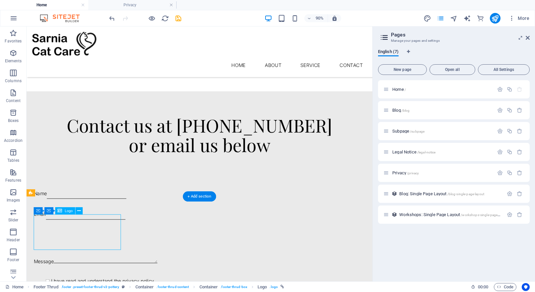
click at [67, 211] on span "Logo" at bounding box center [69, 211] width 8 height 4
select select "px"
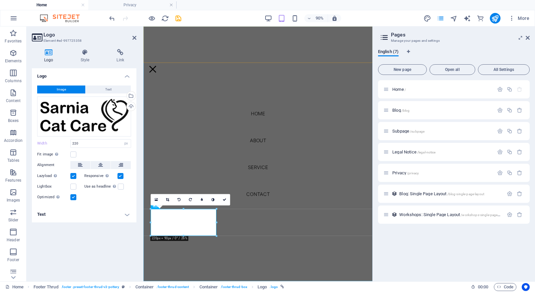
click at [166, 169] on nav "Home About Service Contact" at bounding box center [270, 168] width 255 height 283
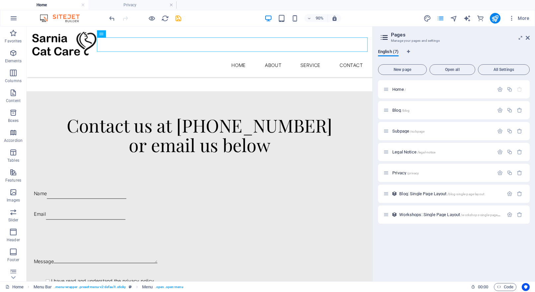
click at [58, 45] on div at bounding box center [219, 47] width 374 height 30
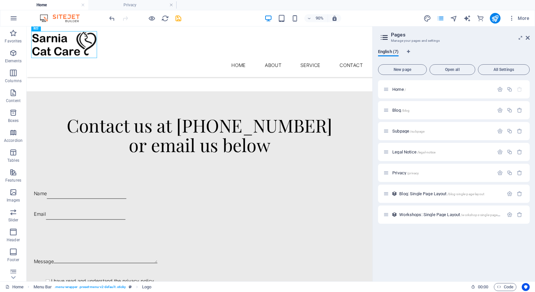
click at [58, 45] on div at bounding box center [219, 47] width 374 height 30
select select "px"
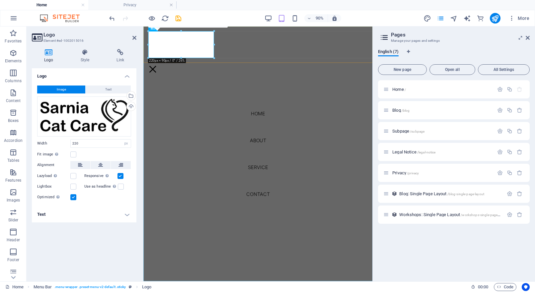
click at [166, 182] on nav "Home About Service Contact" at bounding box center [270, 168] width 255 height 283
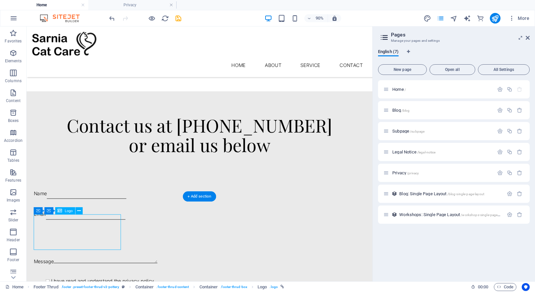
select select "px"
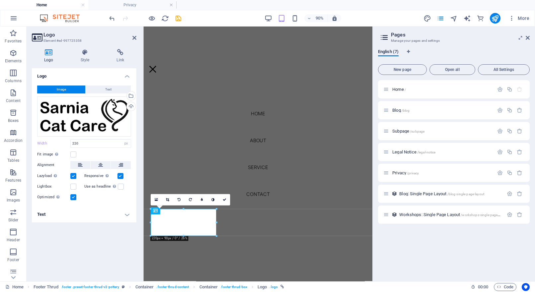
click at [74, 178] on label at bounding box center [73, 176] width 6 height 6
click at [0, 0] on input "Lazyload Loading images after the page loads improves page speed." at bounding box center [0, 0] width 0 height 0
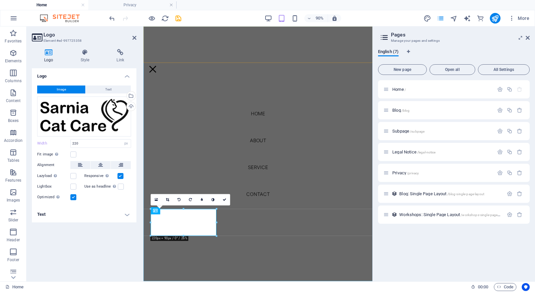
click at [176, 278] on nav "Home About Service Contact" at bounding box center [270, 168] width 255 height 283
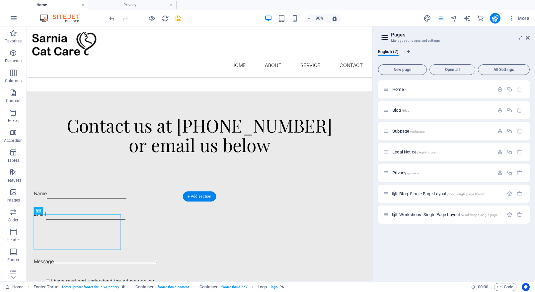
select select "px"
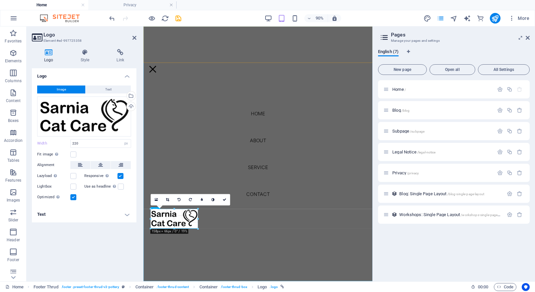
drag, startPoint x: 216, startPoint y: 222, endPoint x: 195, endPoint y: 231, distance: 23.2
type input "158"
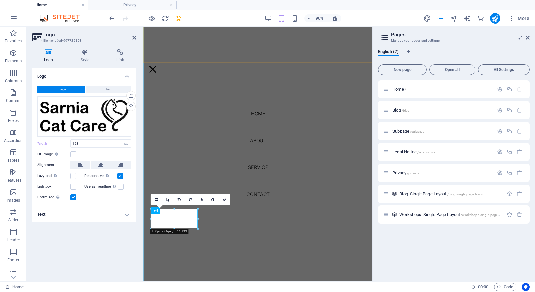
click at [240, 257] on nav "Home About Service Contact" at bounding box center [270, 168] width 255 height 283
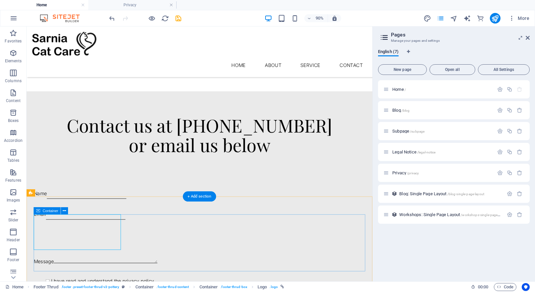
drag, startPoint x: 132, startPoint y: 272, endPoint x: 124, endPoint y: 269, distance: 8.3
select select "px"
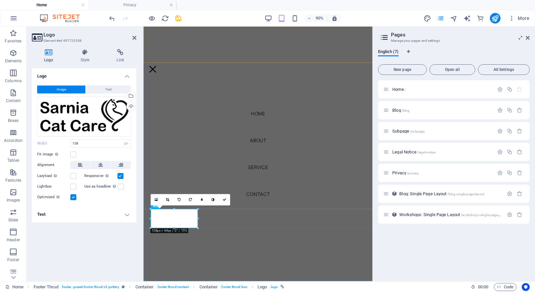
click at [205, 248] on nav "Home About Service Contact" at bounding box center [270, 168] width 255 height 283
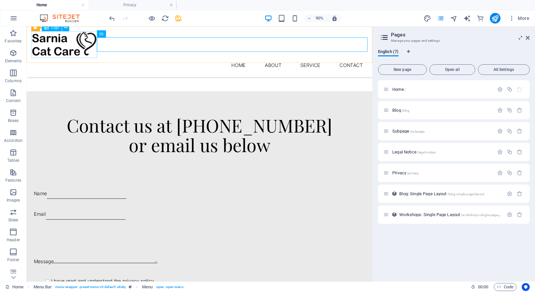
click at [63, 55] on div at bounding box center [219, 47] width 374 height 30
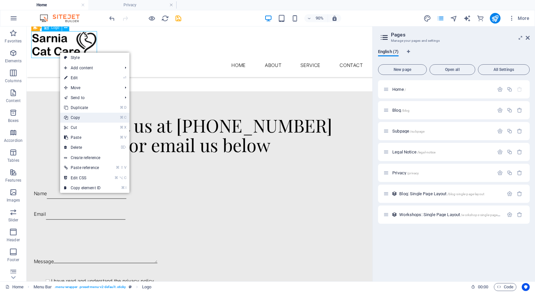
click at [78, 115] on link "⌘ C Copy" at bounding box center [82, 118] width 44 height 10
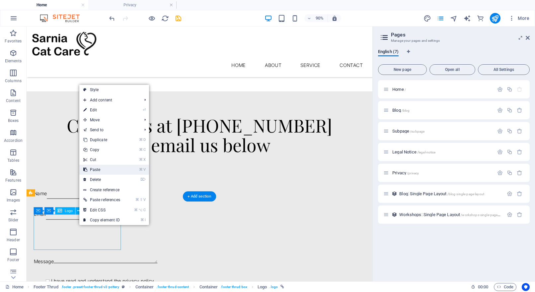
click at [104, 168] on link "⌘ V Paste" at bounding box center [101, 170] width 45 height 10
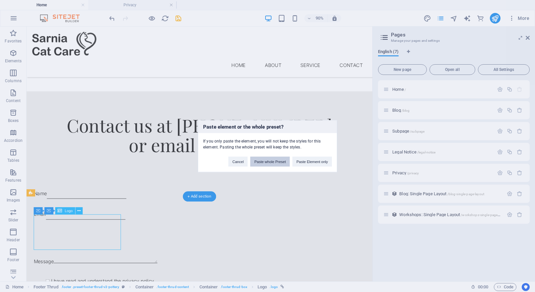
click at [281, 161] on button "Paste whole Preset" at bounding box center [269, 162] width 39 height 10
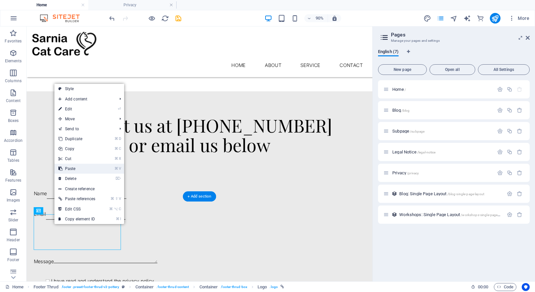
click at [71, 167] on link "⌘ V Paste" at bounding box center [76, 169] width 45 height 10
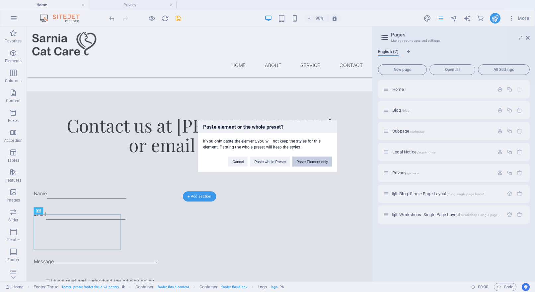
click at [317, 163] on button "Paste Element only" at bounding box center [311, 162] width 39 height 10
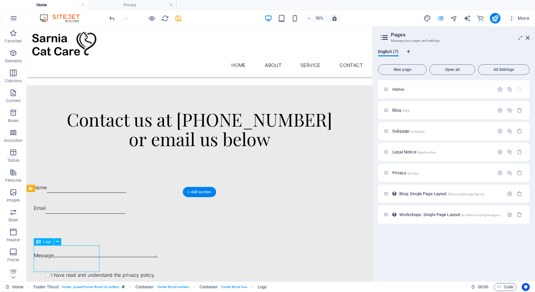
scroll to position [740, 0]
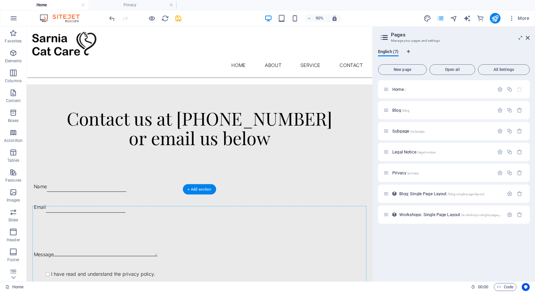
drag, startPoint x: 88, startPoint y: 284, endPoint x: 119, endPoint y: 247, distance: 48.5
click at [146, 201] on icon at bounding box center [145, 203] width 4 height 7
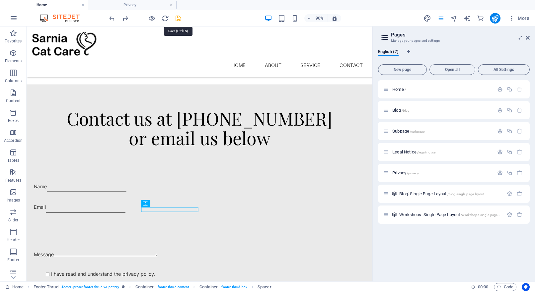
click at [180, 19] on icon "save" at bounding box center [179, 19] width 8 height 8
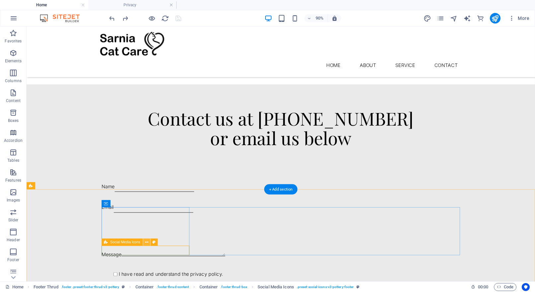
click at [148, 243] on icon at bounding box center [146, 243] width 3 height 6
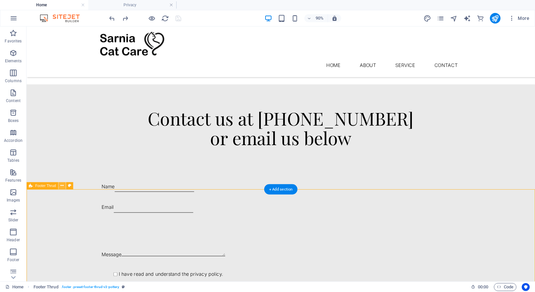
click at [61, 186] on icon at bounding box center [61, 186] width 3 height 6
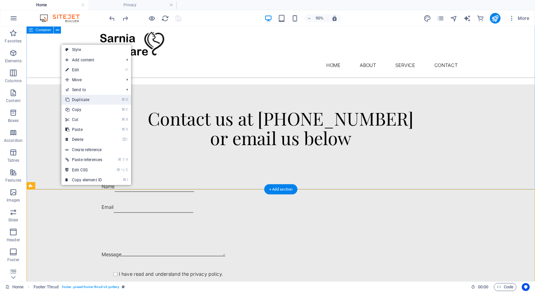
click at [87, 101] on link "⌘ D Duplicate" at bounding box center [83, 100] width 45 height 10
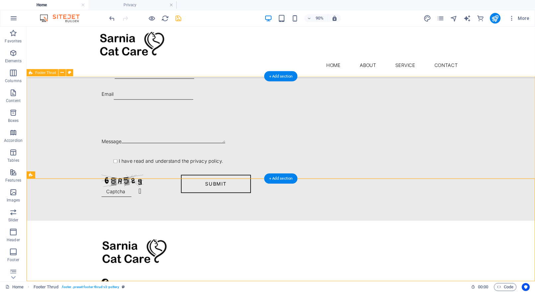
scroll to position [752, 0]
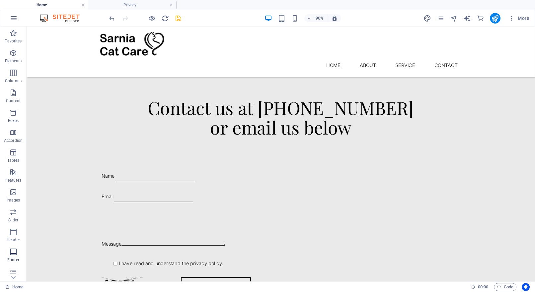
click at [16, 251] on icon "button" at bounding box center [13, 252] width 8 height 8
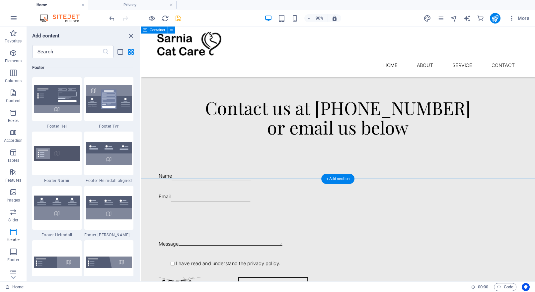
click at [439, 119] on div "Contact us at [PHONE_NUMBER] or email us below Name Email Message I have read a…" at bounding box center [360, 217] width 438 height 277
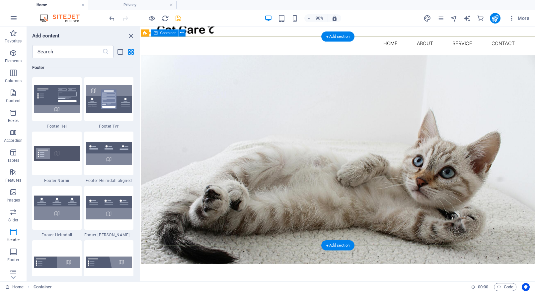
scroll to position [19, 0]
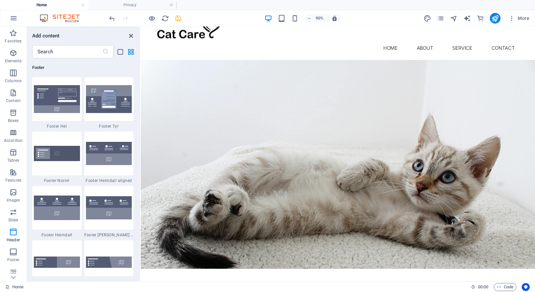
click at [130, 36] on icon "close panel" at bounding box center [131, 36] width 8 height 8
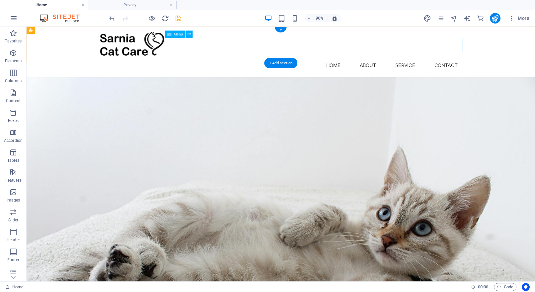
scroll to position [0, 0]
click at [36, 31] on span "Menu Bar" at bounding box center [43, 30] width 16 height 4
click at [56, 30] on icon at bounding box center [56, 30] width 3 height 6
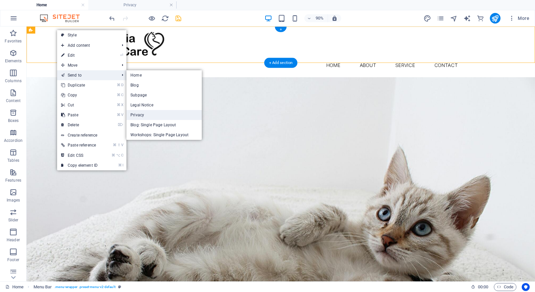
click at [169, 111] on link "Privacy" at bounding box center [163, 115] width 75 height 10
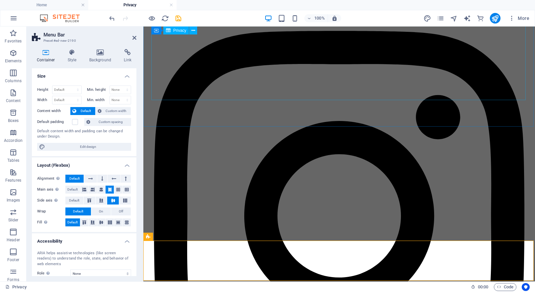
scroll to position [1760, 0]
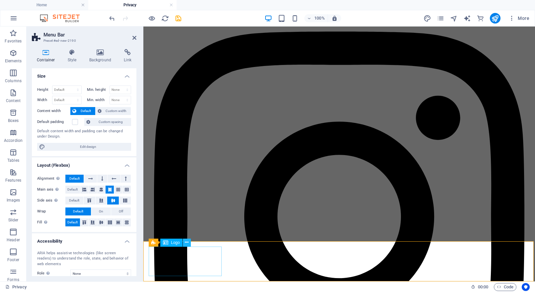
click at [186, 244] on icon at bounding box center [187, 242] width 4 height 7
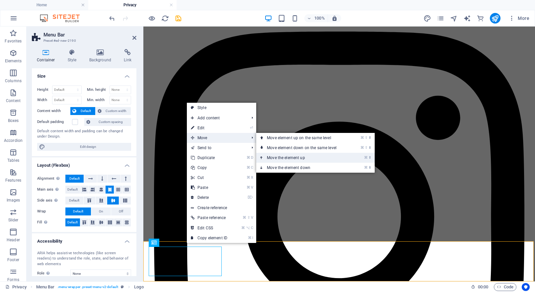
click at [273, 156] on link "⌘ ⬆ Move the element up" at bounding box center [303, 158] width 94 height 10
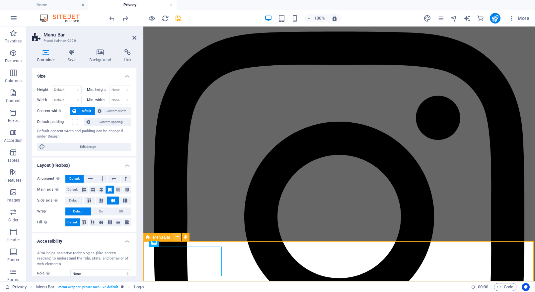
click at [176, 240] on icon at bounding box center [178, 237] width 4 height 7
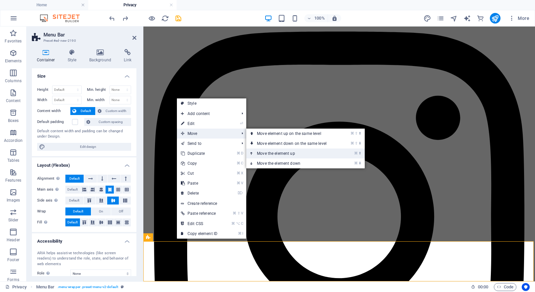
click at [266, 152] on link "⌘ ⬆ Move the element up" at bounding box center [293, 154] width 94 height 10
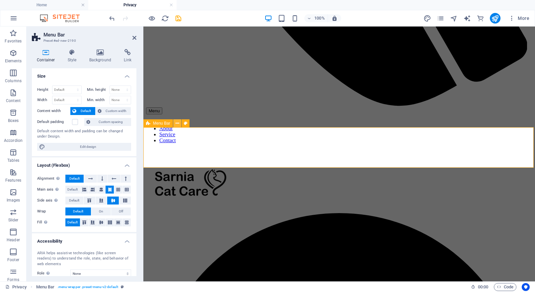
click at [177, 124] on icon at bounding box center [178, 123] width 4 height 7
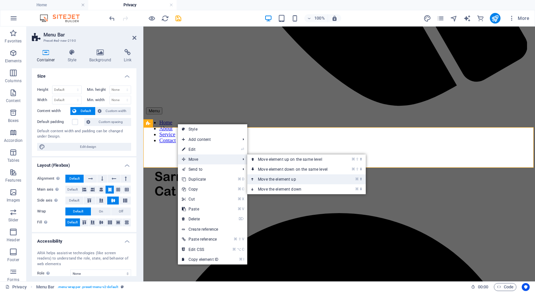
click at [266, 175] on link "⌘ ⬆ Move the element up" at bounding box center [294, 180] width 94 height 10
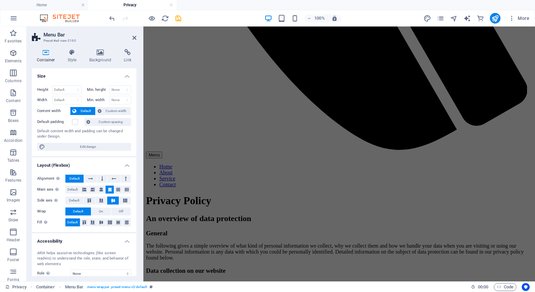
scroll to position [0, 0]
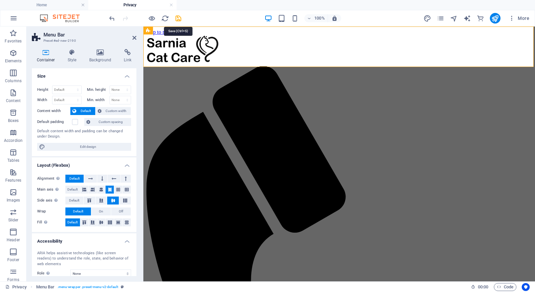
click at [177, 20] on icon "save" at bounding box center [179, 19] width 8 height 8
checkbox input "false"
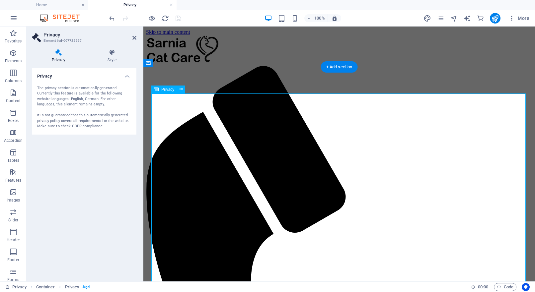
click at [180, 89] on icon at bounding box center [182, 89] width 4 height 7
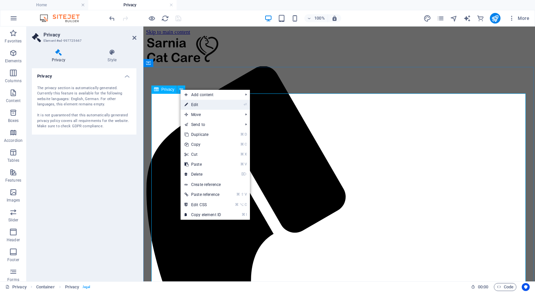
click at [194, 108] on link "⏎ Edit" at bounding box center [203, 105] width 44 height 10
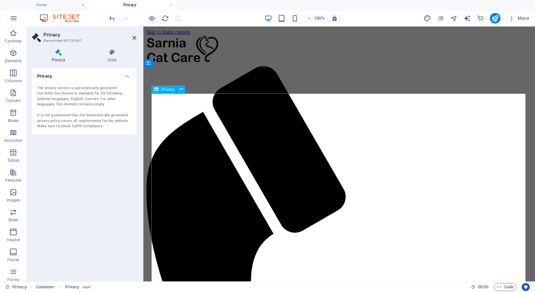
drag, startPoint x: 187, startPoint y: 148, endPoint x: 190, endPoint y: 153, distance: 5.5
drag, startPoint x: 190, startPoint y: 154, endPoint x: 210, endPoint y: 153, distance: 19.6
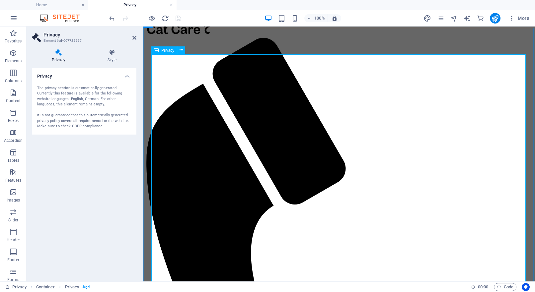
scroll to position [41, 0]
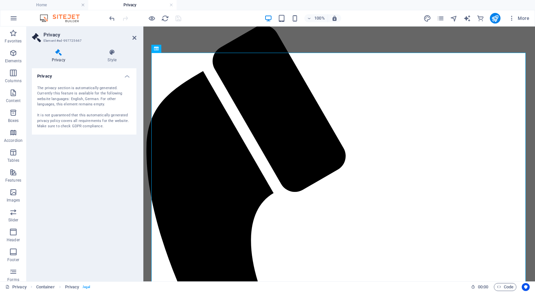
click at [83, 100] on div "The privacy section is automatically generated. Currently this feature is avail…" at bounding box center [84, 108] width 94 height 44
click at [84, 100] on div "The privacy section is automatically generated. Currently this feature is avail…" at bounding box center [84, 108] width 94 height 44
click at [105, 94] on div "The privacy section is automatically generated. Currently this feature is avail…" at bounding box center [84, 108] width 94 height 44
click at [98, 93] on div "The privacy section is automatically generated. Currently this feature is avail…" at bounding box center [84, 108] width 94 height 44
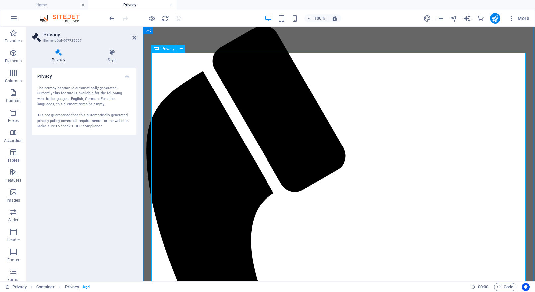
click at [182, 48] on icon at bounding box center [182, 48] width 4 height 7
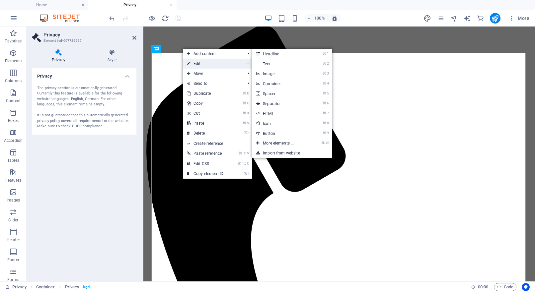
click at [195, 64] on link "⏎ Edit" at bounding box center [205, 64] width 44 height 10
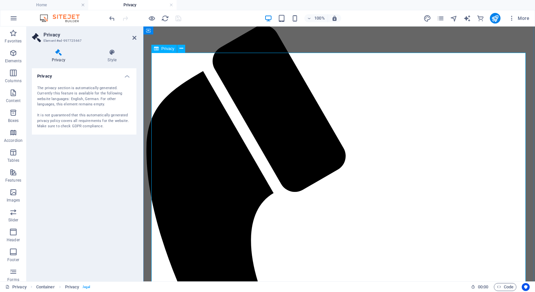
drag, startPoint x: 197, startPoint y: 75, endPoint x: 306, endPoint y: 184, distance: 154.2
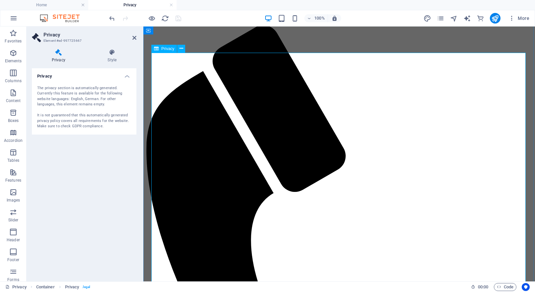
drag, startPoint x: 346, startPoint y: 150, endPoint x: 346, endPoint y: 120, distance: 29.9
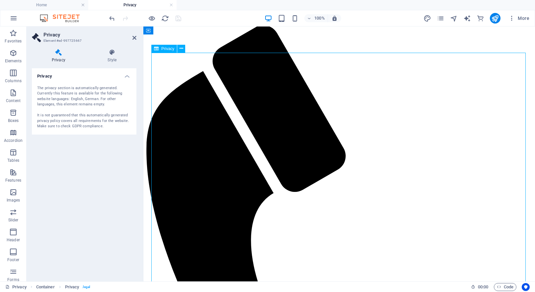
drag, startPoint x: 281, startPoint y: 67, endPoint x: 295, endPoint y: 71, distance: 13.9
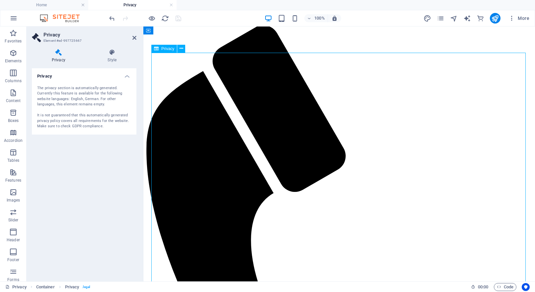
drag, startPoint x: 316, startPoint y: 76, endPoint x: 285, endPoint y: 78, distance: 31.3
drag, startPoint x: 252, startPoint y: 78, endPoint x: 227, endPoint y: 69, distance: 26.9
click at [166, 50] on span "Privacy" at bounding box center [167, 49] width 13 height 4
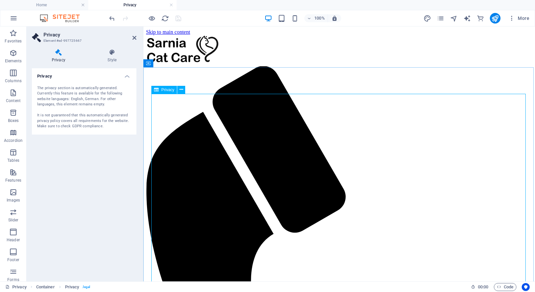
scroll to position [0, 0]
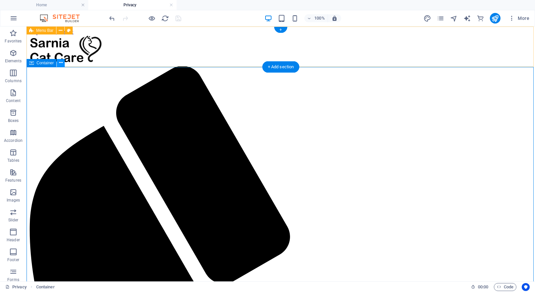
click at [60, 63] on icon at bounding box center [61, 62] width 4 height 7
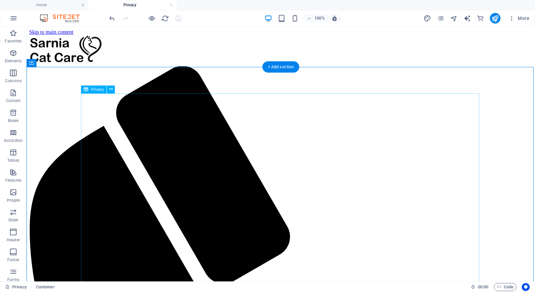
drag, startPoint x: 195, startPoint y: 135, endPoint x: 208, endPoint y: 193, distance: 60.0
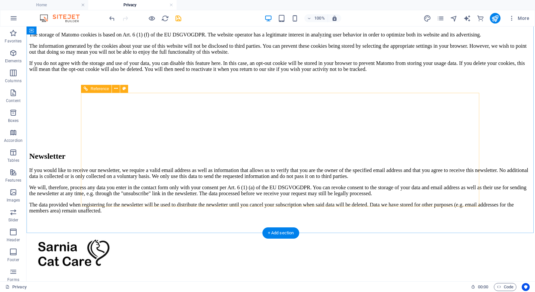
scroll to position [1751, 0]
click at [117, 89] on icon at bounding box center [116, 88] width 4 height 7
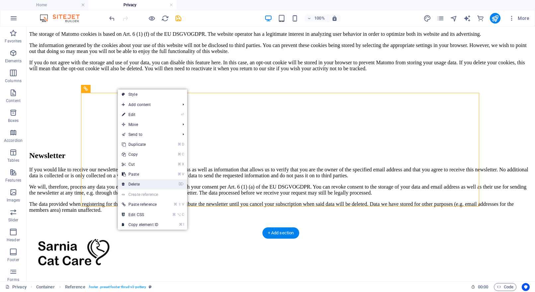
click at [137, 183] on link "⌦ Delete" at bounding box center [140, 185] width 44 height 10
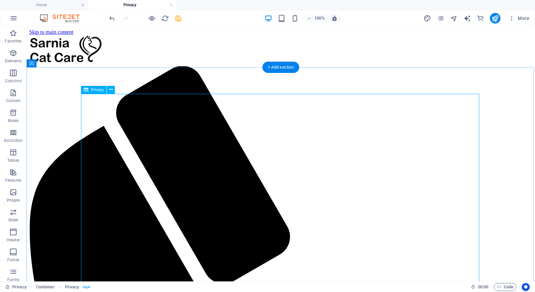
scroll to position [0, 0]
click at [110, 91] on icon at bounding box center [111, 89] width 4 height 7
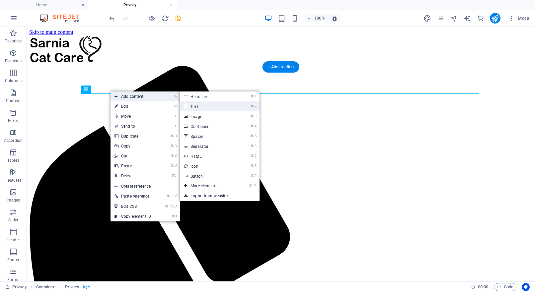
drag, startPoint x: 204, startPoint y: 107, endPoint x: 61, endPoint y: 80, distance: 145.8
click at [204, 107] on link "⌘ 2 Text" at bounding box center [207, 107] width 55 height 10
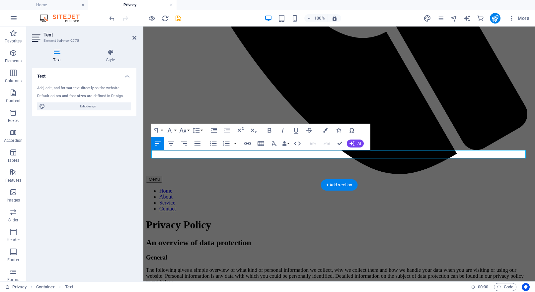
scroll to position [1751, 0]
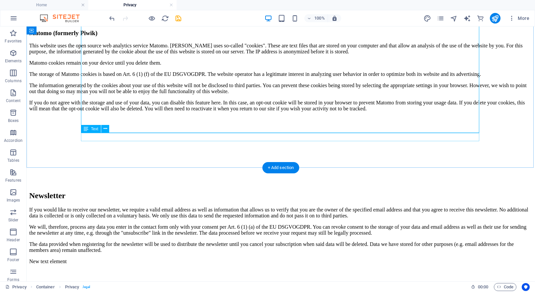
click at [110, 259] on div "New text element" at bounding box center [280, 262] width 503 height 6
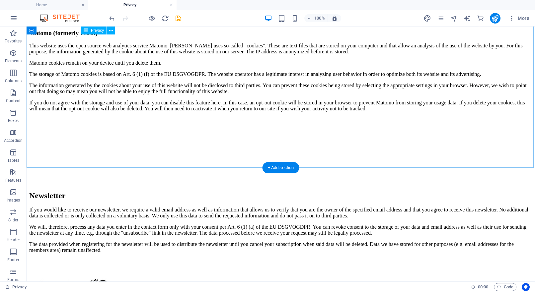
scroll to position [1702, 0]
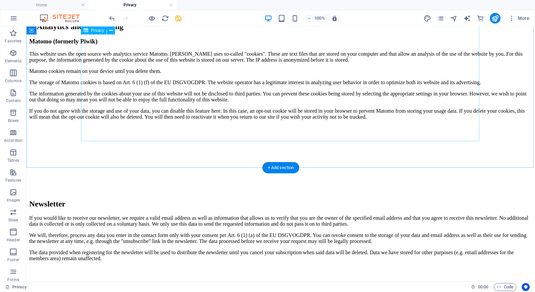
drag, startPoint x: 339, startPoint y: 128, endPoint x: 222, endPoint y: 128, distance: 117.5
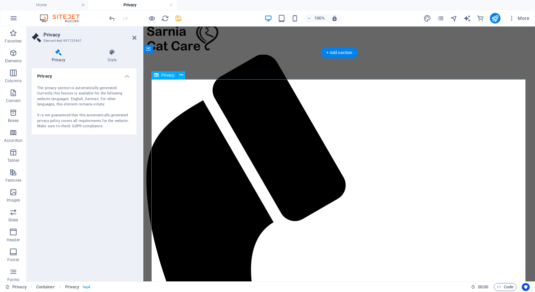
scroll to position [17, 0]
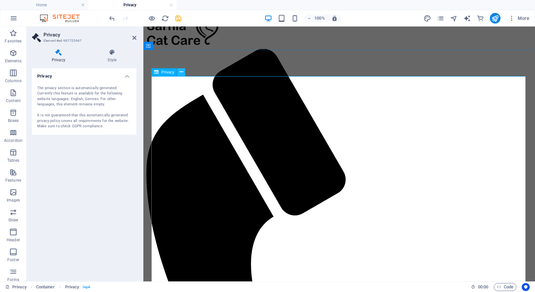
click at [182, 72] on icon at bounding box center [182, 72] width 4 height 7
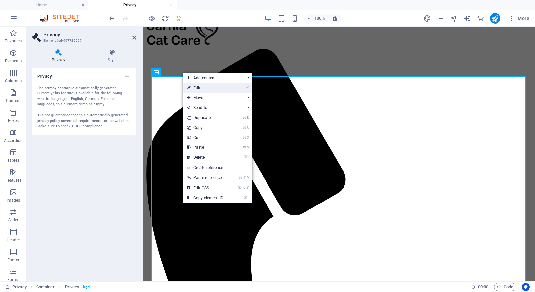
click at [203, 88] on link "⏎ Edit" at bounding box center [205, 88] width 44 height 10
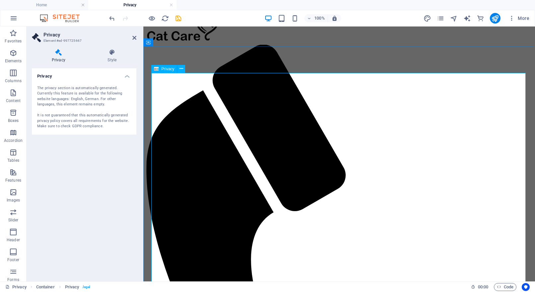
scroll to position [22, 0]
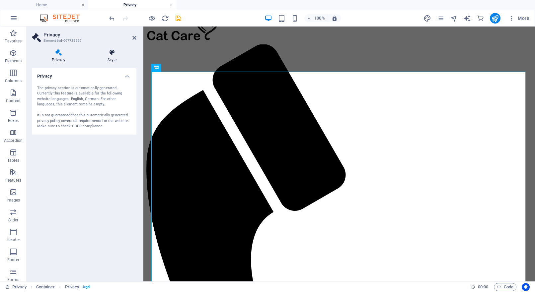
click at [112, 57] on h4 "Style" at bounding box center [112, 56] width 48 height 14
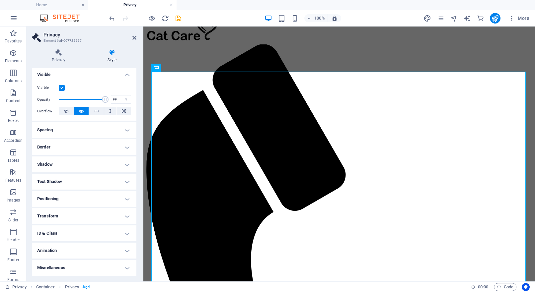
scroll to position [72, 0]
drag, startPoint x: 104, startPoint y: 97, endPoint x: 75, endPoint y: 98, distance: 29.2
click at [75, 98] on span at bounding box center [75, 100] width 7 height 7
type input "100"
drag, startPoint x: 75, startPoint y: 98, endPoint x: 117, endPoint y: 101, distance: 42.9
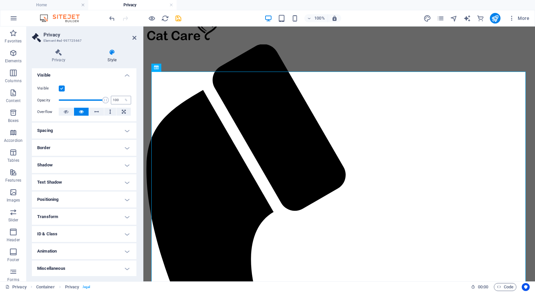
click at [117, 101] on div "Opacity 100 %" at bounding box center [84, 100] width 94 height 10
click at [158, 68] on icon at bounding box center [156, 68] width 5 height 8
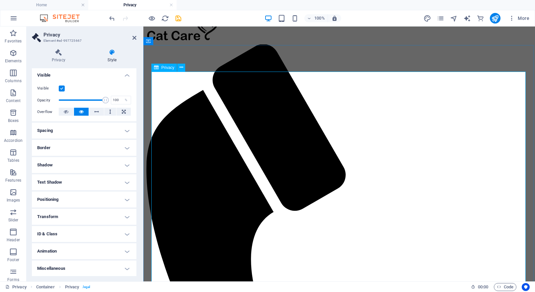
click at [158, 68] on icon at bounding box center [156, 68] width 5 height 8
click at [157, 44] on div "Container" at bounding box center [158, 41] width 30 height 8
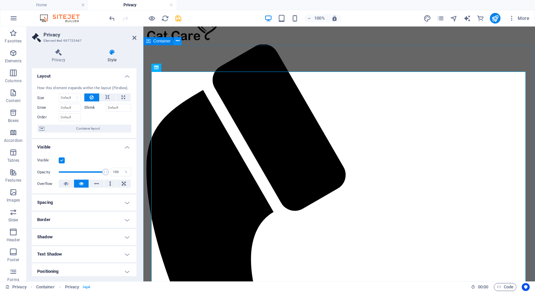
click at [177, 42] on icon at bounding box center [178, 40] width 4 height 7
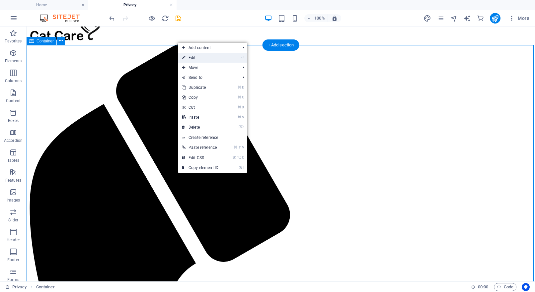
click at [192, 59] on link "⏎ Edit" at bounding box center [200, 58] width 44 height 10
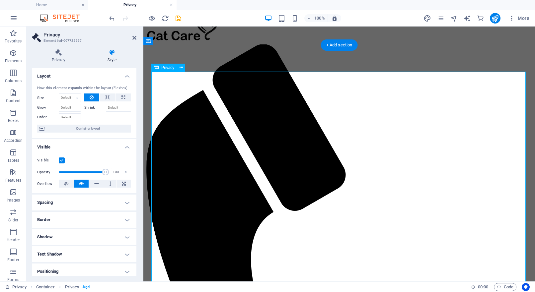
click at [56, 58] on h4 "Privacy" at bounding box center [60, 56] width 56 height 14
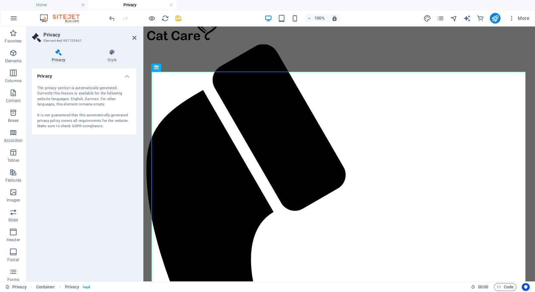
click at [125, 76] on h4 "Privacy" at bounding box center [84, 74] width 105 height 12
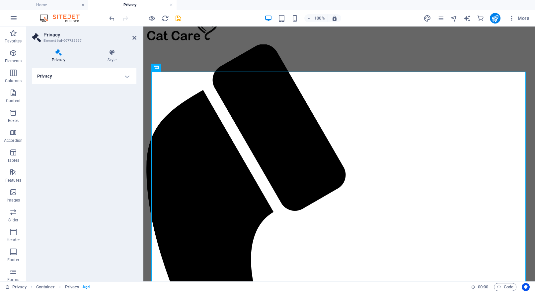
click at [124, 77] on h4 "Privacy" at bounding box center [84, 76] width 105 height 16
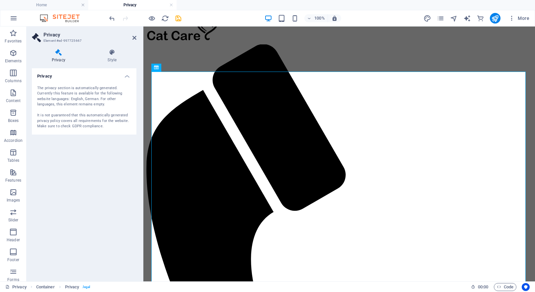
click at [65, 96] on div "The privacy section is automatically generated. Currently this feature is avail…" at bounding box center [84, 108] width 94 height 44
drag, startPoint x: 65, startPoint y: 91, endPoint x: 74, endPoint y: 123, distance: 33.6
click at [61, 126] on div "The privacy section is automatically generated. Currently this feature is avail…" at bounding box center [84, 108] width 94 height 44
drag, startPoint x: 91, startPoint y: 122, endPoint x: 41, endPoint y: 90, distance: 59.7
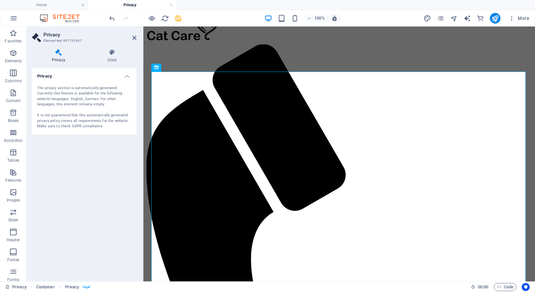
click at [41, 90] on div "The privacy section is automatically generated. Currently this feature is avail…" at bounding box center [84, 108] width 94 height 44
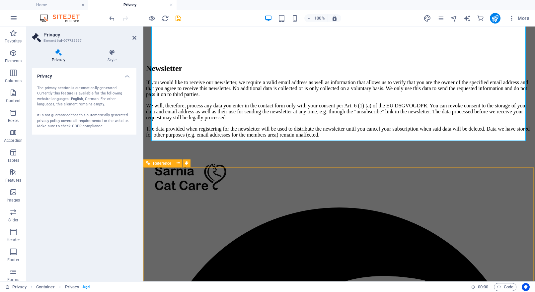
scroll to position [1760, 0]
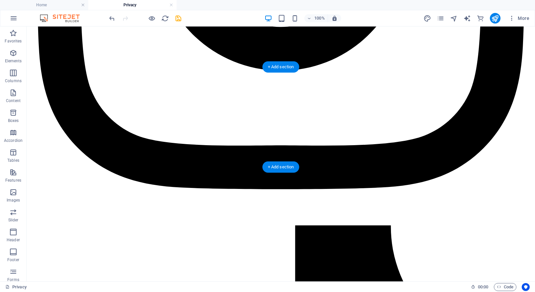
scroll to position [0, 0]
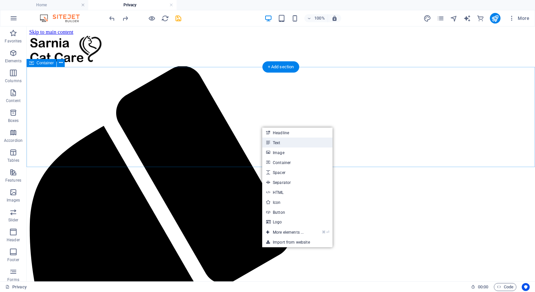
click at [278, 141] on link "Text" at bounding box center [297, 143] width 70 height 10
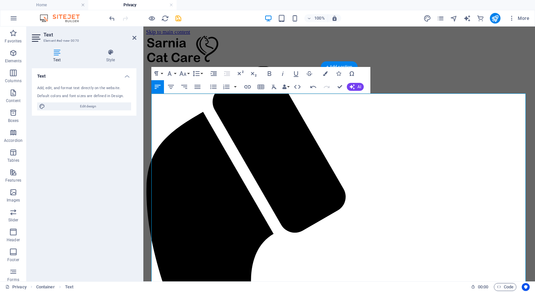
scroll to position [20441, 3]
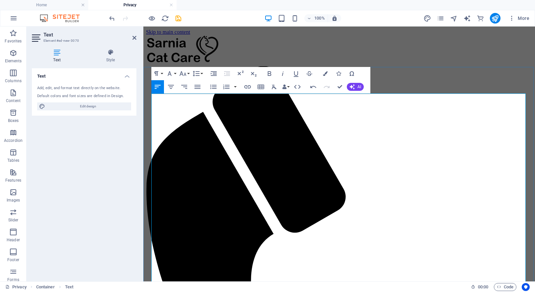
click at [113, 59] on h4 "Style" at bounding box center [111, 56] width 52 height 14
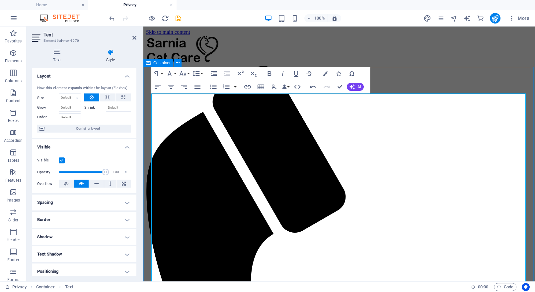
scroll to position [0, 0]
click at [55, 54] on icon at bounding box center [57, 52] width 50 height 7
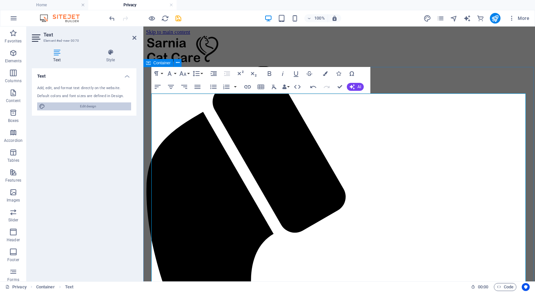
click at [76, 105] on span "Edit design" at bounding box center [88, 107] width 82 height 8
select select "600"
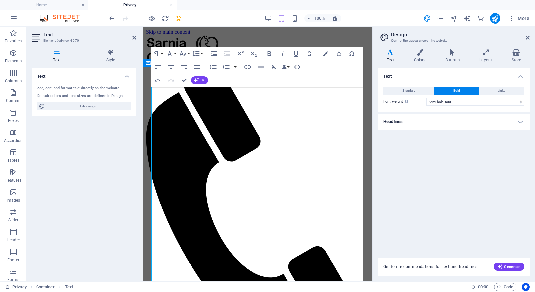
click at [400, 121] on h4 "Headlines" at bounding box center [454, 122] width 152 height 16
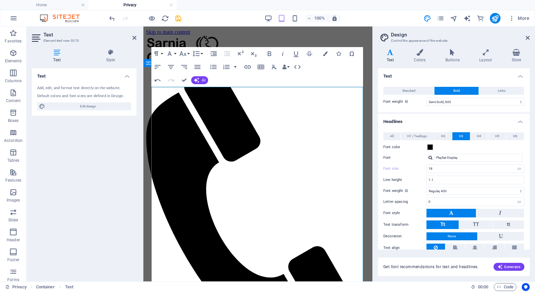
click at [439, 138] on span "H3" at bounding box center [461, 136] width 4 height 8
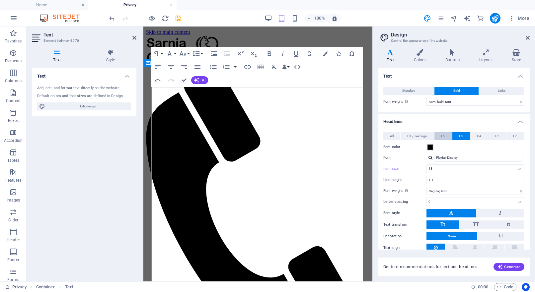
click at [439, 134] on button "H2" at bounding box center [443, 136] width 18 height 8
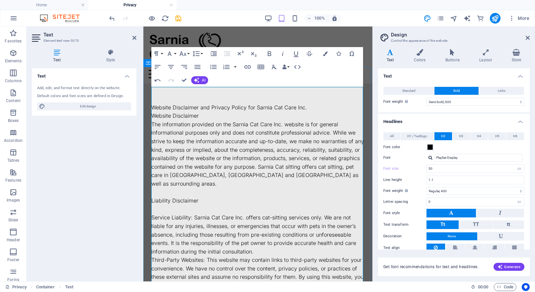
click at [179, 112] on p "Website Disclaimer" at bounding box center [257, 116] width 213 height 9
click at [233, 104] on p "Website Disclaimer and Privacy Policy for Sarnia Cat Care Inc." at bounding box center [257, 108] width 213 height 9
click at [232, 104] on p "Website Disclaimer and Privacy Policy for Sarnia Cat Care Inc." at bounding box center [257, 108] width 213 height 9
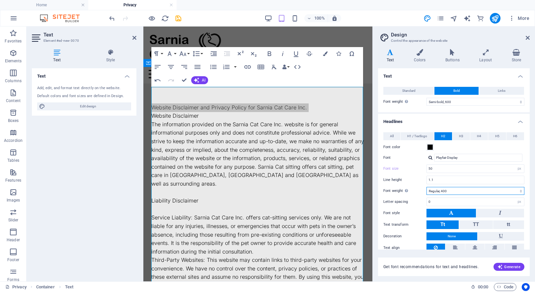
select select "700"
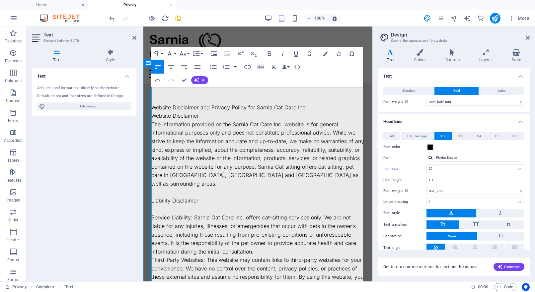
click at [302, 149] on p "The information provided on the Sarnia Cat Care Inc. website is for general inf…" at bounding box center [257, 154] width 213 height 68
click at [264, 104] on p "Website Disclaimer and Privacy Policy for Sarnia Cat Care Inc." at bounding box center [257, 108] width 213 height 9
click at [238, 104] on p "Website Disclaimer and Privacy Policy for Sarnia Cat Care Inc." at bounding box center [257, 108] width 213 height 9
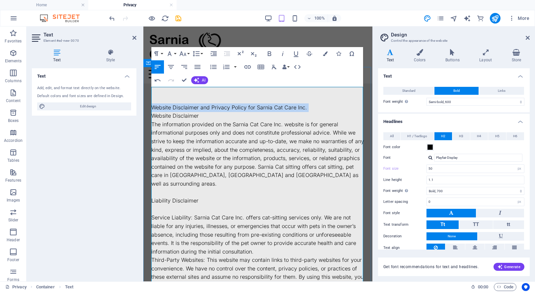
click at [238, 104] on p "Website Disclaimer and Privacy Policy for Sarnia Cat Care Inc." at bounding box center [257, 108] width 213 height 9
click at [175, 53] on button "Font Family" at bounding box center [171, 53] width 13 height 13
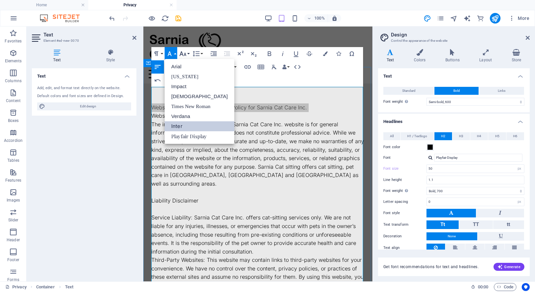
click at [188, 54] on button "Font Size" at bounding box center [184, 53] width 13 height 13
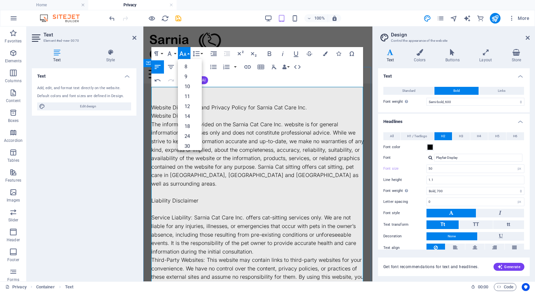
click at [244, 120] on p "The information provided on the Sarnia Cat Care Inc. website is for general inf…" at bounding box center [257, 154] width 213 height 68
click at [269, 158] on p "The information provided on the Sarnia Cat Care Inc. website is for general inf…" at bounding box center [257, 154] width 213 height 68
click at [243, 104] on p "Website Disclaimer and Privacy Policy for Sarnia Cat Care Inc." at bounding box center [257, 108] width 213 height 9
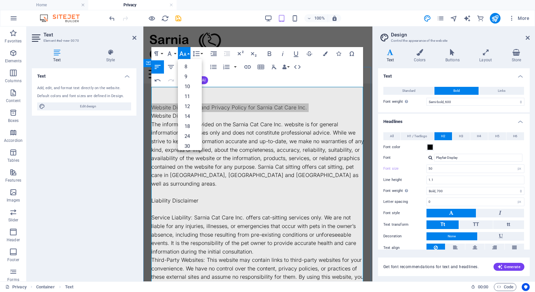
click at [181, 53] on icon "button" at bounding box center [183, 53] width 7 height 5
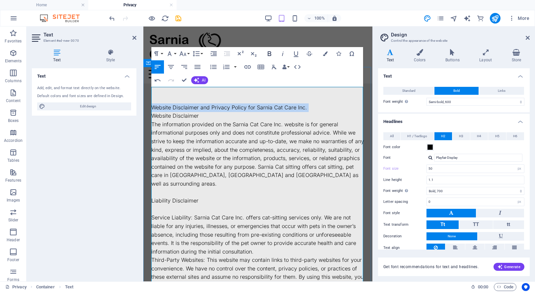
click at [267, 52] on icon "button" at bounding box center [269, 54] width 8 height 8
click at [152, 112] on p "Website Disclaimer" at bounding box center [257, 116] width 213 height 9
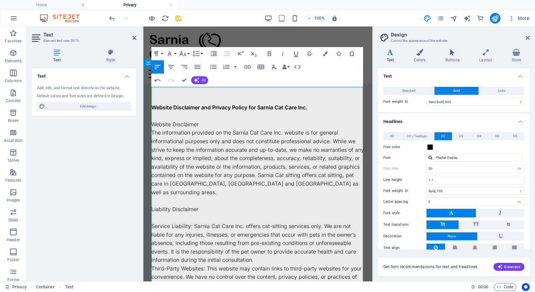
click at [171, 120] on p "Website Disclaimer" at bounding box center [257, 124] width 213 height 9
click at [268, 52] on icon "button" at bounding box center [270, 53] width 4 height 5
click at [167, 214] on p at bounding box center [257, 218] width 213 height 9
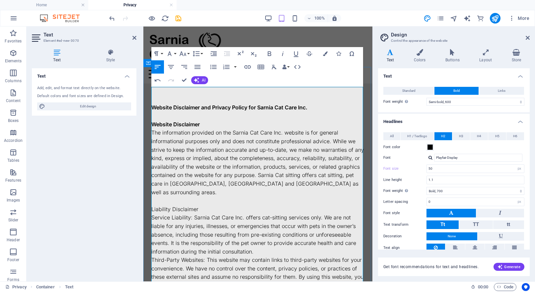
click at [173, 205] on p "Liability Disclaimer" at bounding box center [257, 209] width 213 height 9
drag, startPoint x: 267, startPoint y: 52, endPoint x: 259, endPoint y: 75, distance: 24.0
click at [267, 52] on icon "button" at bounding box center [269, 54] width 8 height 8
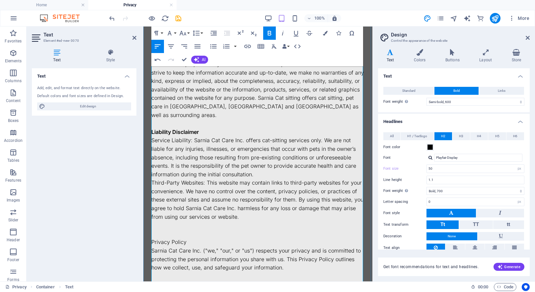
scroll to position [79, 0]
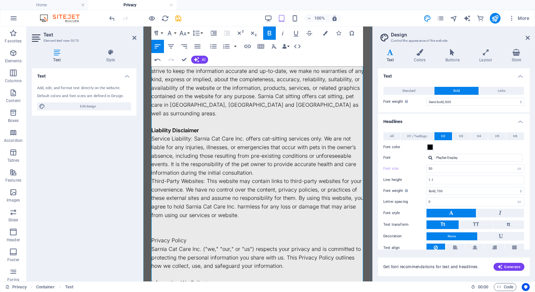
click at [168, 228] on p at bounding box center [257, 232] width 213 height 9
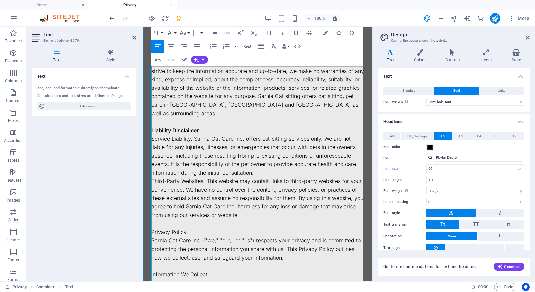
click at [168, 228] on p "Privacy Policy" at bounding box center [257, 232] width 213 height 9
click at [269, 33] on icon "button" at bounding box center [270, 33] width 4 height 5
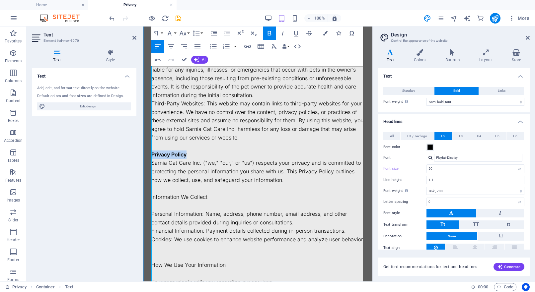
scroll to position [157, 0]
click at [187, 193] on p "Information We Collect" at bounding box center [257, 197] width 213 height 9
drag, startPoint x: 267, startPoint y: 32, endPoint x: 260, endPoint y: 49, distance: 18.5
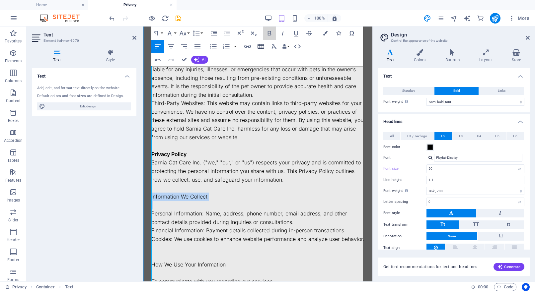
click at [267, 32] on icon "button" at bounding box center [269, 33] width 8 height 8
click at [177, 201] on p at bounding box center [257, 205] width 213 height 9
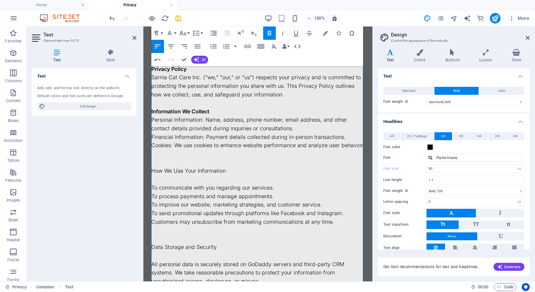
scroll to position [243, 0]
click at [191, 166] on p "How We Use Your Information" at bounding box center [257, 170] width 213 height 9
click at [269, 32] on icon "button" at bounding box center [270, 33] width 4 height 5
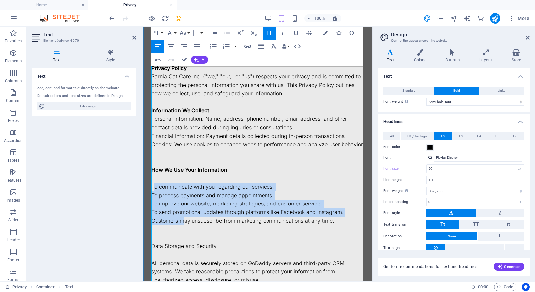
drag, startPoint x: 153, startPoint y: 163, endPoint x: 182, endPoint y: 194, distance: 42.5
click at [182, 194] on div "Website Disclaimer and Privacy Policy for Sarnia Cat Care Inc. Website Disclaim…" at bounding box center [257, 178] width 213 height 637
click at [213, 45] on icon "button" at bounding box center [213, 46] width 6 height 4
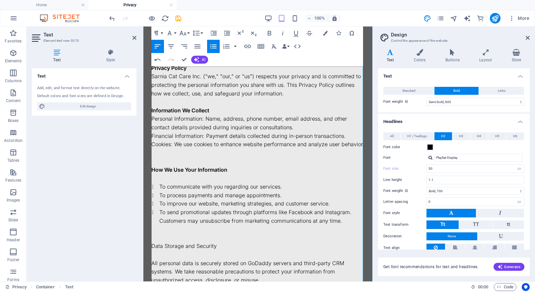
click at [212, 191] on li "To process payments and manage appointments." at bounding box center [261, 195] width 205 height 9
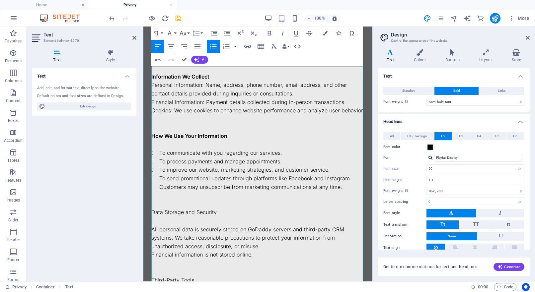
scroll to position [283, 0]
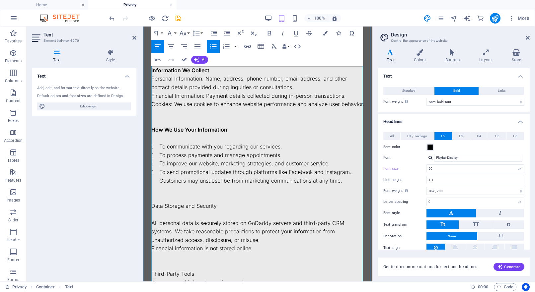
click at [171, 134] on p at bounding box center [257, 138] width 213 height 9
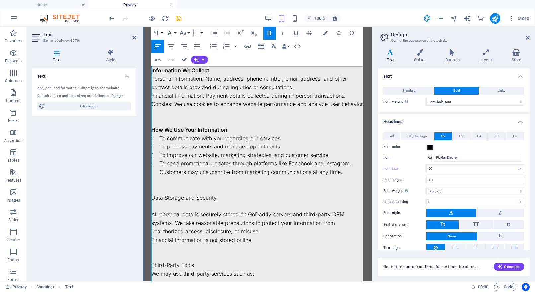
click at [157, 202] on p at bounding box center [257, 206] width 213 height 9
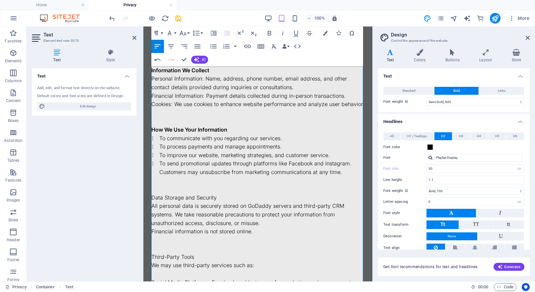
click at [160, 194] on p "Data Storage and Security" at bounding box center [257, 198] width 213 height 9
click at [270, 32] on icon "button" at bounding box center [270, 33] width 4 height 5
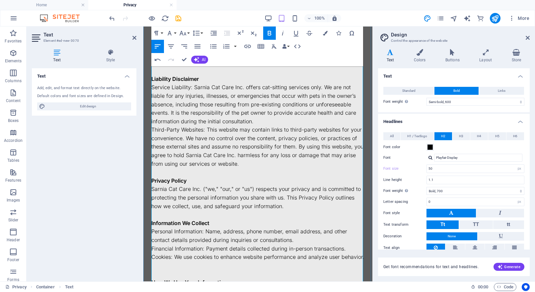
scroll to position [129, 0]
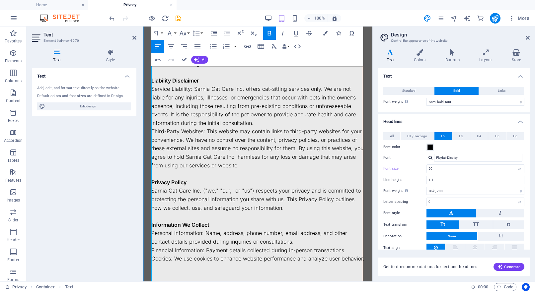
click at [162, 272] on p at bounding box center [257, 276] width 213 height 9
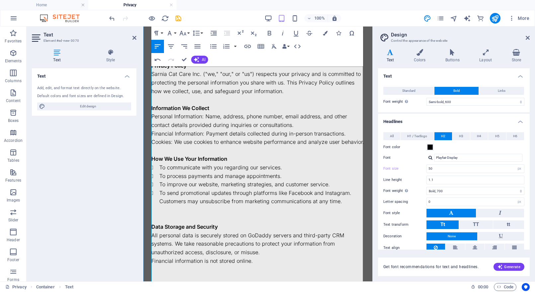
scroll to position [246, 0]
click at [186, 206] on p at bounding box center [257, 210] width 213 height 9
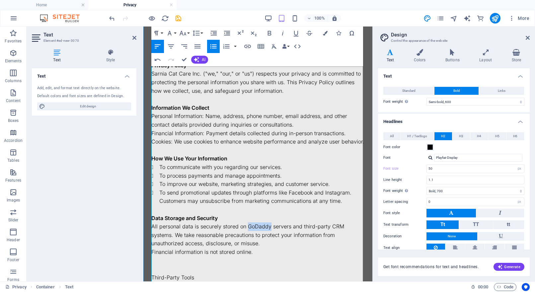
drag, startPoint x: 270, startPoint y: 202, endPoint x: 248, endPoint y: 201, distance: 21.6
click at [248, 223] on p "All personal data is securely stored on GoDaddy servers and third-party CRM sys…" at bounding box center [257, 236] width 213 height 26
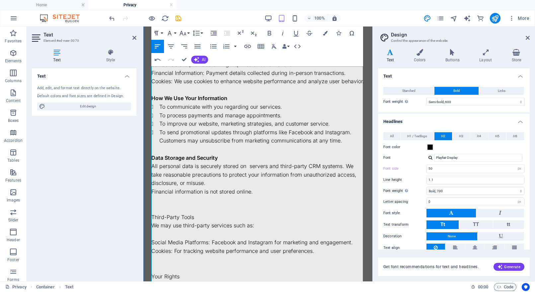
scroll to position [307, 0]
click at [151, 187] on p "Financial information is not stored online." at bounding box center [257, 191] width 213 height 9
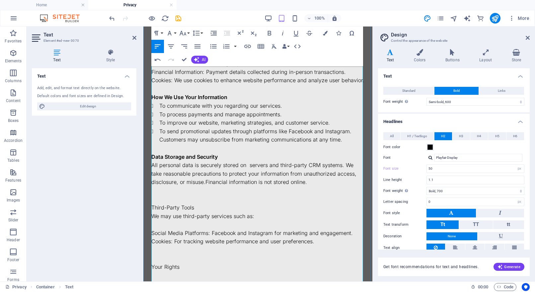
click at [160, 195] on p at bounding box center [257, 199] width 213 height 9
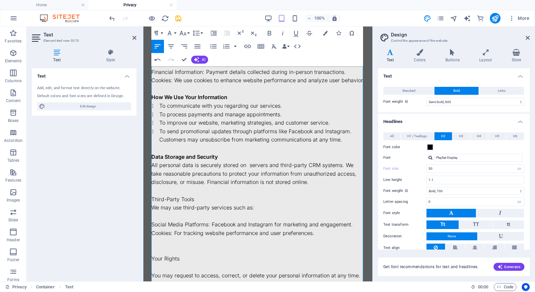
click at [165, 195] on p "Third-Party Tools" at bounding box center [257, 199] width 213 height 9
click at [267, 34] on icon "button" at bounding box center [269, 33] width 8 height 8
drag, startPoint x: 154, startPoint y: 198, endPoint x: 183, endPoint y: 198, distance: 29.9
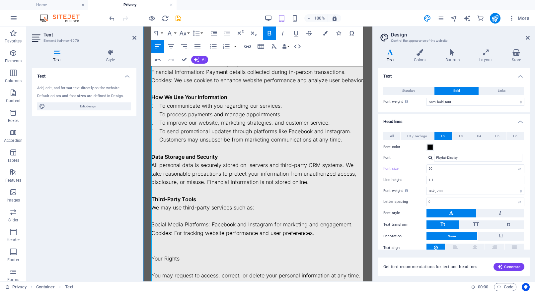
click at [154, 221] on p "Social Media Platforms: Facebook and Instagram for marketing and engagement." at bounding box center [257, 225] width 213 height 9
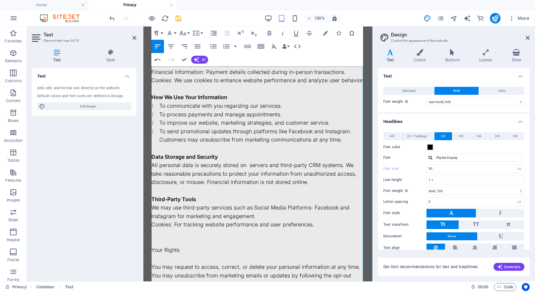
click at [152, 221] on p "Cookies: For tracking website performance and user preferences." at bounding box center [257, 225] width 213 height 9
click at [162, 229] on p at bounding box center [257, 233] width 213 height 9
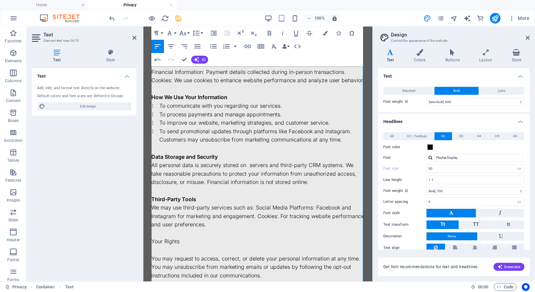
click at [165, 246] on p at bounding box center [257, 250] width 213 height 9
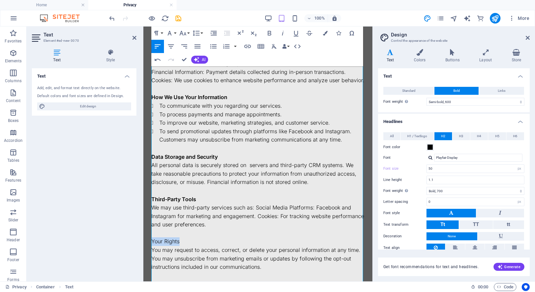
drag, startPoint x: 176, startPoint y: 215, endPoint x: 142, endPoint y: 214, distance: 34.2
click at [143, 214] on html "Skip to main content Menu Home About Service Contact Website Disclaimer and Pri…" at bounding box center [257, 162] width 229 height 887
click at [270, 33] on icon "button" at bounding box center [270, 33] width 4 height 5
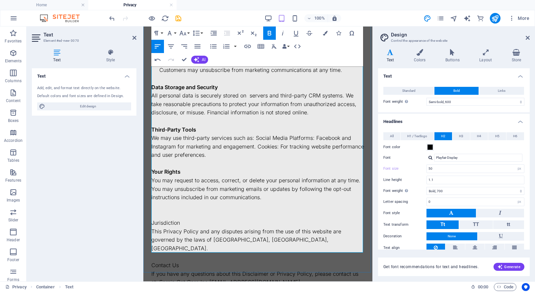
scroll to position [380, 0]
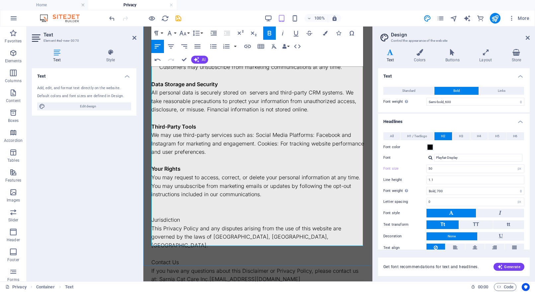
click at [168, 207] on p at bounding box center [257, 211] width 213 height 9
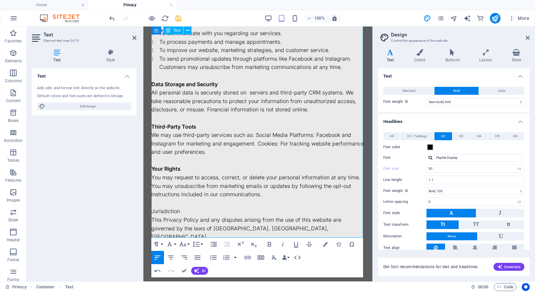
click at [170, 207] on p "Jurisdiction" at bounding box center [257, 211] width 213 height 9
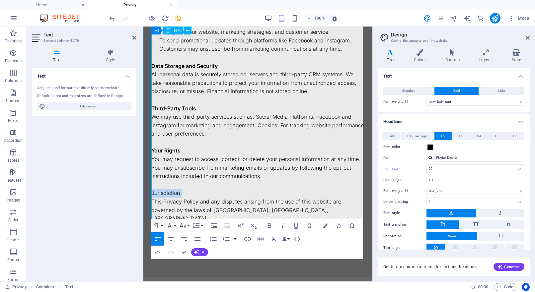
scroll to position [399, 0]
click at [268, 225] on icon "button" at bounding box center [270, 226] width 4 height 5
click at [172, 231] on p "Contact Us" at bounding box center [257, 235] width 213 height 9
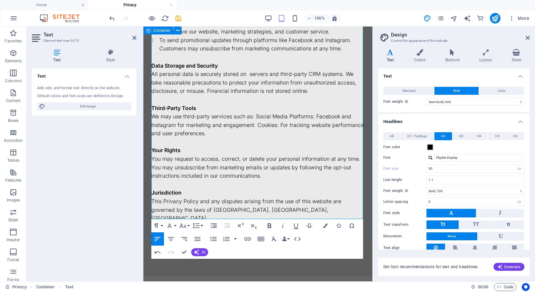
click at [268, 225] on icon "button" at bounding box center [269, 226] width 8 height 8
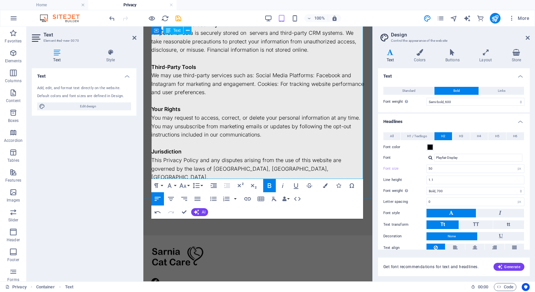
scroll to position [443, 0]
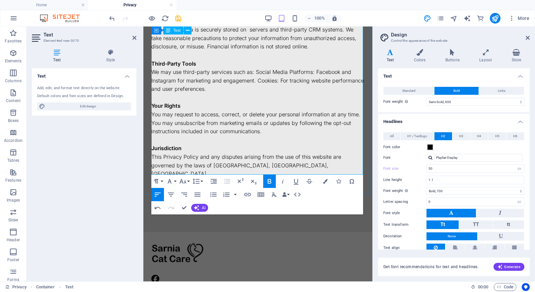
click at [285, 195] on p "If you have any questions about this Disclaimer or Privacy Policy, please conta…" at bounding box center [257, 203] width 213 height 17
click at [58, 190] on div "Text Add, edit, and format text directly on the website. Default colors and fon…" at bounding box center [84, 172] width 105 height 208
click at [100, 176] on div "Text Add, edit, and format text directly on the website. Default colors and fon…" at bounding box center [84, 172] width 105 height 208
click at [100, 177] on div "Text Add, edit, and format text directly on the website. Default colors and fon…" at bounding box center [84, 172] width 105 height 208
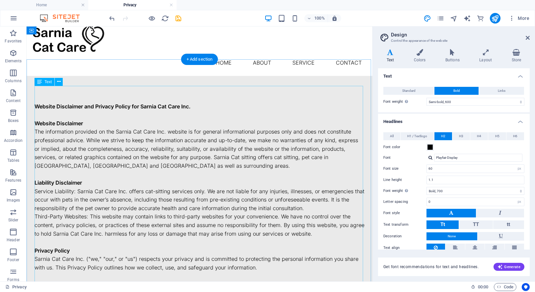
scroll to position [6, 0]
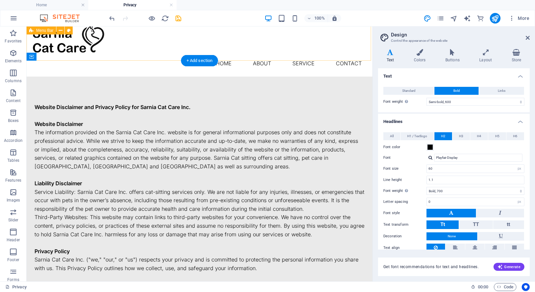
click at [287, 54] on div "Menu Home About Service Contact" at bounding box center [200, 48] width 346 height 56
click at [309, 57] on div "Menu Home About Service Contact" at bounding box center [200, 48] width 346 height 56
drag, startPoint x: 309, startPoint y: 57, endPoint x: 192, endPoint y: 57, distance: 117.1
click at [309, 57] on div "Menu Home About Service Contact" at bounding box center [200, 48] width 346 height 56
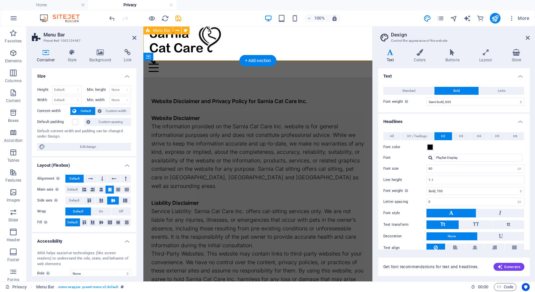
type input "50"
click at [309, 57] on div "Menu Home About Service Contact" at bounding box center [257, 48] width 229 height 57
click at [308, 57] on div "Menu Home About Service Contact" at bounding box center [257, 48] width 229 height 57
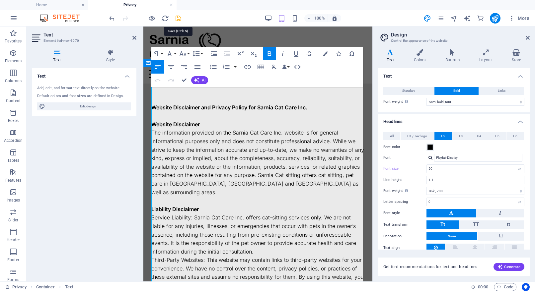
click at [177, 19] on icon "save" at bounding box center [179, 19] width 8 height 8
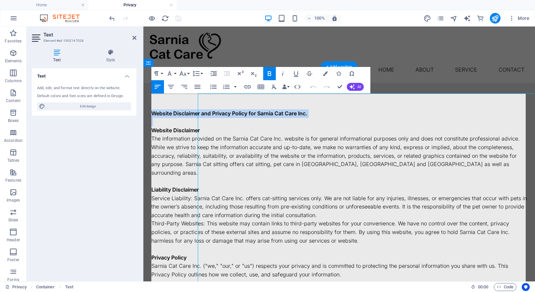
click at [192, 110] on strong "Website Disclaimer and Privacy Policy for Sarnia Cat Care Inc." at bounding box center [229, 113] width 156 height 7
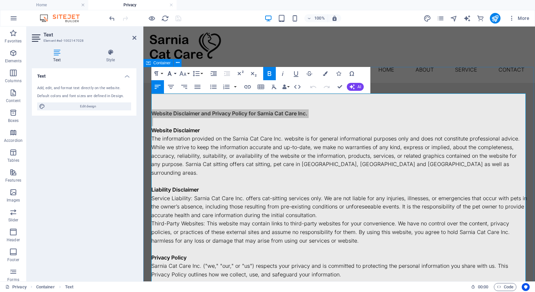
click at [177, 73] on button "Font Family" at bounding box center [171, 73] width 13 height 13
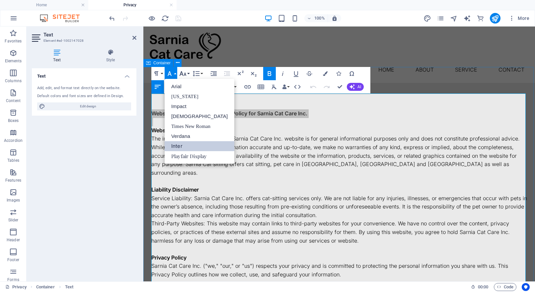
click at [188, 74] on button "Font Size" at bounding box center [184, 73] width 13 height 13
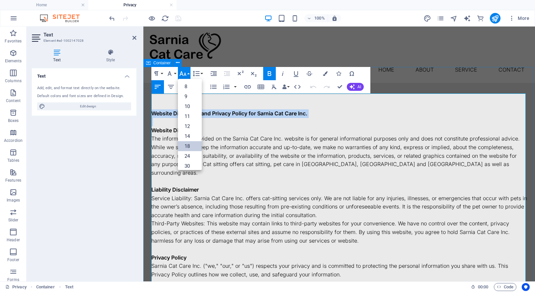
click at [185, 142] on link "18" at bounding box center [190, 146] width 24 height 10
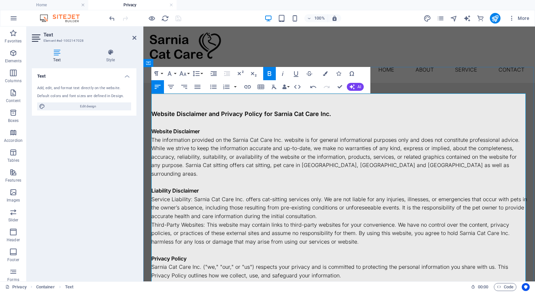
click at [241, 187] on p "Liability Disclaimer" at bounding box center [339, 191] width 376 height 9
click at [102, 160] on div "Text Add, edit, and format text directly on the website. Default colors and fon…" at bounding box center [84, 172] width 105 height 208
click at [10, 21] on icon "button" at bounding box center [14, 18] width 8 height 8
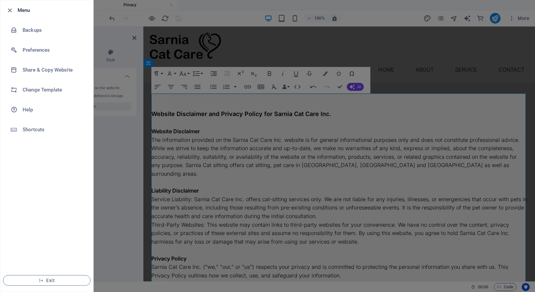
click at [127, 150] on div at bounding box center [267, 146] width 535 height 292
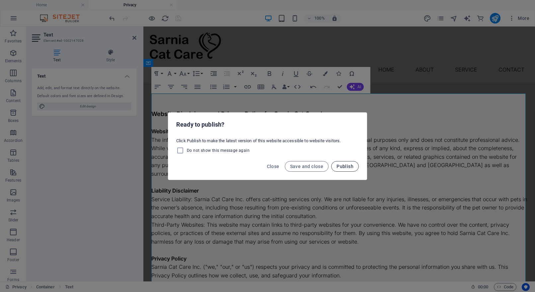
click at [339, 166] on span "Publish" at bounding box center [344, 166] width 17 height 5
